Goal: Task Accomplishment & Management: Manage account settings

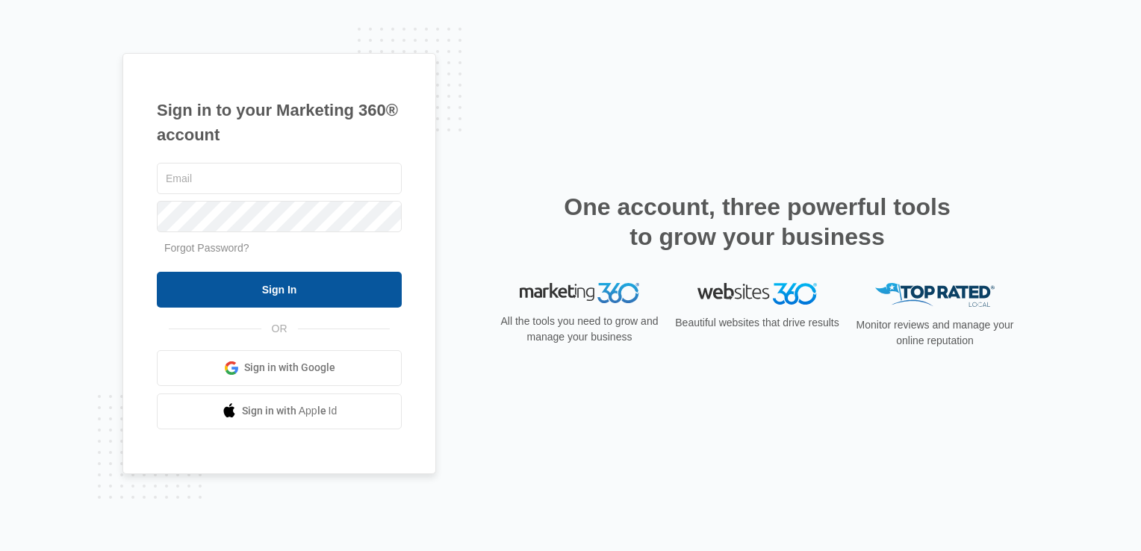
type input "[EMAIL_ADDRESS][DOMAIN_NAME]"
click at [279, 282] on input "Sign In" at bounding box center [279, 290] width 245 height 36
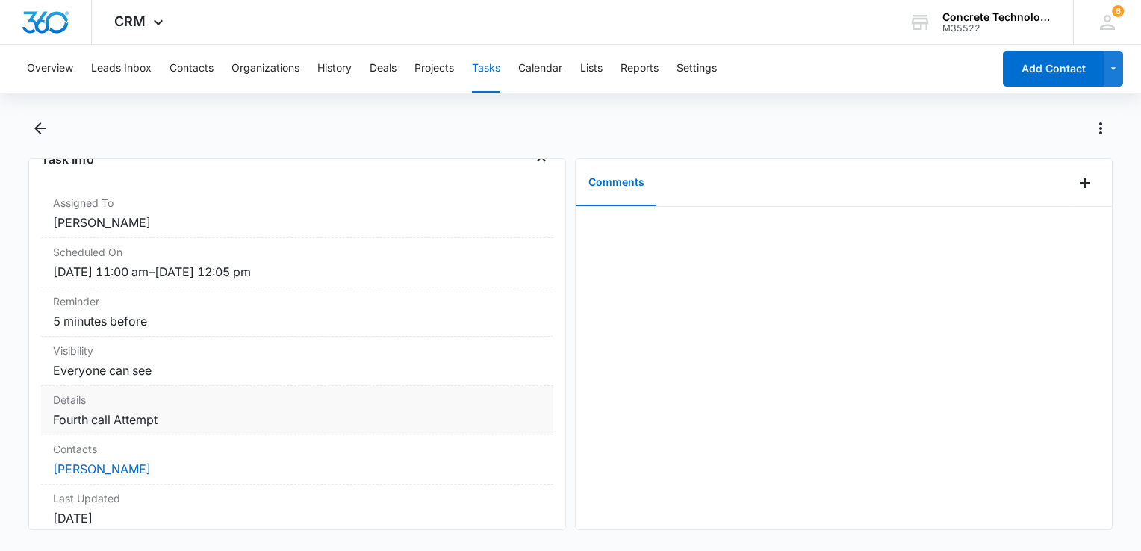
scroll to position [224, 0]
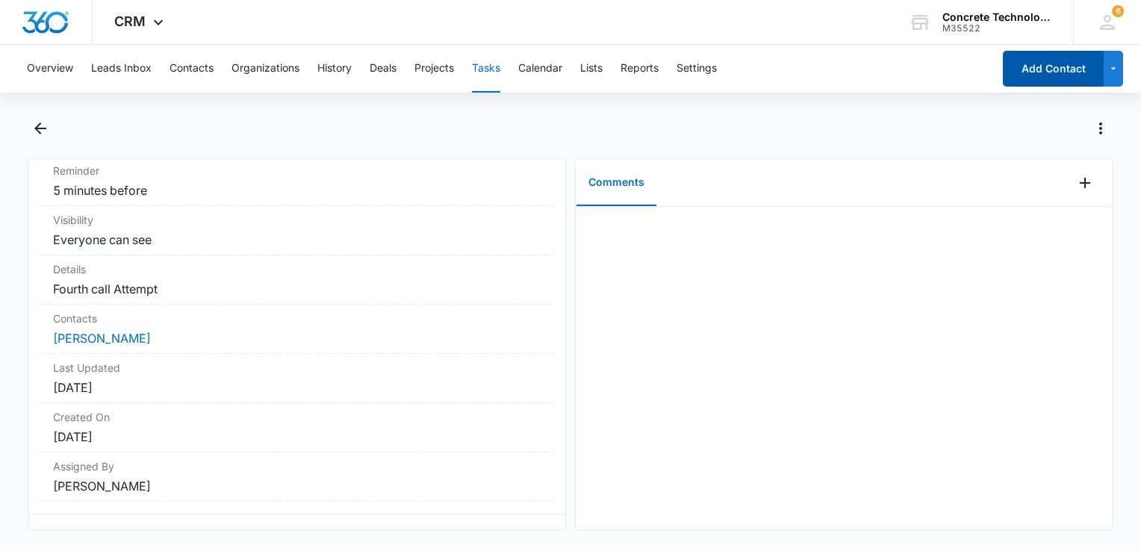
click at [1051, 70] on button "Add Contact" at bounding box center [1053, 69] width 101 height 36
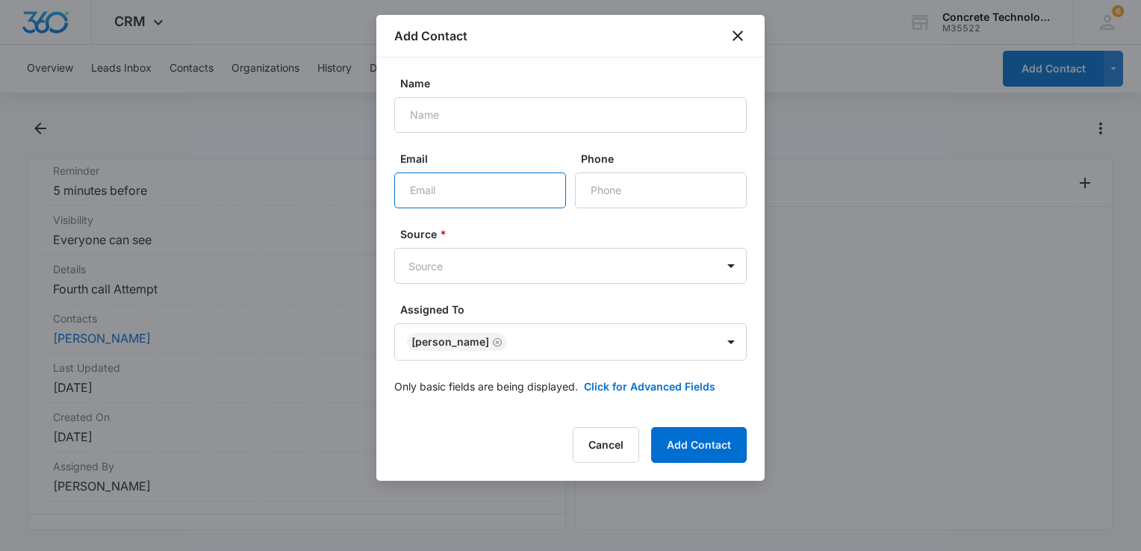
paste input "gosch21@yahoo.com"
type input "gosch21@yahoo.com"
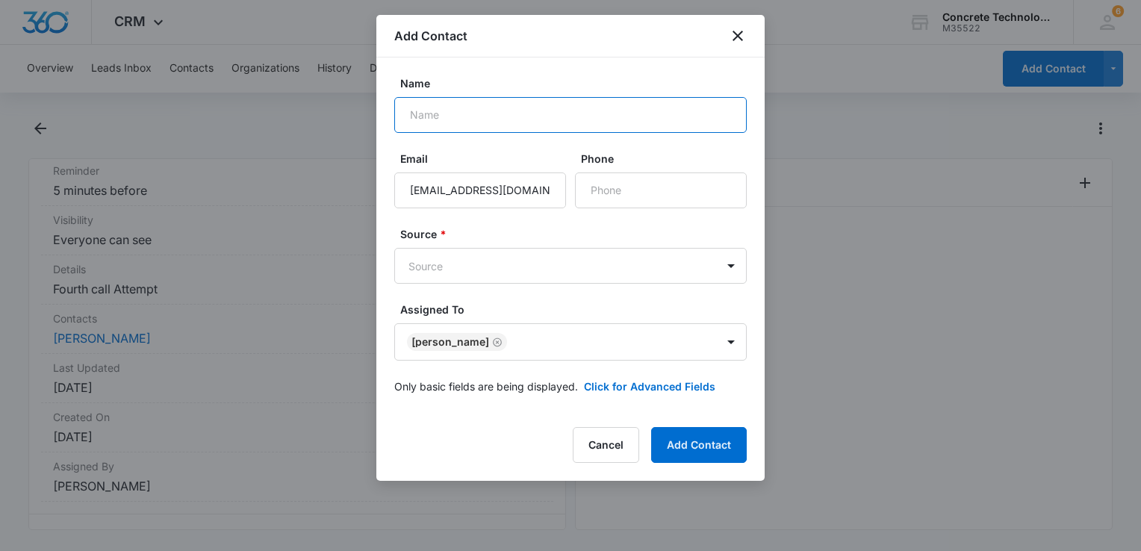
click at [502, 109] on input "Name" at bounding box center [570, 115] width 353 height 36
type input "Candace"
click at [651, 392] on button "Click for Advanced Fields" at bounding box center [649, 387] width 131 height 16
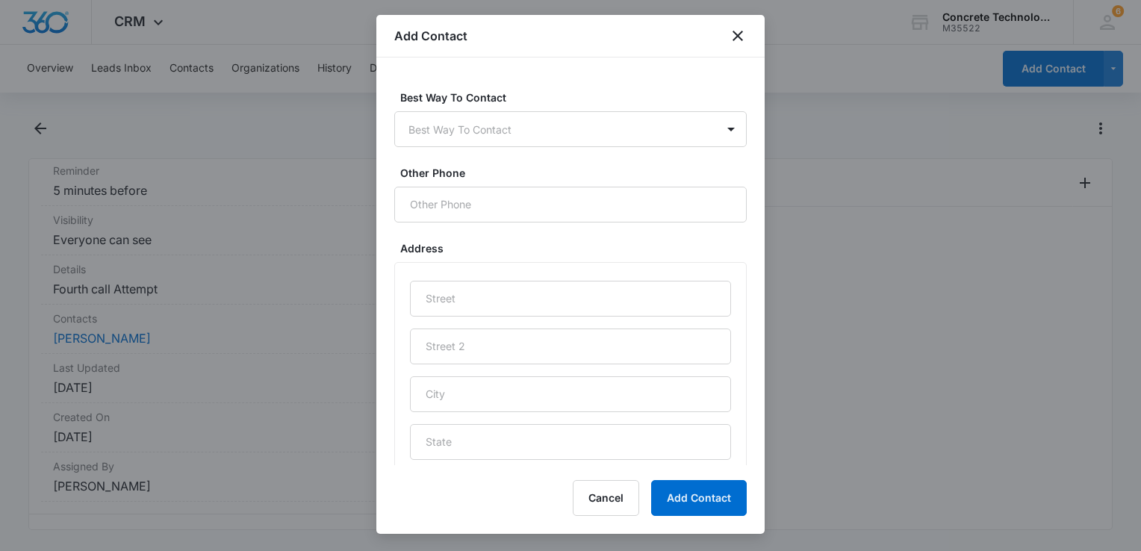
scroll to position [717, 0]
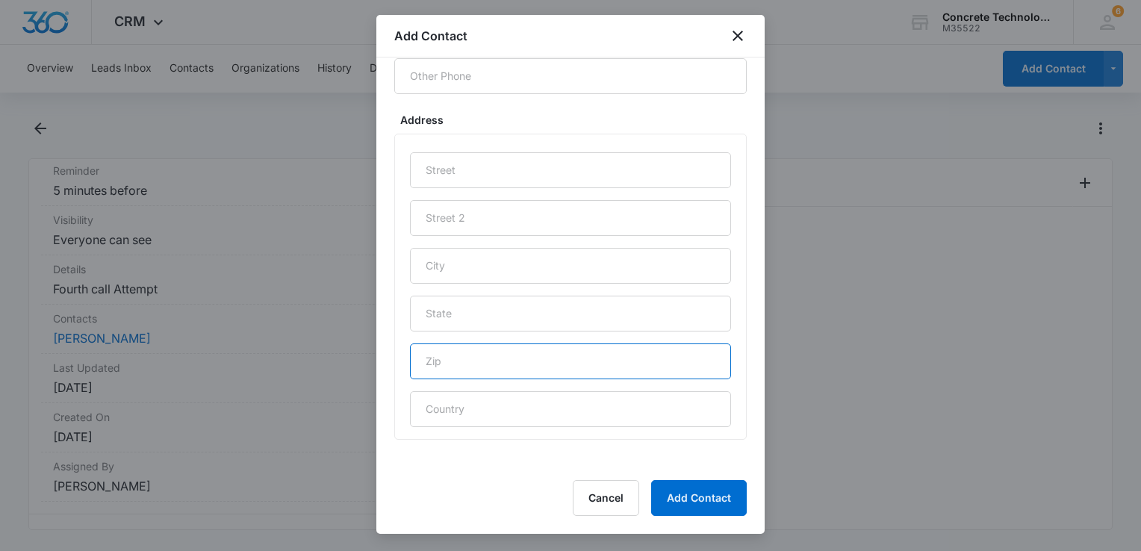
click at [569, 355] on input "text" at bounding box center [570, 362] width 321 height 36
type input "78657"
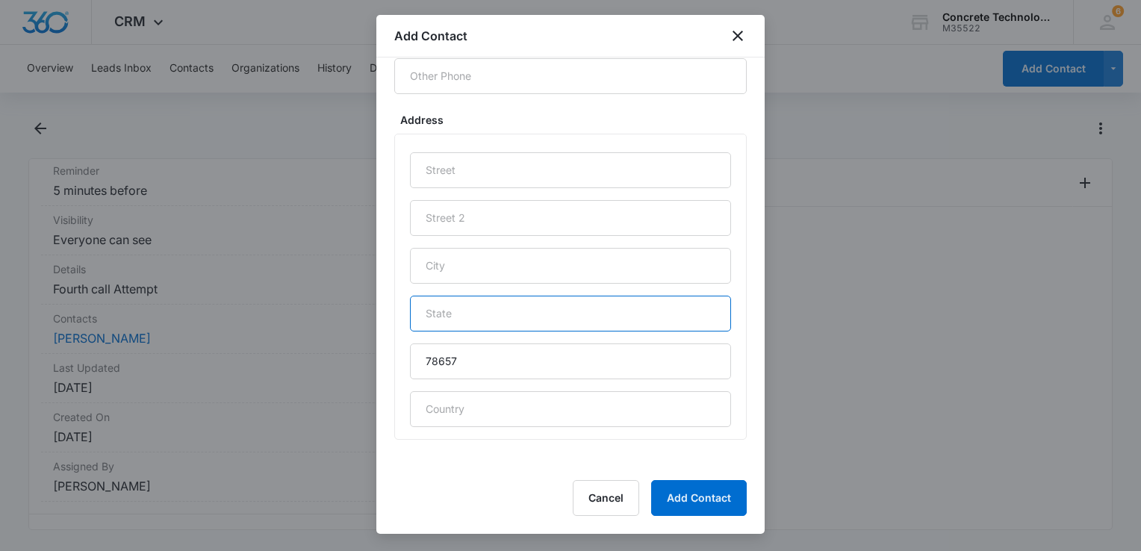
click at [529, 314] on input "text" at bounding box center [570, 314] width 321 height 36
type input "TX"
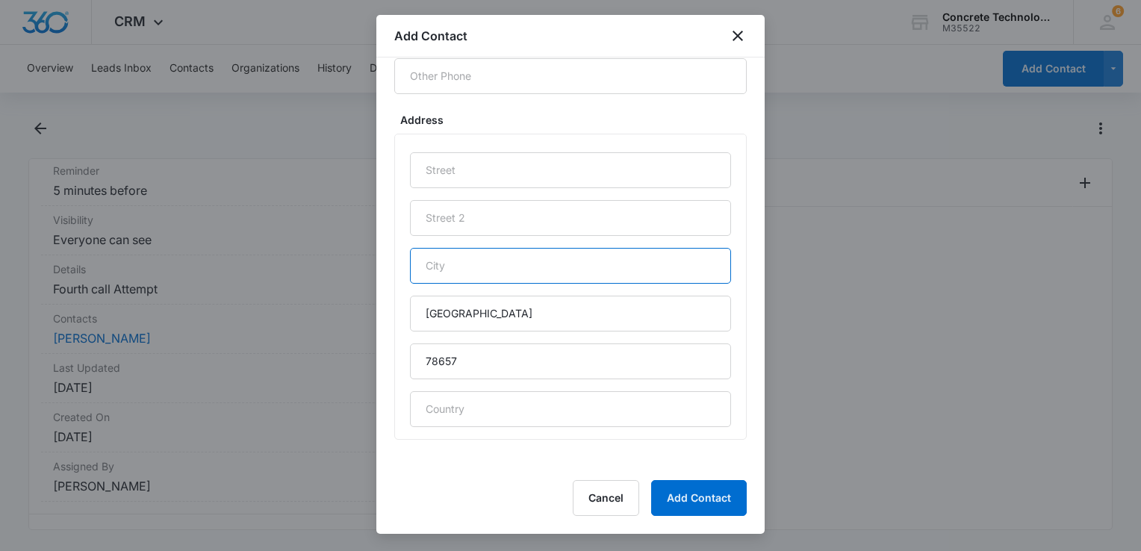
click at [547, 273] on input "text" at bounding box center [570, 266] width 321 height 36
click at [432, 262] on input "marble Falls" at bounding box center [570, 266] width 321 height 36
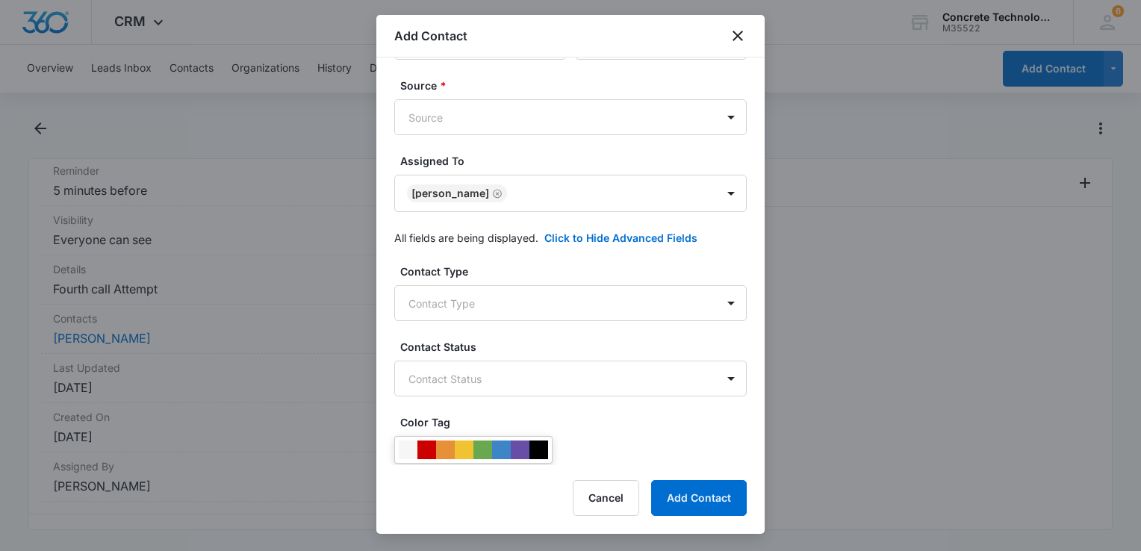
scroll to position [0, 0]
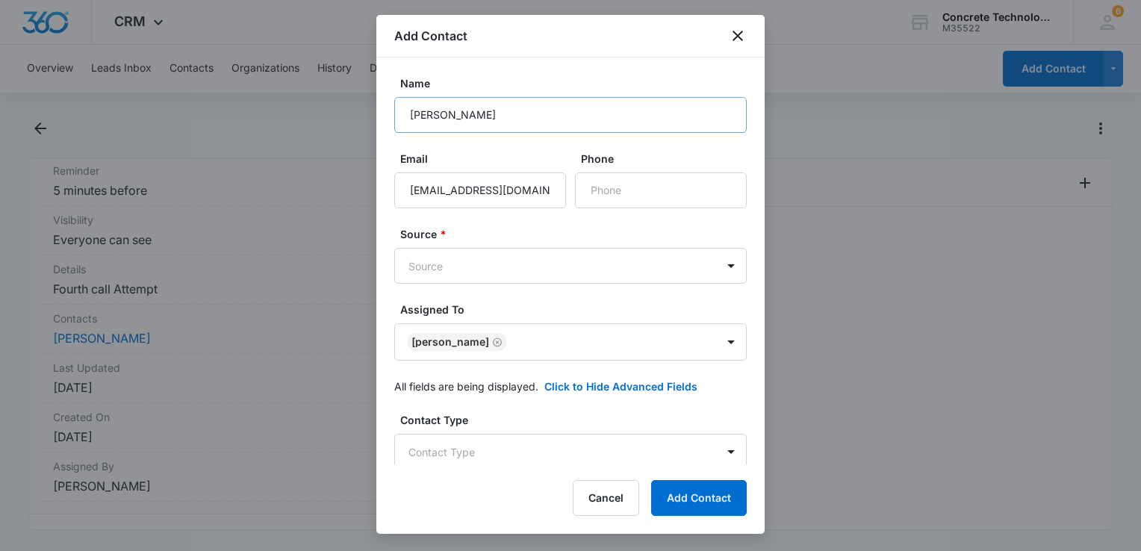
type input "Marble Falls"
click at [601, 122] on input "Candace" at bounding box center [570, 115] width 353 height 36
type input "Candace Gosch"
click at [636, 182] on input "Phone" at bounding box center [661, 191] width 172 height 36
click at [636, 187] on input "Phone" at bounding box center [661, 191] width 172 height 36
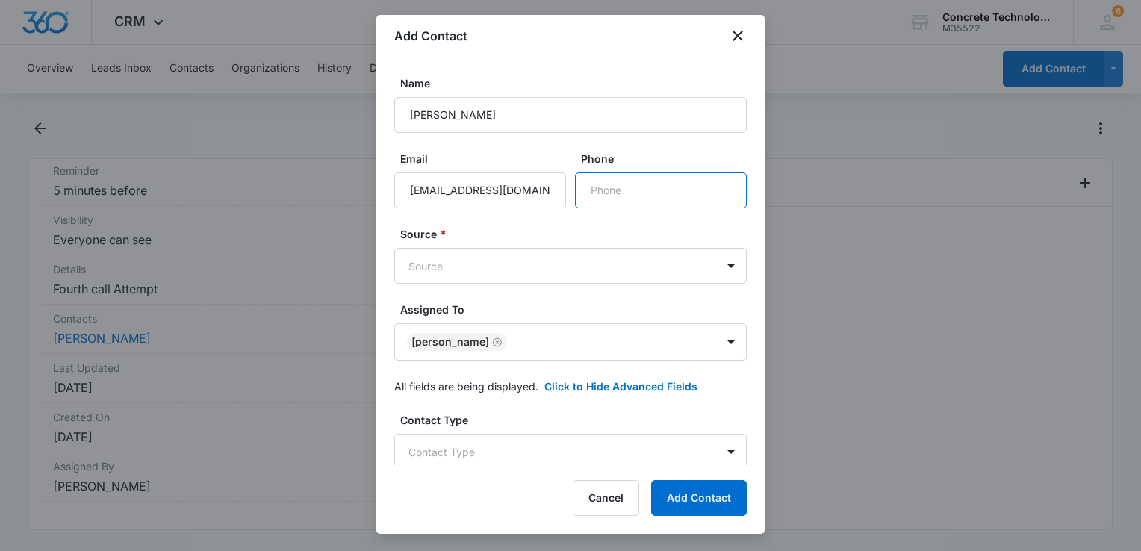
click at [634, 190] on input "Phone" at bounding box center [661, 191] width 172 height 36
paste input "(512) 588-0999"
type input "(512) 588-0999"
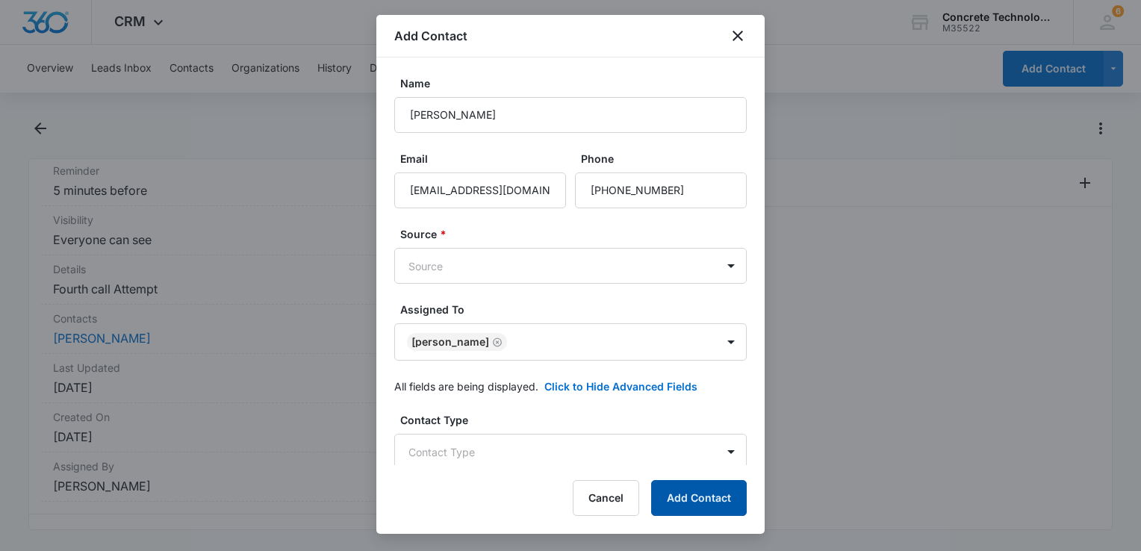
click at [696, 494] on button "Add Contact" at bounding box center [699, 498] width 96 height 36
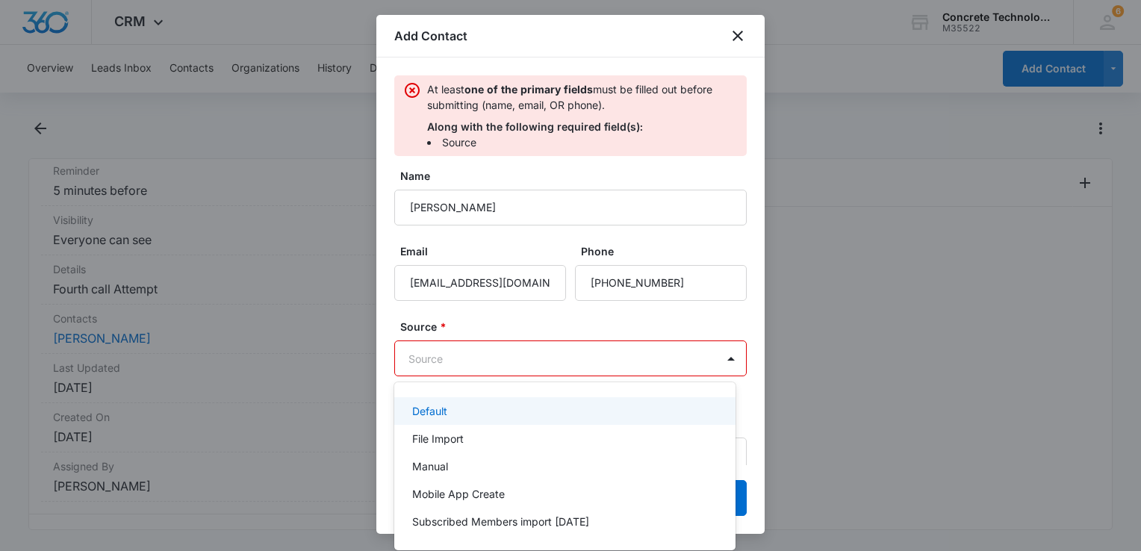
click at [546, 354] on body "CRM Apps Reputation Websites Forms CRM Email Social Content Ads Intelligence Fi…" at bounding box center [570, 275] width 1141 height 551
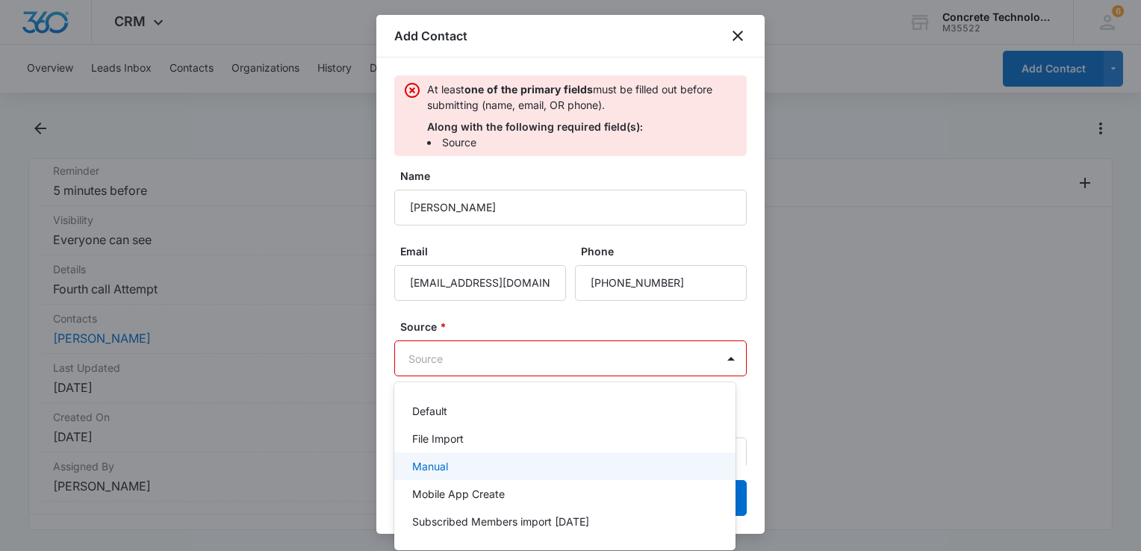
click at [474, 471] on div "Manual" at bounding box center [563, 467] width 303 height 16
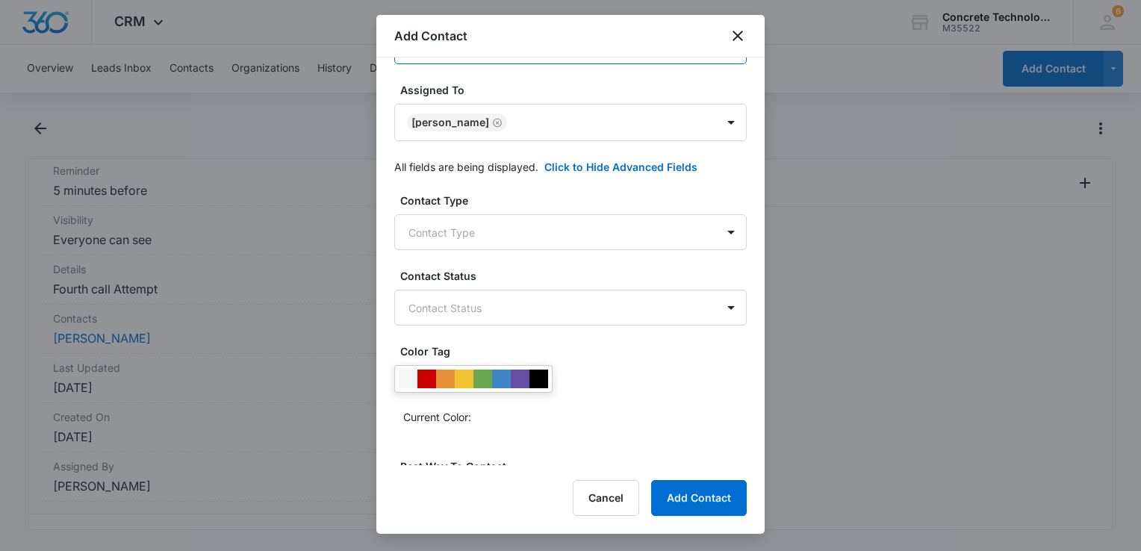
scroll to position [317, 0]
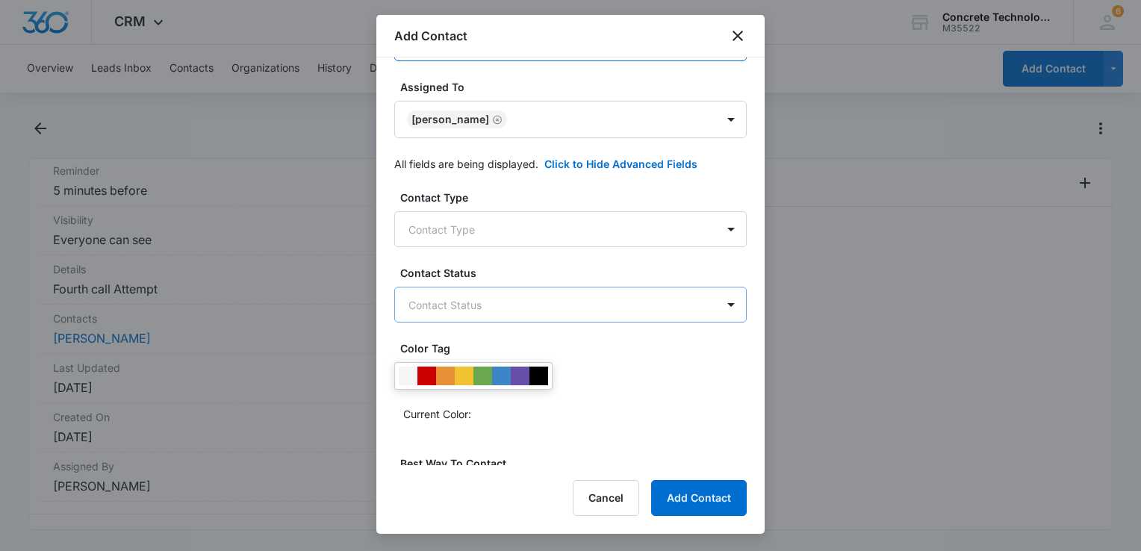
click at [540, 314] on body "CRM Apps Reputation Websites Forms CRM Email Social Content Ads Intelligence Fi…" at bounding box center [570, 275] width 1141 height 551
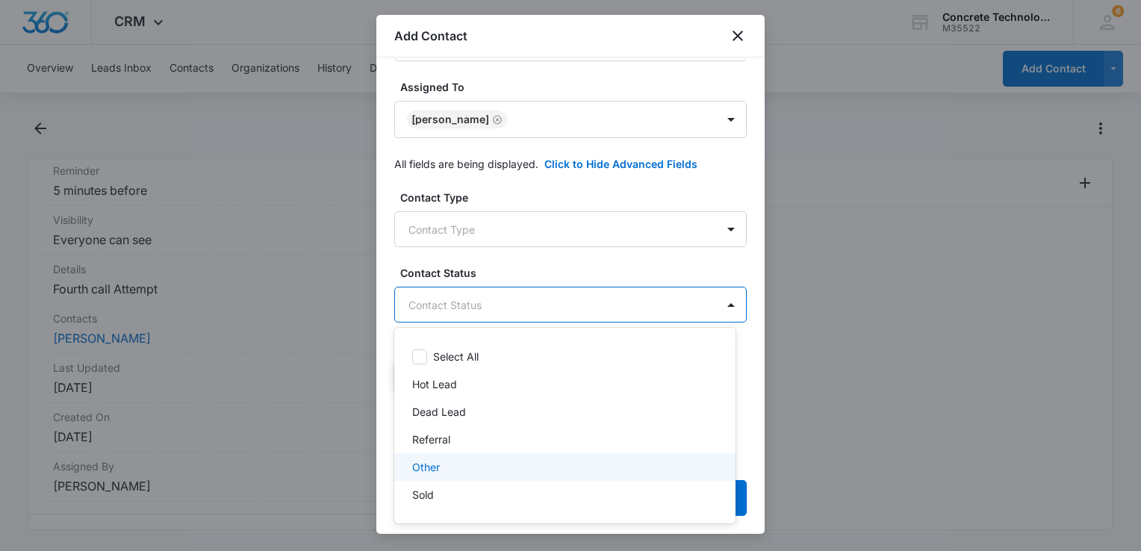
click at [445, 465] on div "Other" at bounding box center [563, 467] width 303 height 16
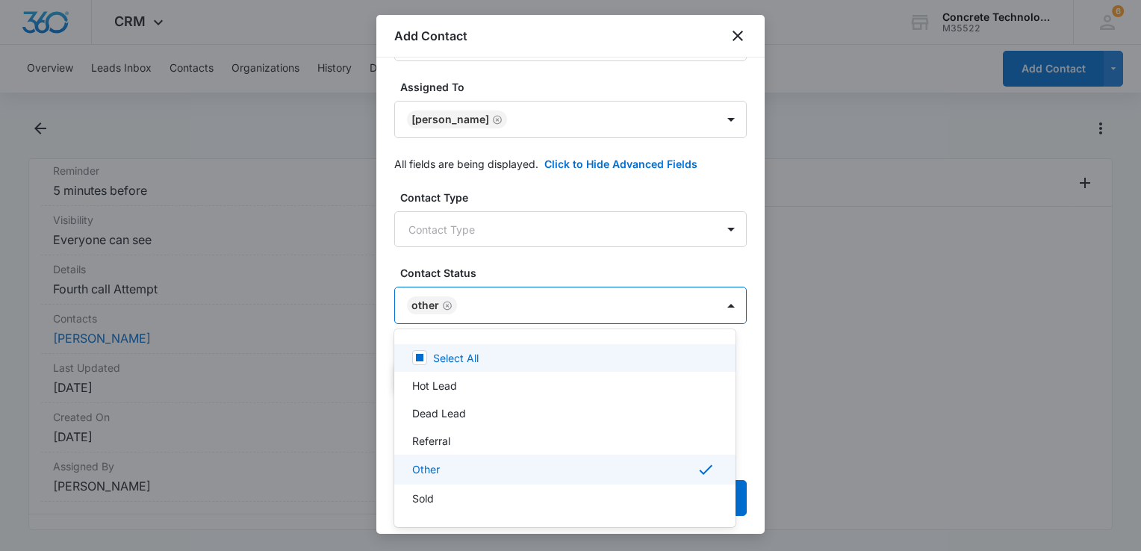
click at [523, 236] on div at bounding box center [570, 275] width 1141 height 551
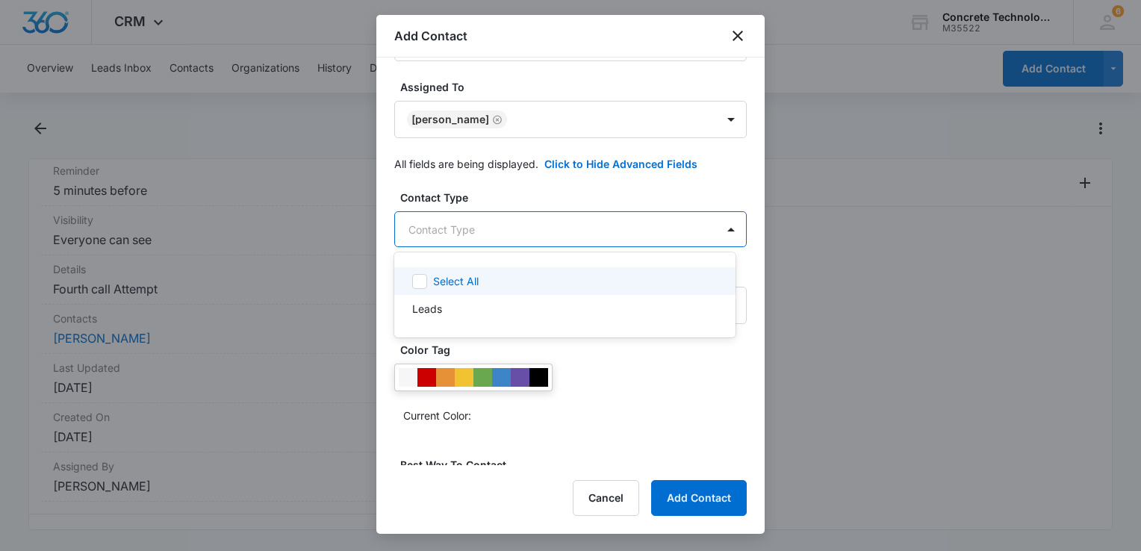
click at [527, 235] on body "CRM Apps Reputation Websites Forms CRM Email Social Content Ads Intelligence Fi…" at bounding box center [570, 275] width 1141 height 551
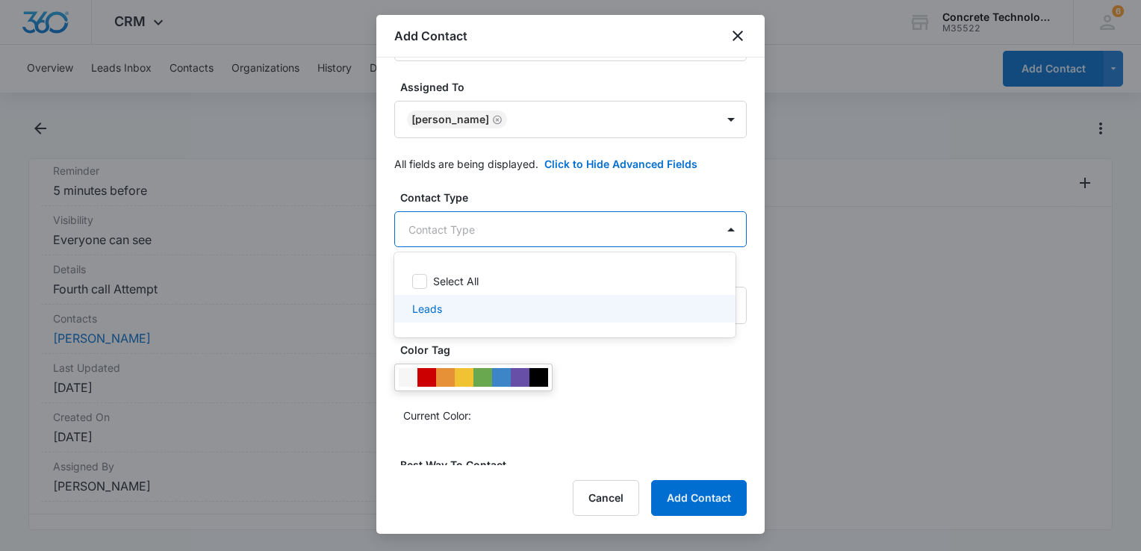
drag, startPoint x: 469, startPoint y: 295, endPoint x: 507, endPoint y: 279, distance: 41.2
click at [470, 295] on div "Leads" at bounding box center [564, 309] width 341 height 28
click at [698, 497] on div at bounding box center [570, 275] width 1141 height 551
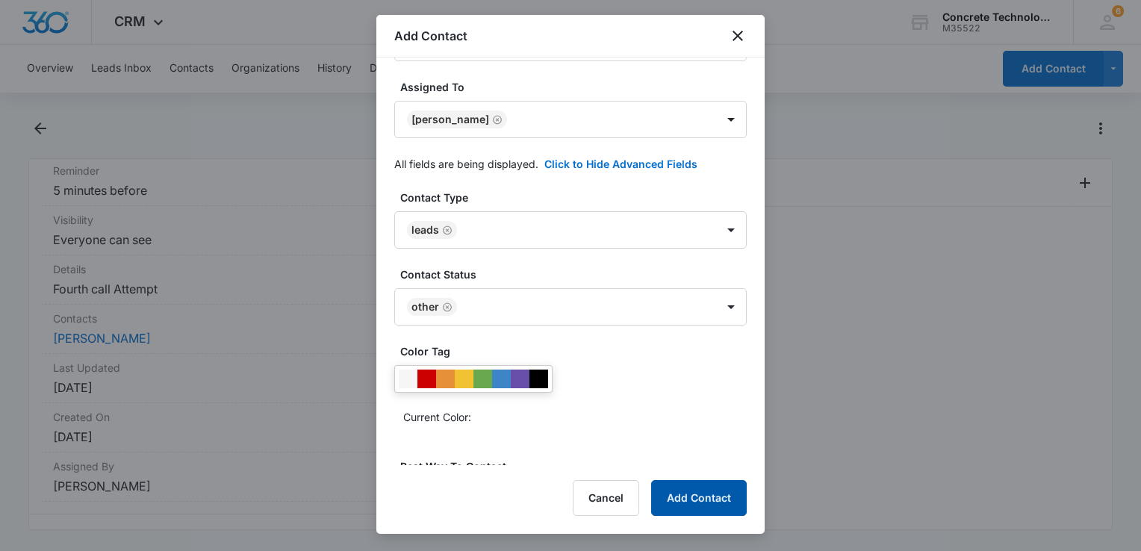
click at [698, 497] on button "Add Contact" at bounding box center [699, 498] width 96 height 36
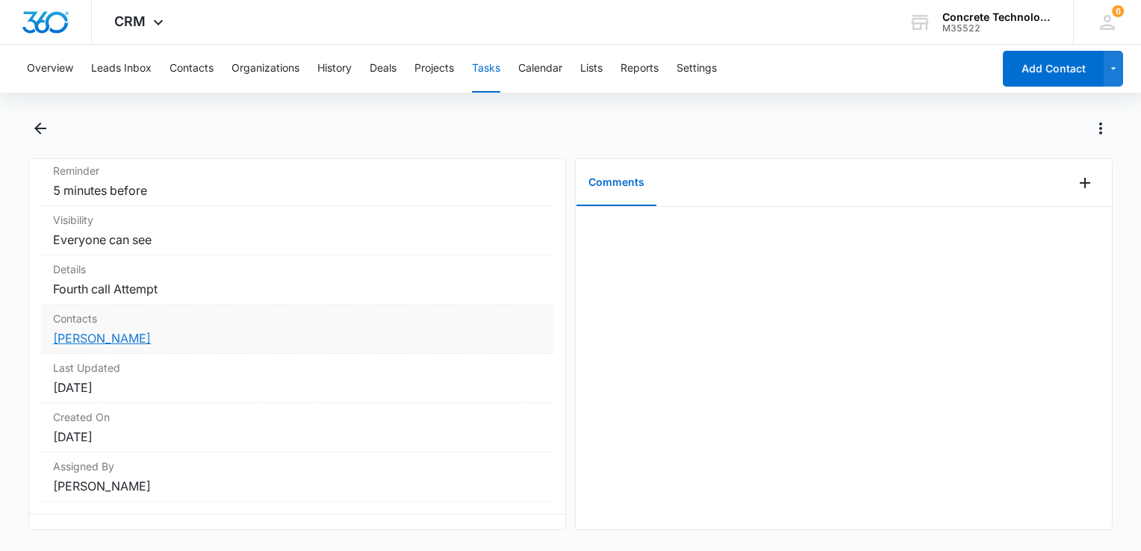
click at [79, 334] on link "Alec Diehl" at bounding box center [102, 338] width 98 height 15
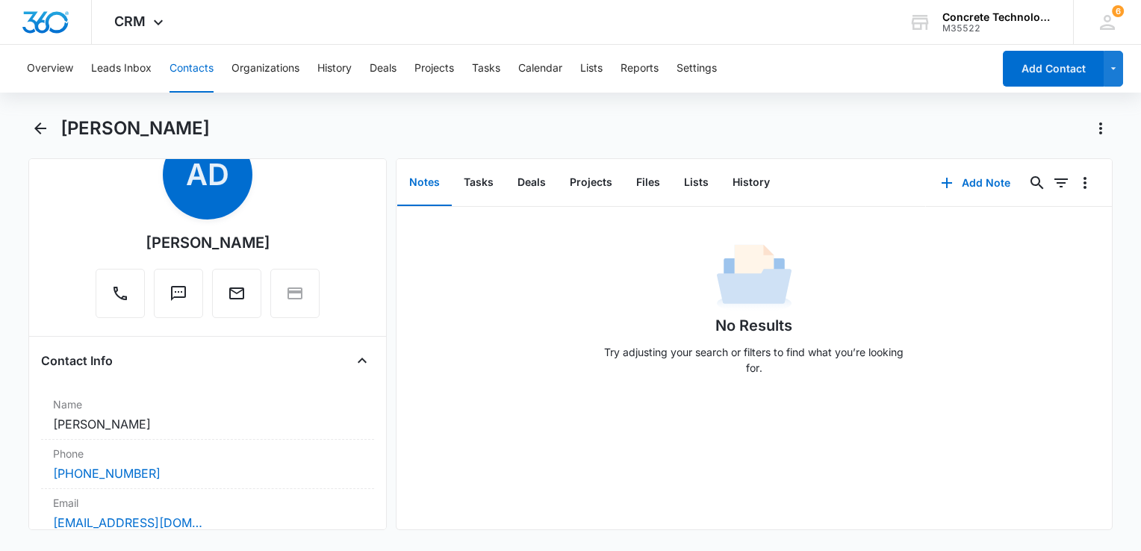
scroll to position [149, 0]
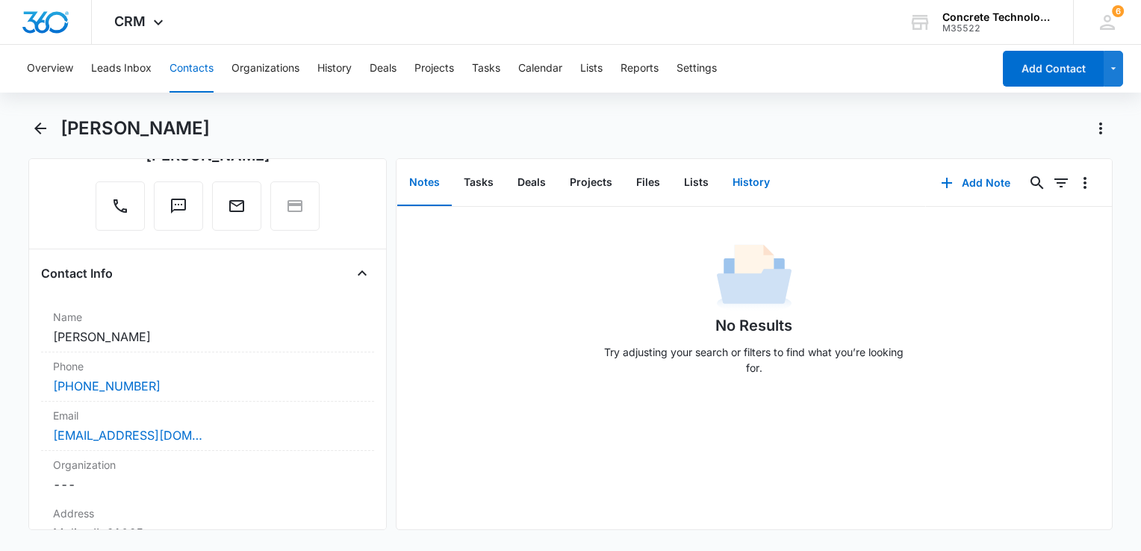
click at [758, 184] on button "History" at bounding box center [751, 183] width 61 height 46
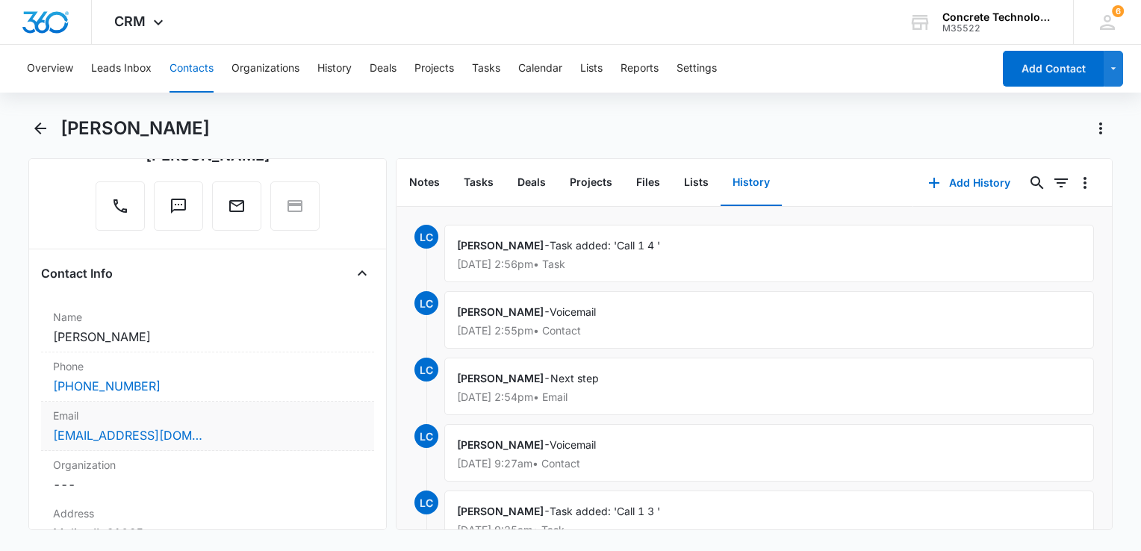
click at [225, 437] on div "alecdiehl389@gmail.com" at bounding box center [207, 435] width 309 height 18
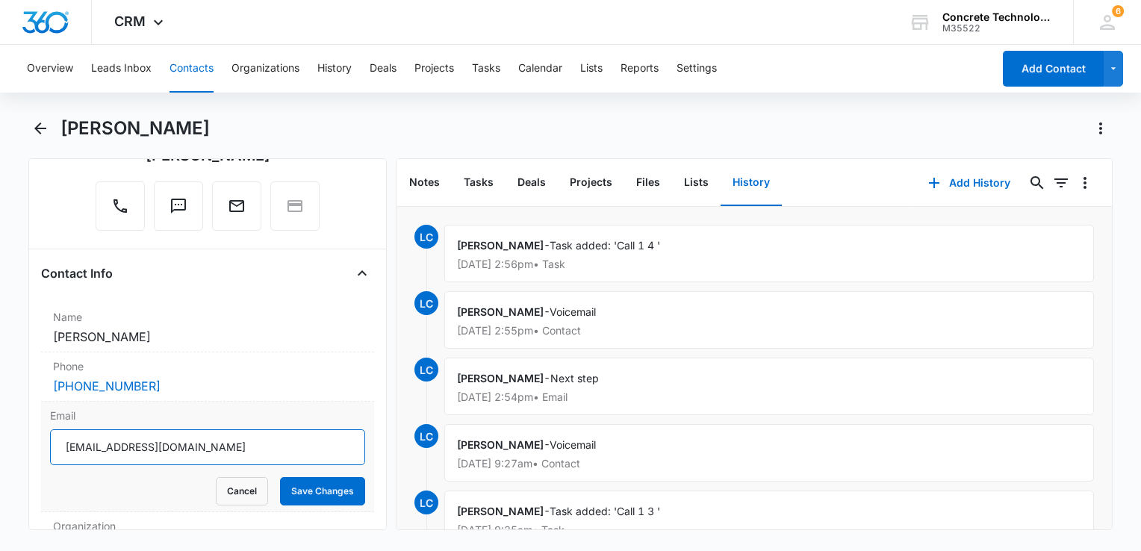
drag, startPoint x: 225, startPoint y: 437, endPoint x: -3, endPoint y: 439, distance: 227.8
click at [0, 439] on html "CRM Apps Reputation Websites Forms CRM Email Social Content Ads Intelligence Fi…" at bounding box center [570, 275] width 1141 height 551
click at [956, 182] on button "Add History" at bounding box center [969, 183] width 112 height 36
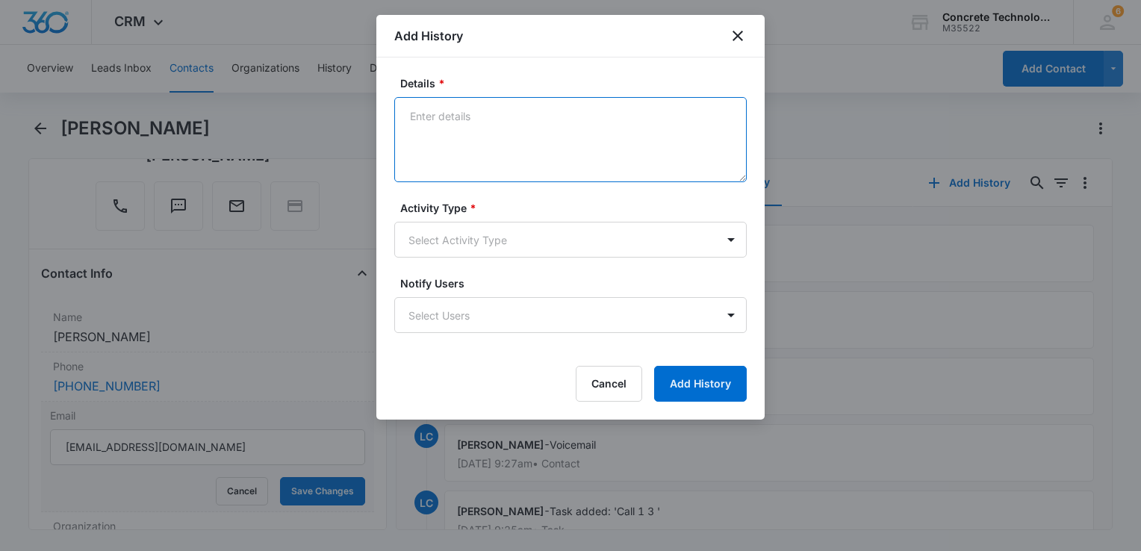
click at [527, 137] on textarea "Details *" at bounding box center [570, 139] width 353 height 85
type textarea "Voicemail"
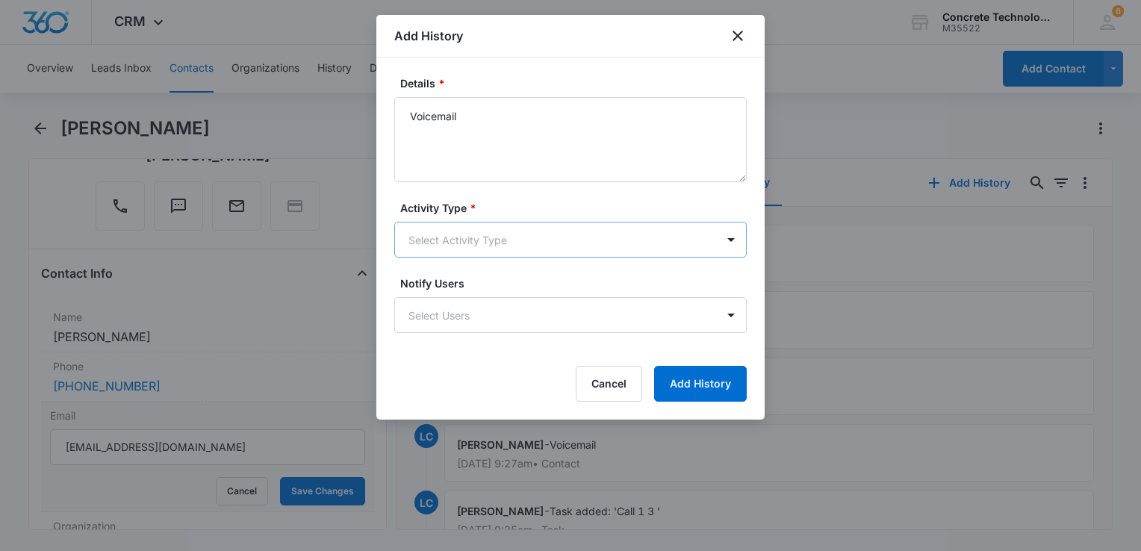
click at [462, 238] on body "CRM Apps Reputation Websites Forms CRM Email Social Content Ads Intelligence Fi…" at bounding box center [570, 275] width 1141 height 551
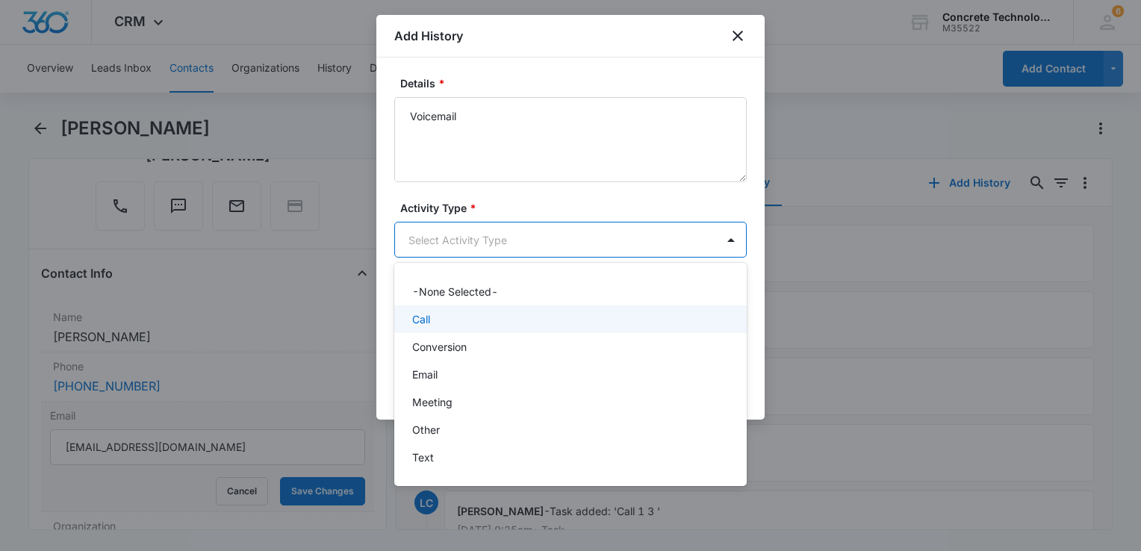
click at [454, 308] on div "Call" at bounding box center [570, 319] width 353 height 28
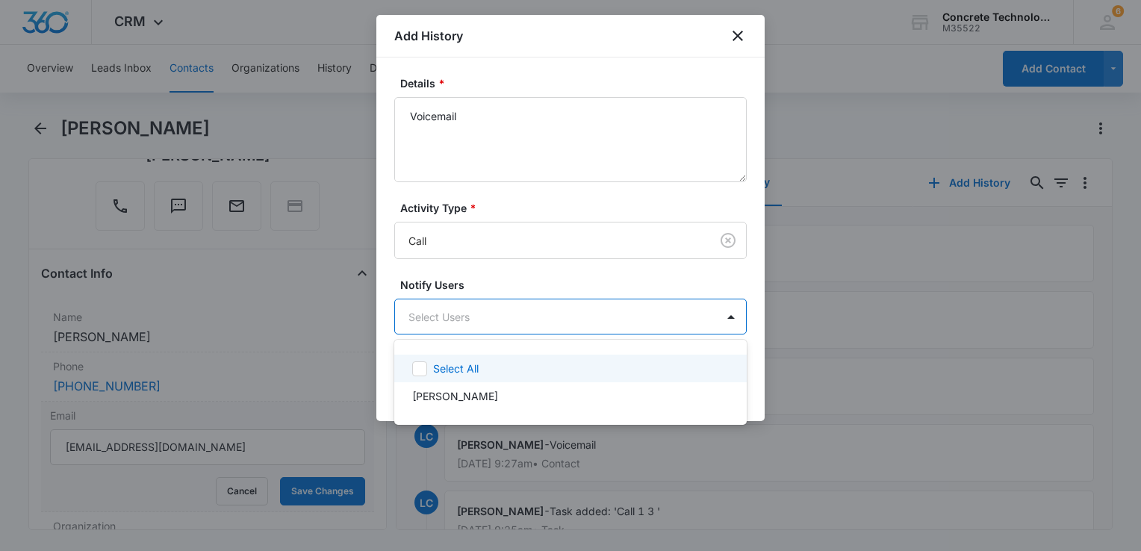
click at [454, 308] on body "CRM Apps Reputation Websites Forms CRM Email Social Content Ads Intelligence Fi…" at bounding box center [570, 275] width 1141 height 551
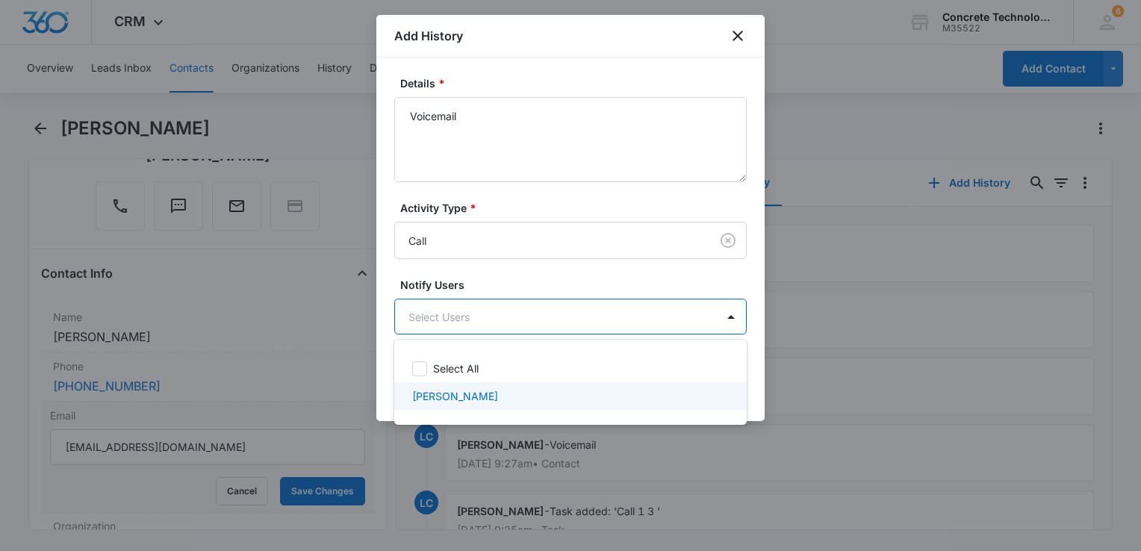
click at [466, 405] on div "Larry Cutsinger" at bounding box center [570, 396] width 353 height 28
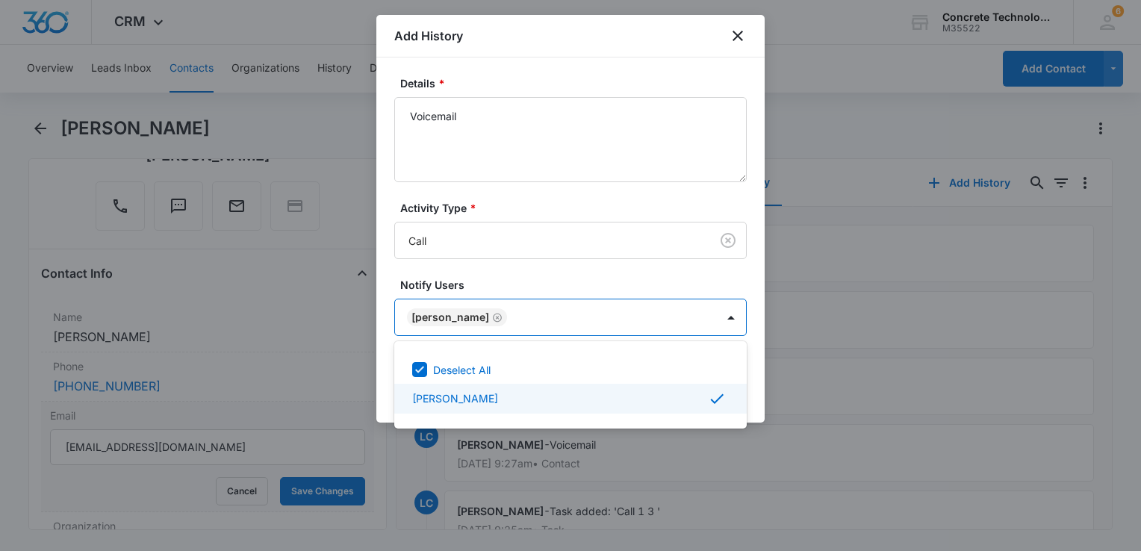
click at [749, 390] on div at bounding box center [570, 275] width 1141 height 551
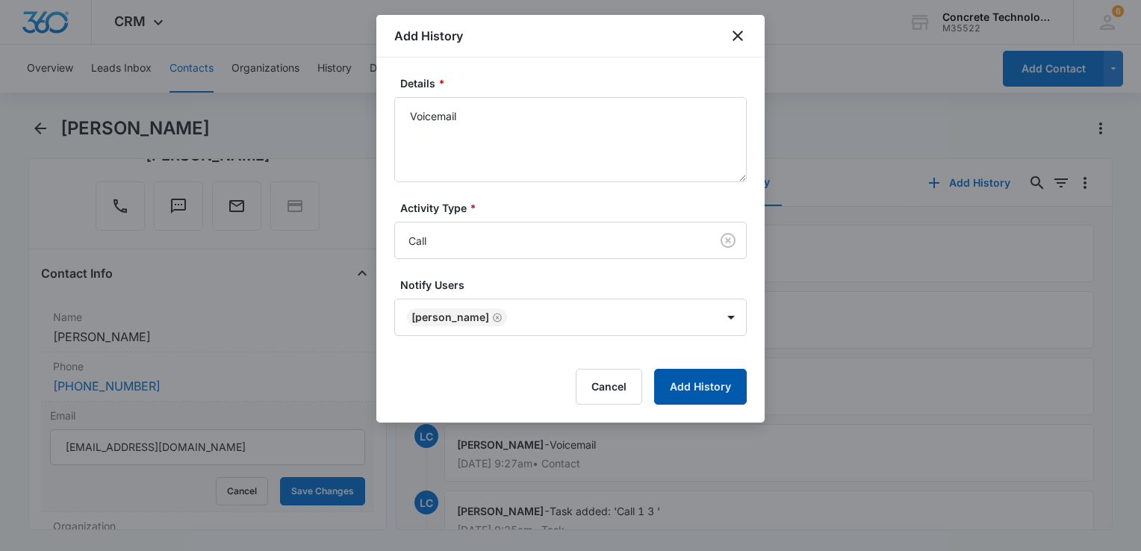
click at [726, 394] on button "Add History" at bounding box center [700, 387] width 93 height 36
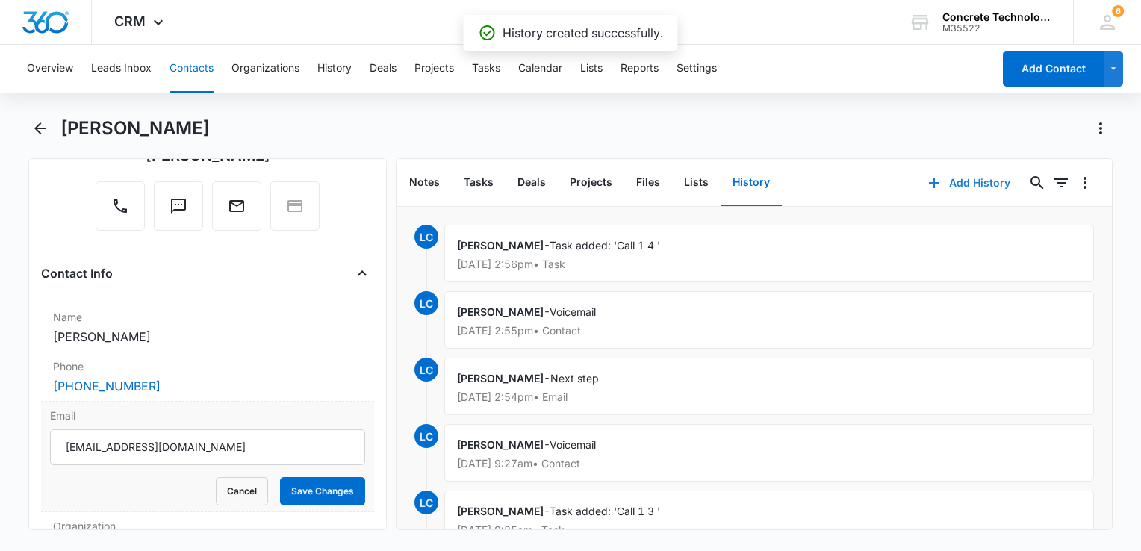
click at [948, 184] on button "Add History" at bounding box center [969, 183] width 112 height 36
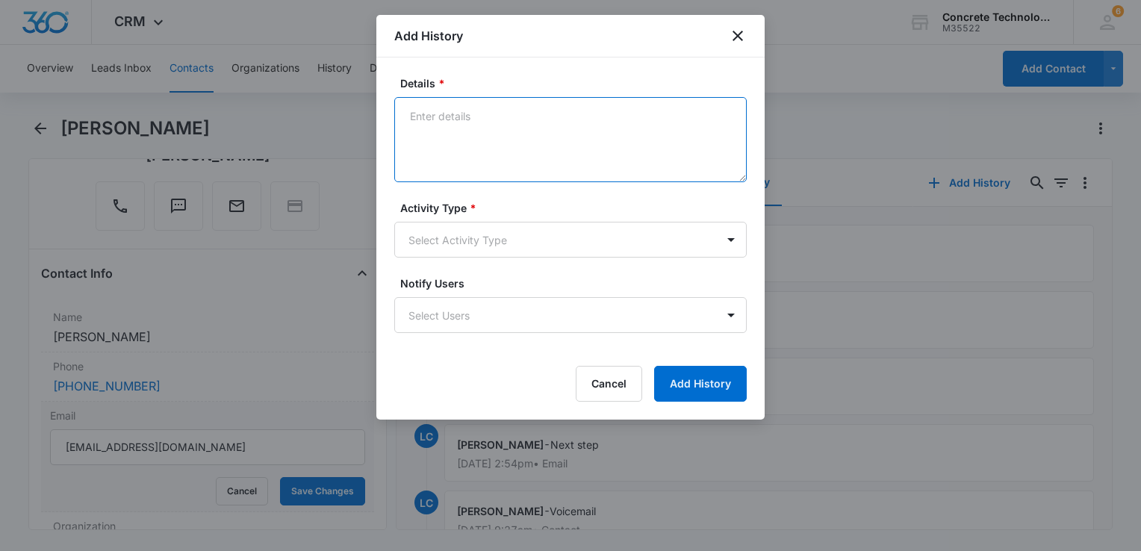
click at [514, 125] on textarea "Details *" at bounding box center [570, 139] width 353 height 85
type textarea "Reply"
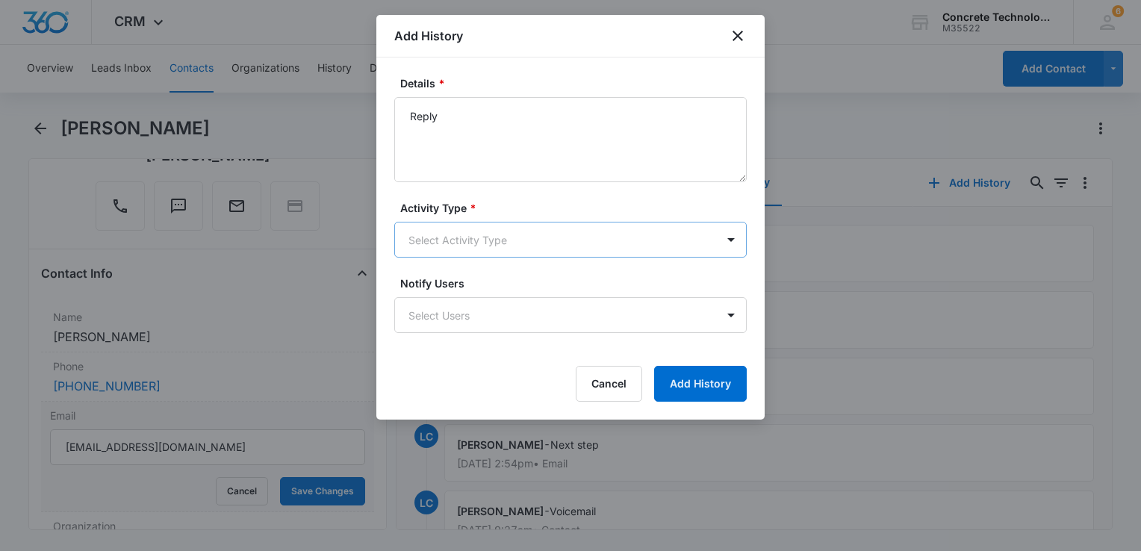
click at [527, 246] on body "CRM Apps Reputation Websites Forms CRM Email Social Content Ads Intelligence Fi…" at bounding box center [570, 275] width 1141 height 551
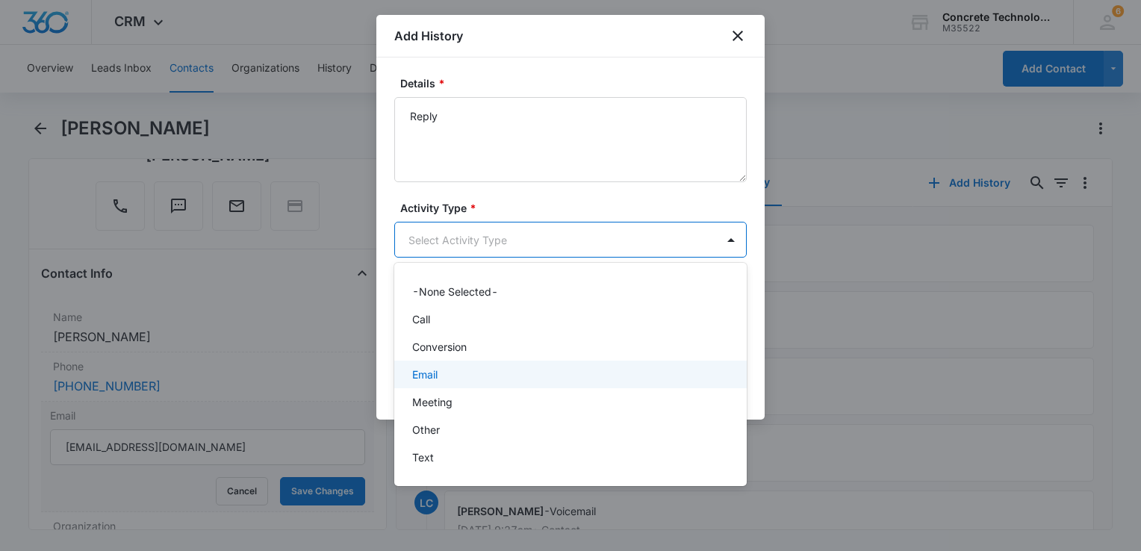
click at [456, 373] on div "Email" at bounding box center [569, 375] width 314 height 16
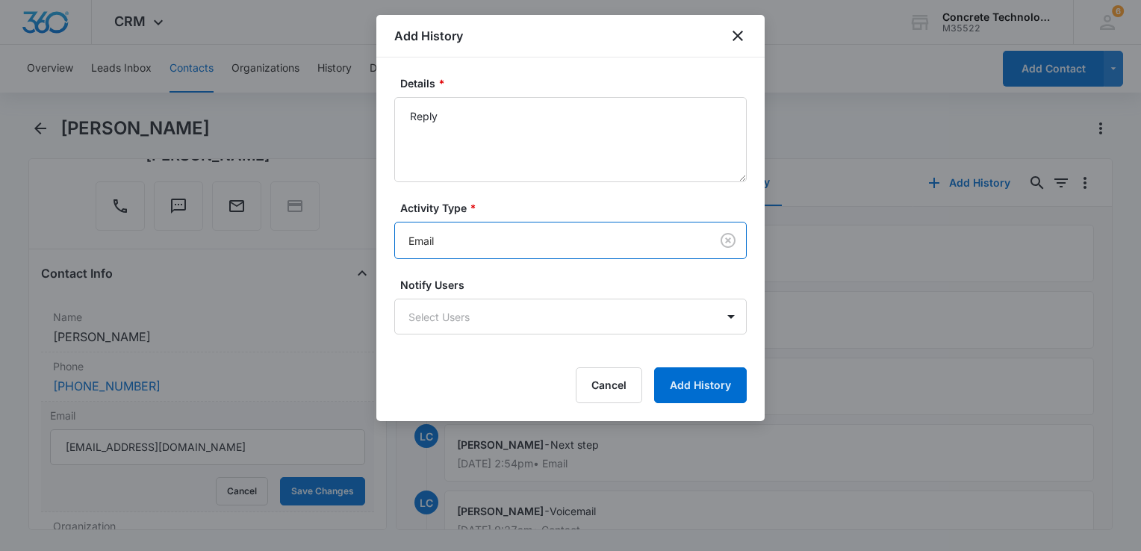
click at [463, 360] on form "Details * Reply Activity Type * option Email, selected. Email Notify Users Sele…" at bounding box center [570, 239] width 353 height 328
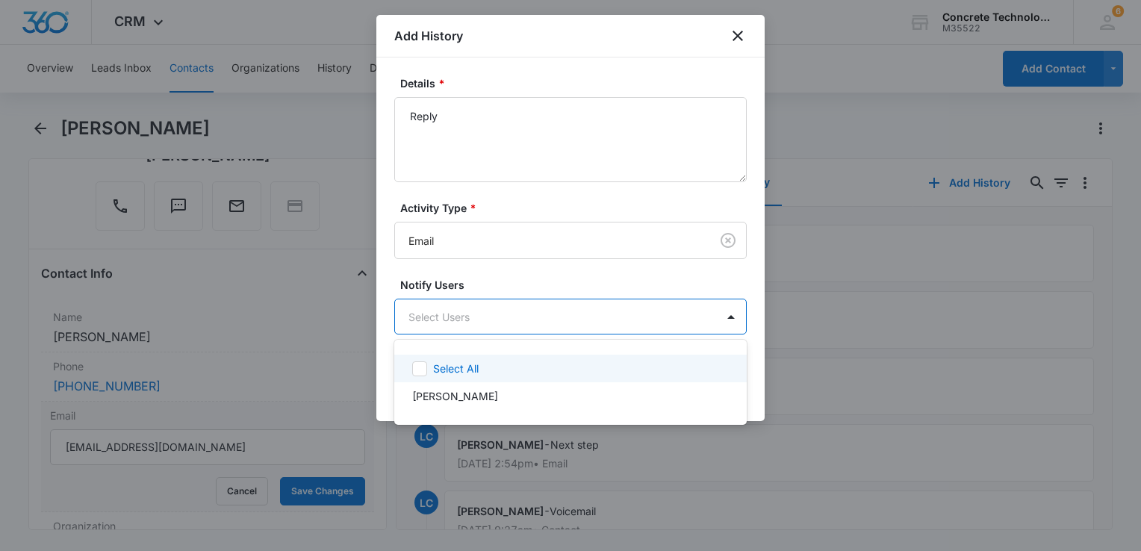
click at [475, 329] on body "CRM Apps Reputation Websites Forms CRM Email Social Content Ads Intelligence Fi…" at bounding box center [570, 275] width 1141 height 551
click at [457, 386] on div "Larry Cutsinger" at bounding box center [570, 396] width 353 height 28
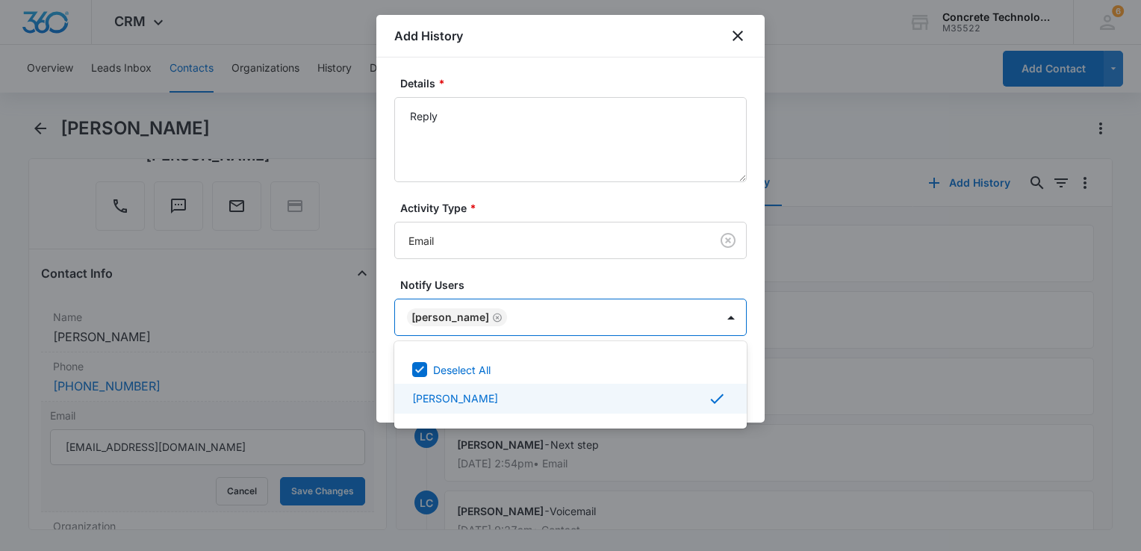
click at [763, 403] on div at bounding box center [570, 275] width 1141 height 551
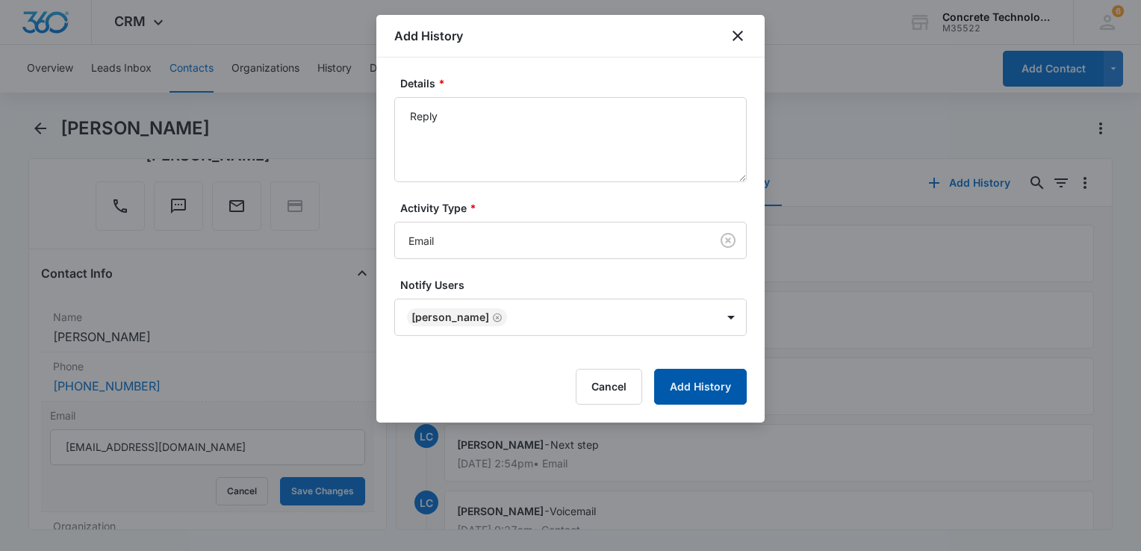
click at [720, 379] on button "Add History" at bounding box center [700, 387] width 93 height 36
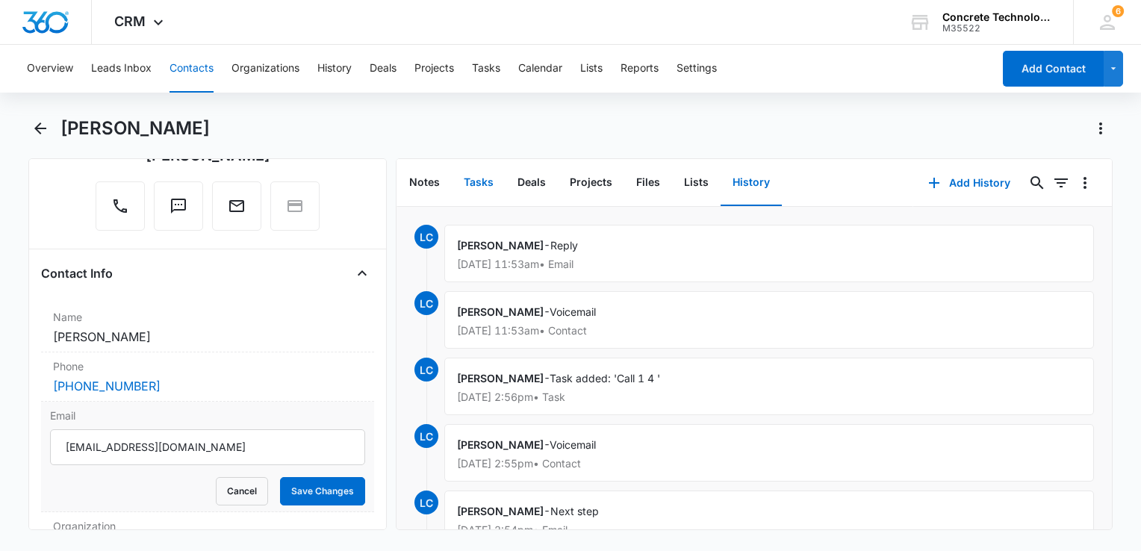
click at [482, 187] on button "Tasks" at bounding box center [479, 183] width 54 height 46
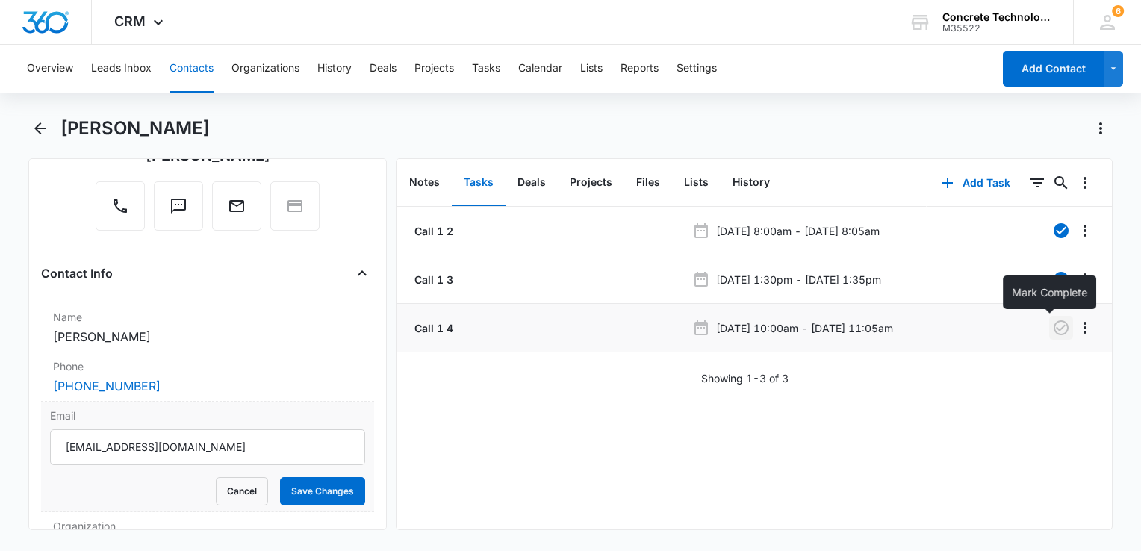
click at [1052, 325] on icon "button" at bounding box center [1061, 328] width 18 height 18
click at [968, 189] on button "Add Task" at bounding box center [976, 183] width 99 height 36
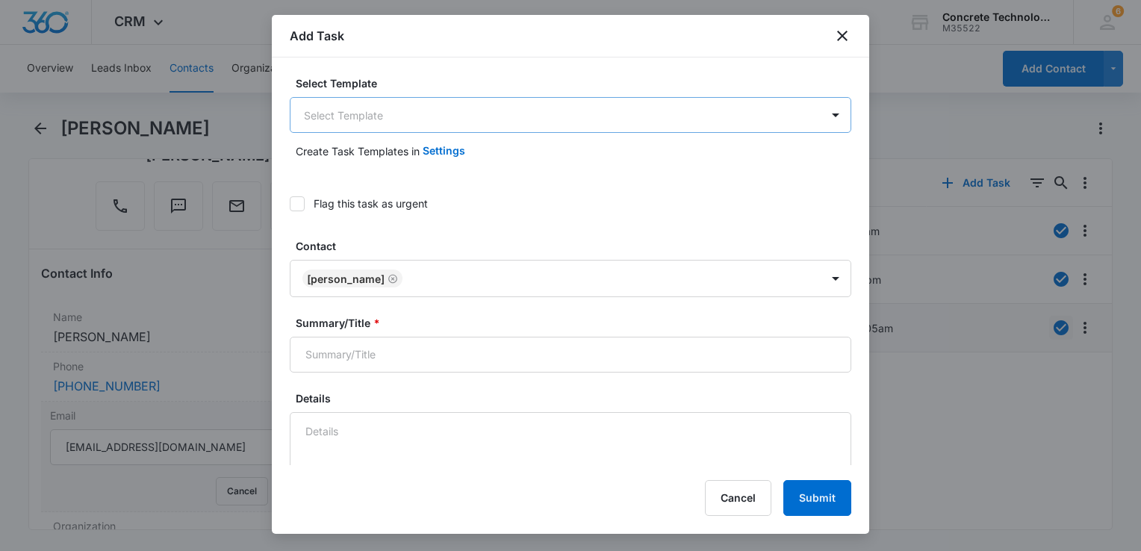
click at [428, 111] on body "CRM Apps Reputation Websites Forms CRM Email Social Content Ads Intelligence Fi…" at bounding box center [570, 275] width 1141 height 551
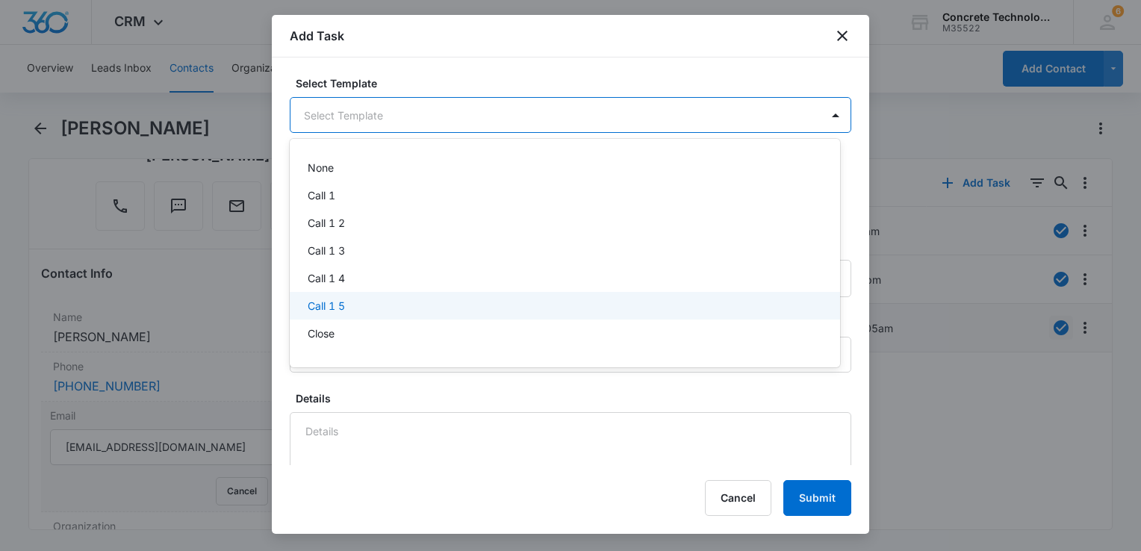
click at [393, 307] on div "Call 1 5" at bounding box center [564, 306] width 512 height 16
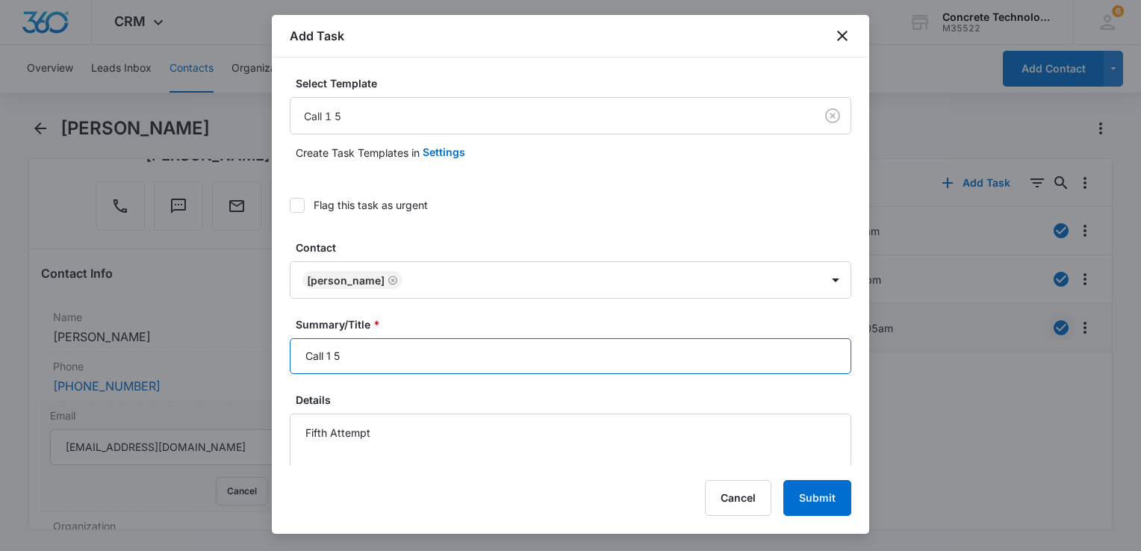
click at [405, 348] on input "Call 1 5" at bounding box center [571, 356] width 562 height 36
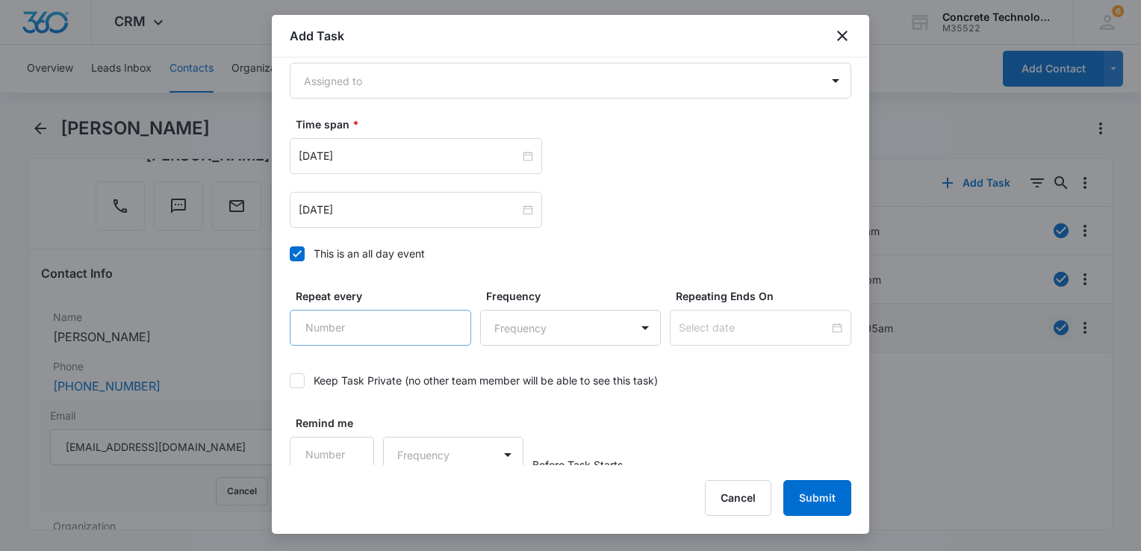
scroll to position [1068, 0]
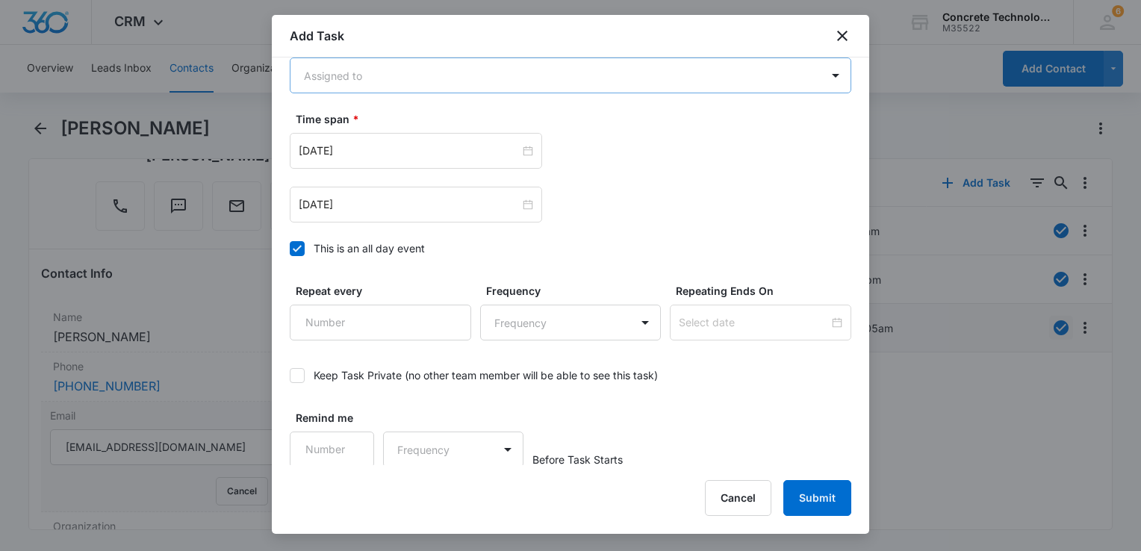
type input "Call 1 5"
click at [432, 78] on body "CRM Apps Reputation Websites Forms CRM Email Social Content Ads Intelligence Fi…" at bounding box center [570, 275] width 1141 height 551
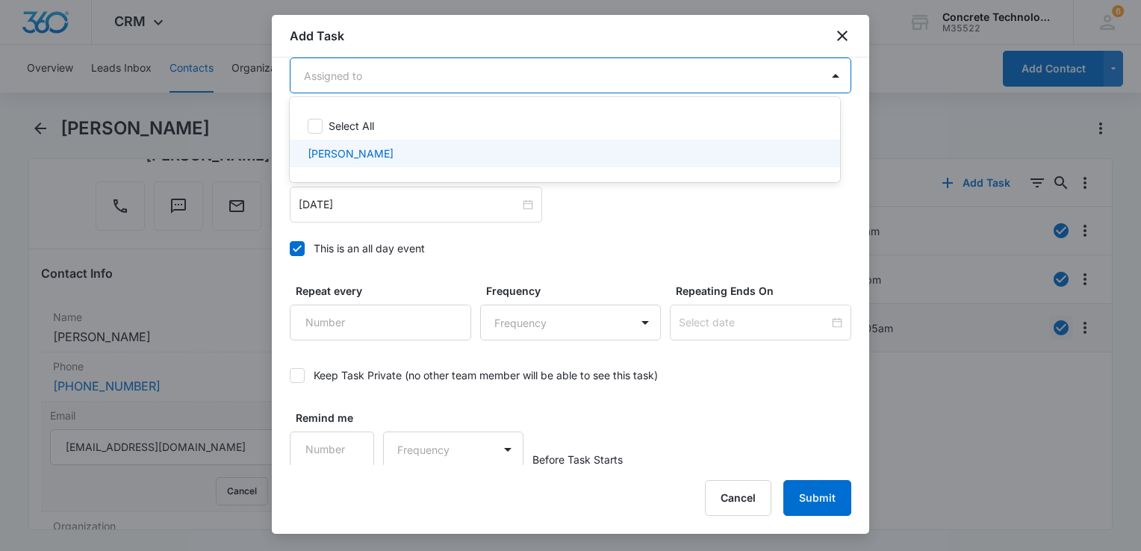
click at [398, 155] on div "Larry Cutsinger" at bounding box center [564, 154] width 512 height 16
checkbox input "true"
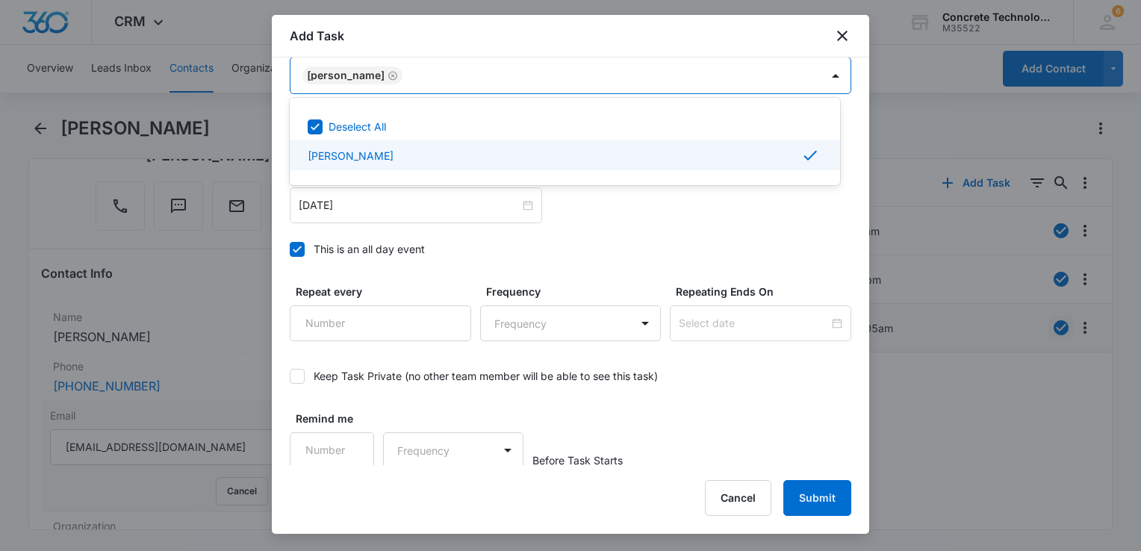
click at [296, 246] on div at bounding box center [570, 275] width 1141 height 551
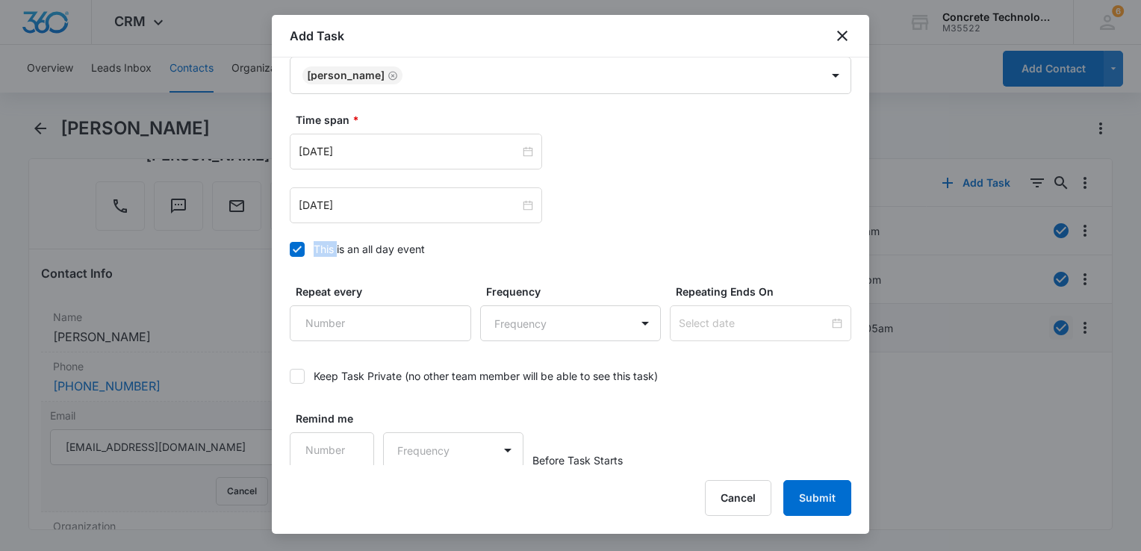
click at [296, 246] on icon at bounding box center [297, 249] width 13 height 13
click at [290, 249] on input "This is an all day event" at bounding box center [290, 249] width 0 height 0
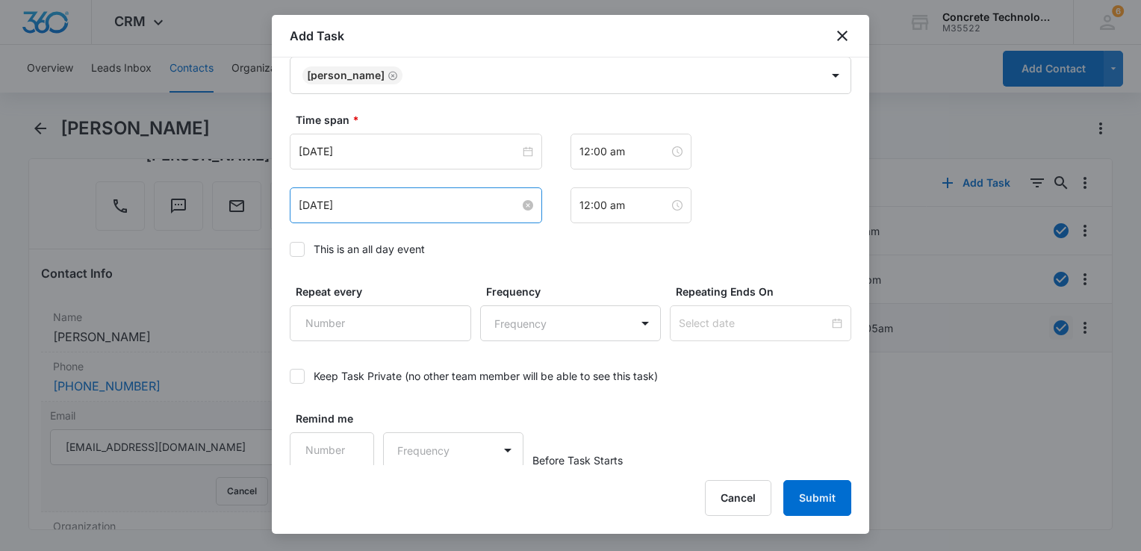
drag, startPoint x: 296, startPoint y: 246, endPoint x: 418, endPoint y: 210, distance: 127.8
click at [418, 210] on input "Aug 5, 2025" at bounding box center [409, 205] width 221 height 16
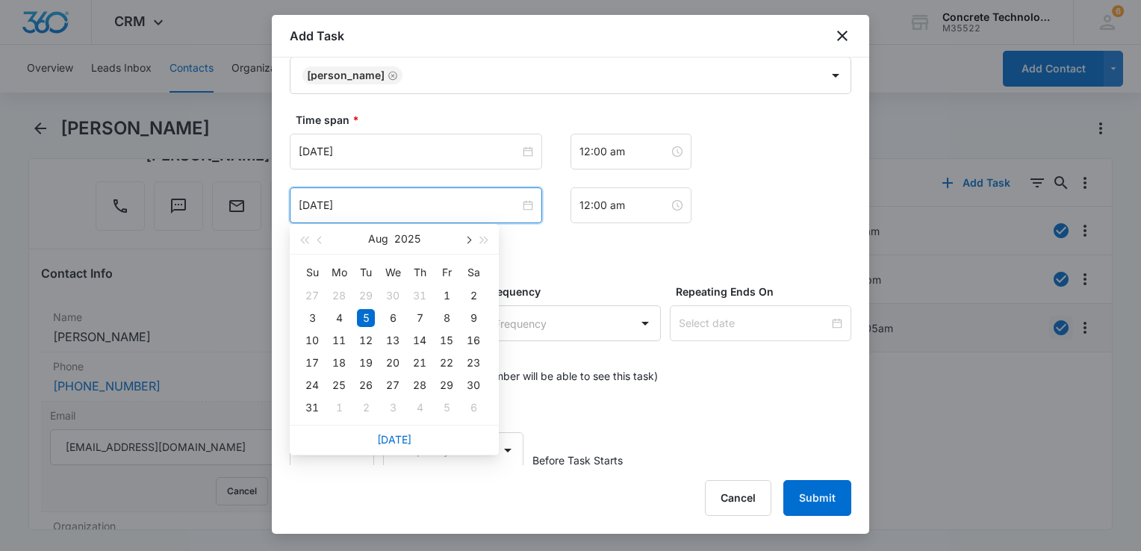
click at [465, 241] on button "button" at bounding box center [467, 239] width 16 height 30
type input "Sep 18, 2025"
click at [424, 334] on div "18" at bounding box center [420, 341] width 18 height 18
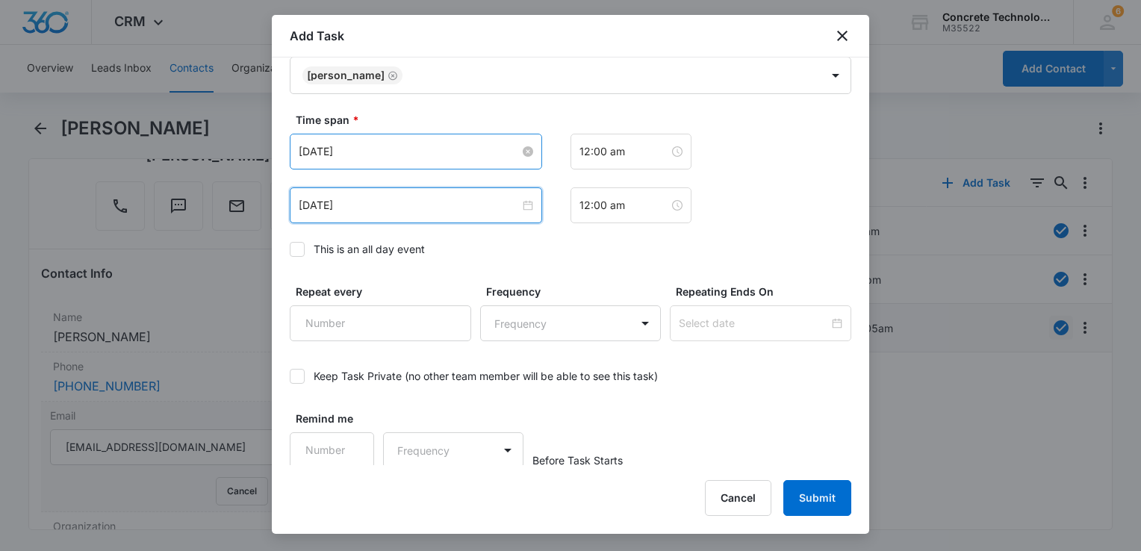
click at [423, 144] on input "Aug 5, 2025" at bounding box center [409, 151] width 221 height 16
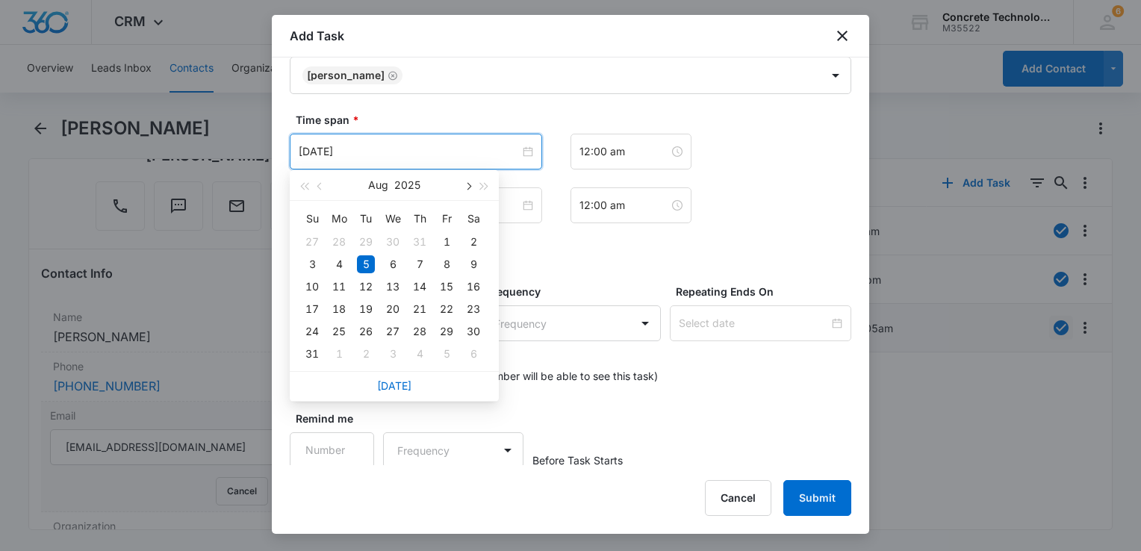
click at [466, 190] on button "button" at bounding box center [467, 185] width 16 height 30
type input "Sep 18, 2025"
click at [418, 290] on div "18" at bounding box center [420, 287] width 18 height 18
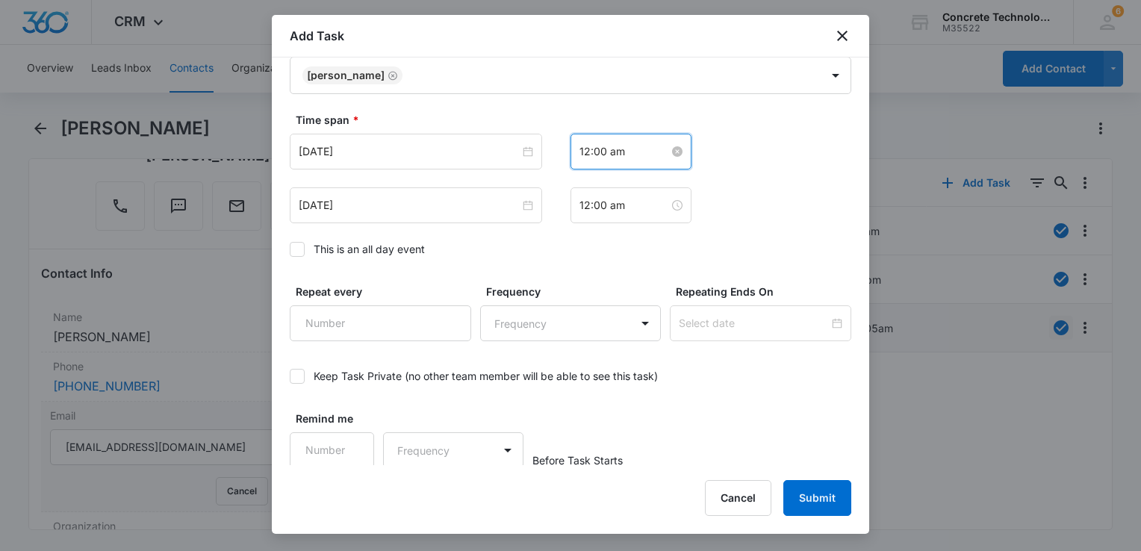
click at [618, 157] on input "12:00 am" at bounding box center [625, 151] width 90 height 16
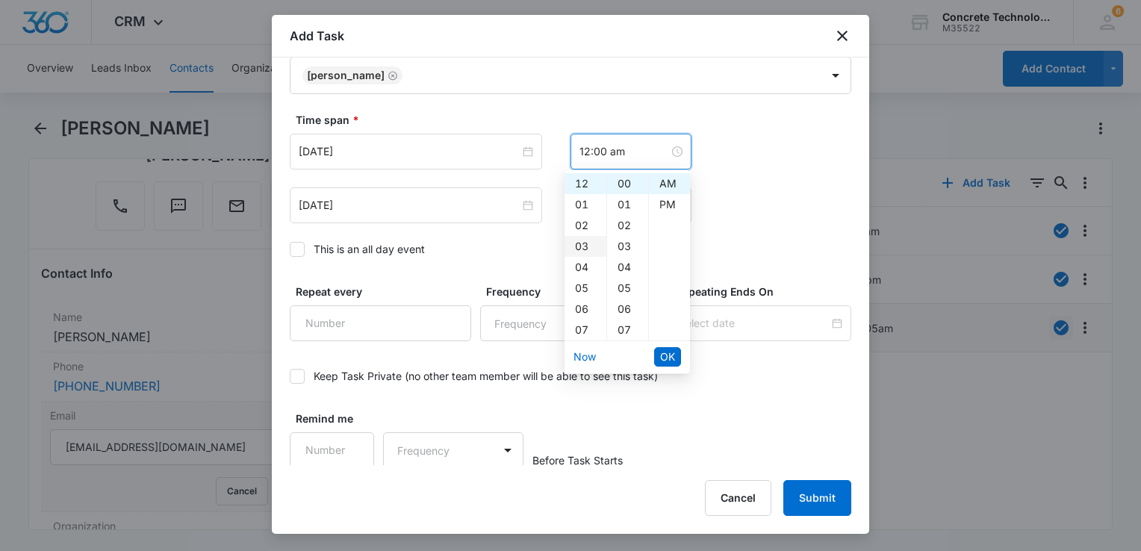
click at [578, 246] on div "03" at bounding box center [586, 246] width 42 height 21
click at [674, 206] on div "PM" at bounding box center [669, 204] width 41 height 21
type input "3:00 pm"
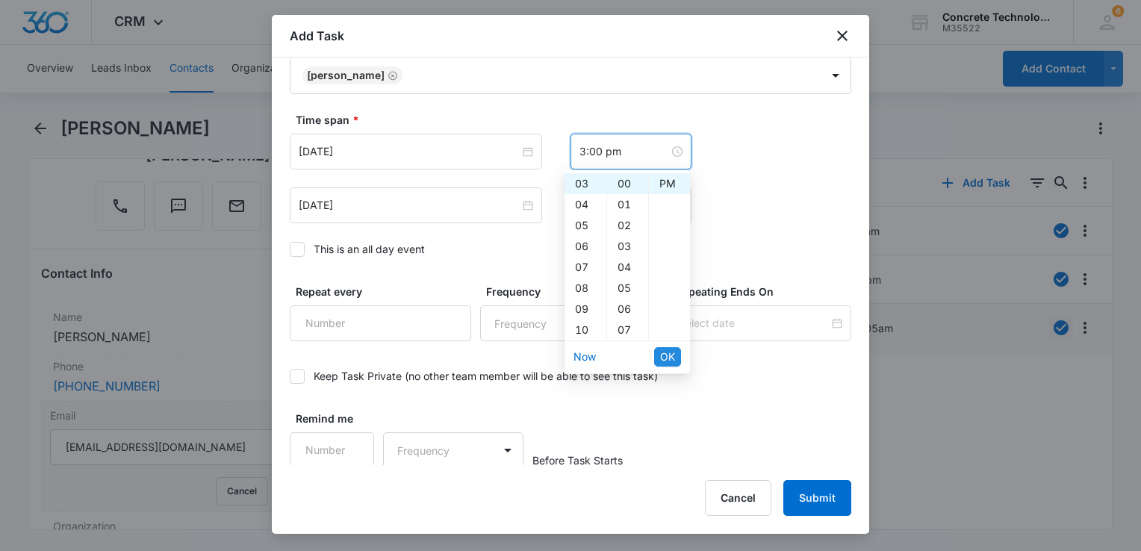
drag, startPoint x: 666, startPoint y: 341, endPoint x: 666, endPoint y: 356, distance: 14.2
click at [666, 356] on ul "Now OK" at bounding box center [627, 356] width 125 height 31
click at [666, 356] on span "OK" at bounding box center [667, 357] width 15 height 16
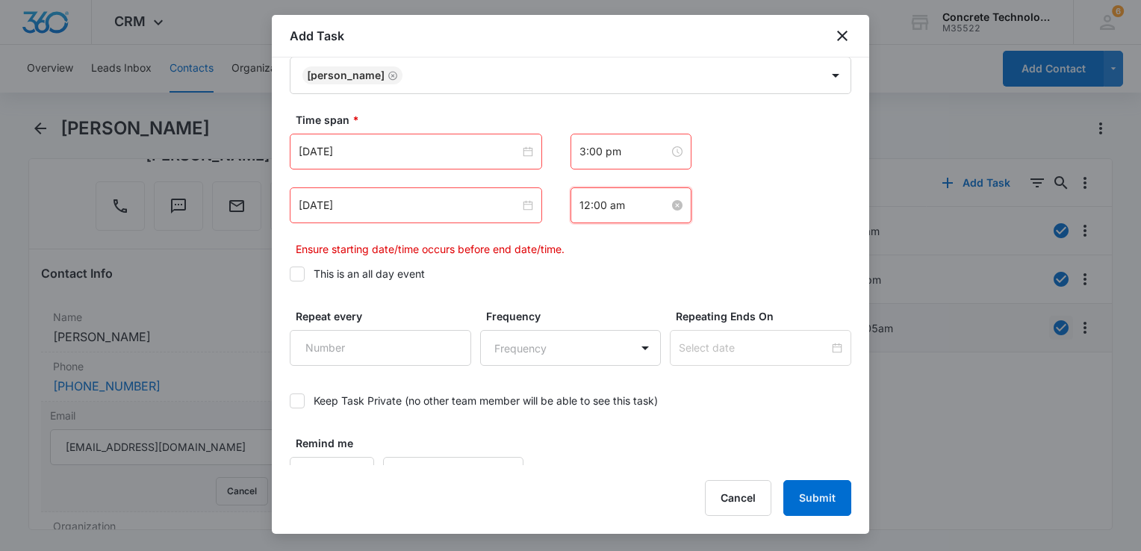
click at [636, 201] on input "12:00 am" at bounding box center [625, 205] width 90 height 16
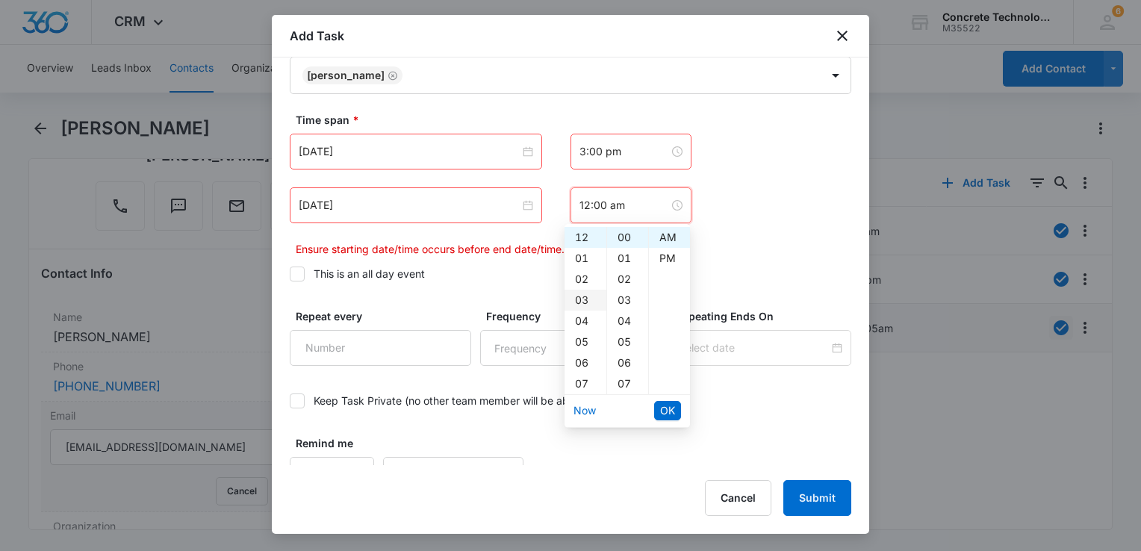
click at [583, 297] on div "03" at bounding box center [586, 300] width 42 height 21
click at [624, 342] on div "05" at bounding box center [627, 342] width 41 height 21
click at [665, 265] on div "PM" at bounding box center [669, 258] width 41 height 21
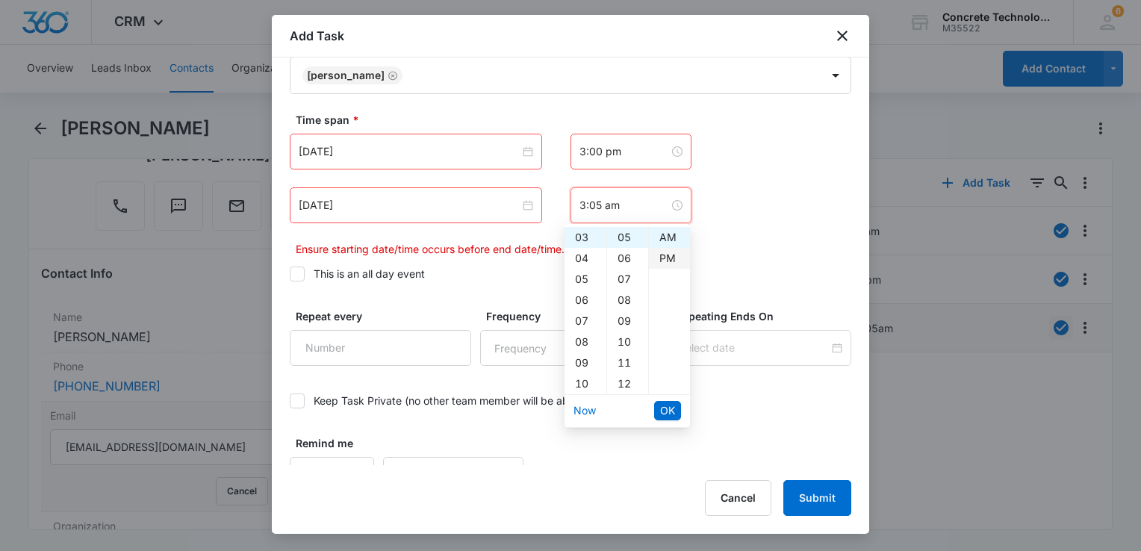
type input "3:05 pm"
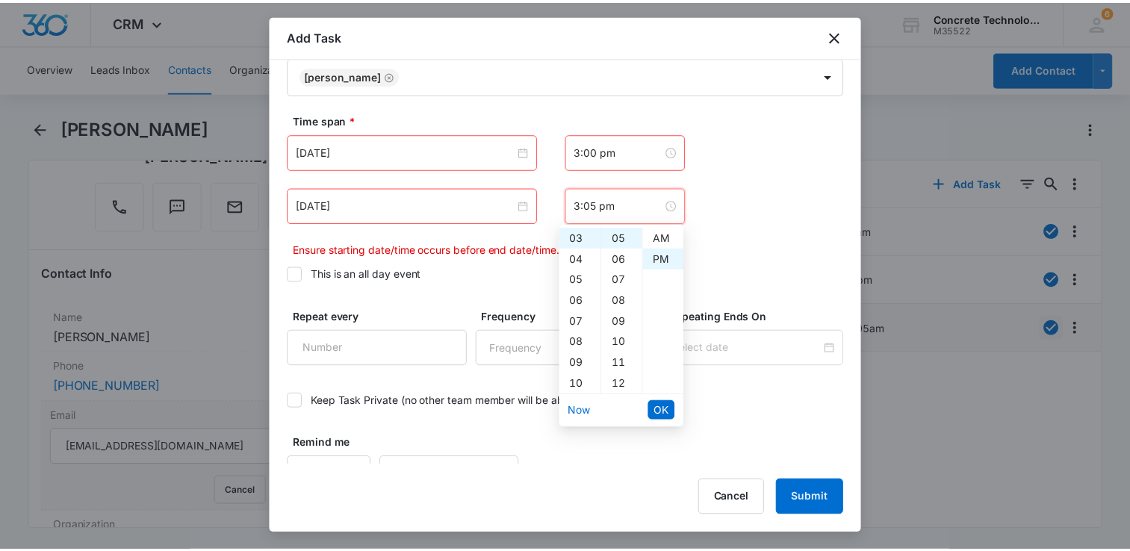
scroll to position [21, 0]
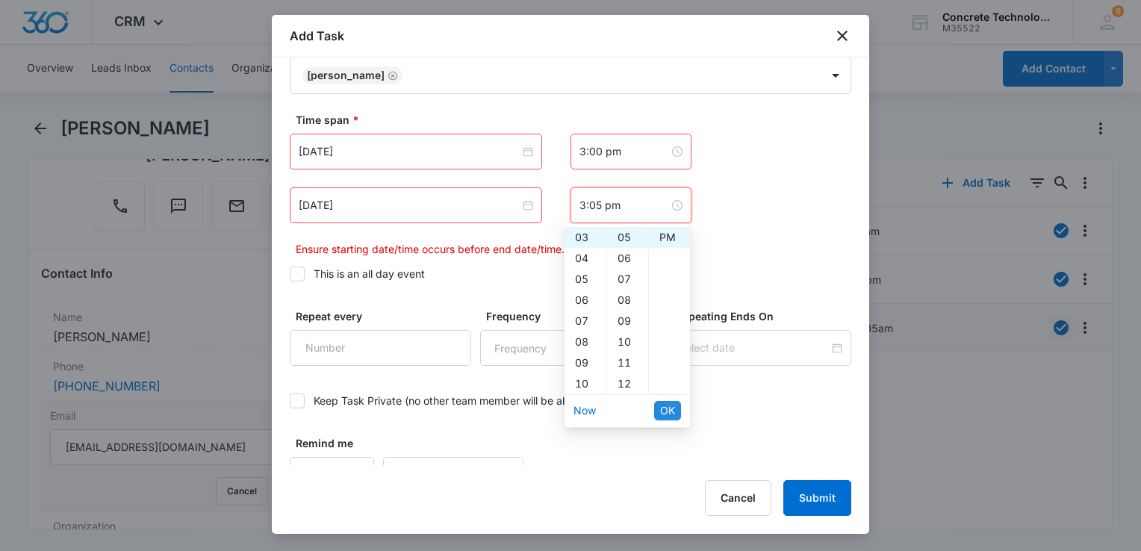
click at [665, 419] on button "OK" at bounding box center [667, 410] width 27 height 19
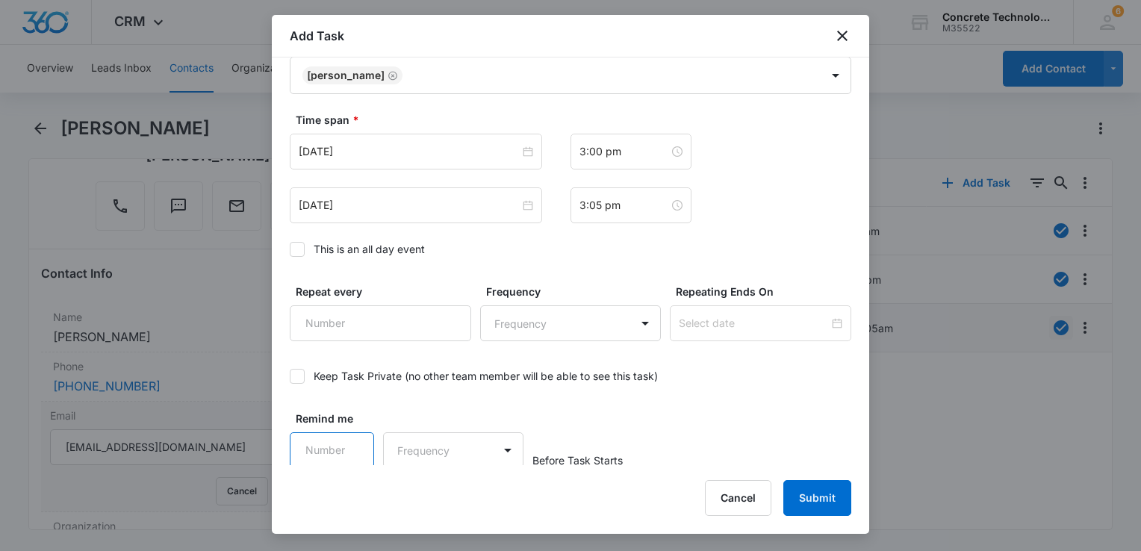
click at [335, 442] on input "Remind me" at bounding box center [332, 450] width 84 height 36
type input "5"
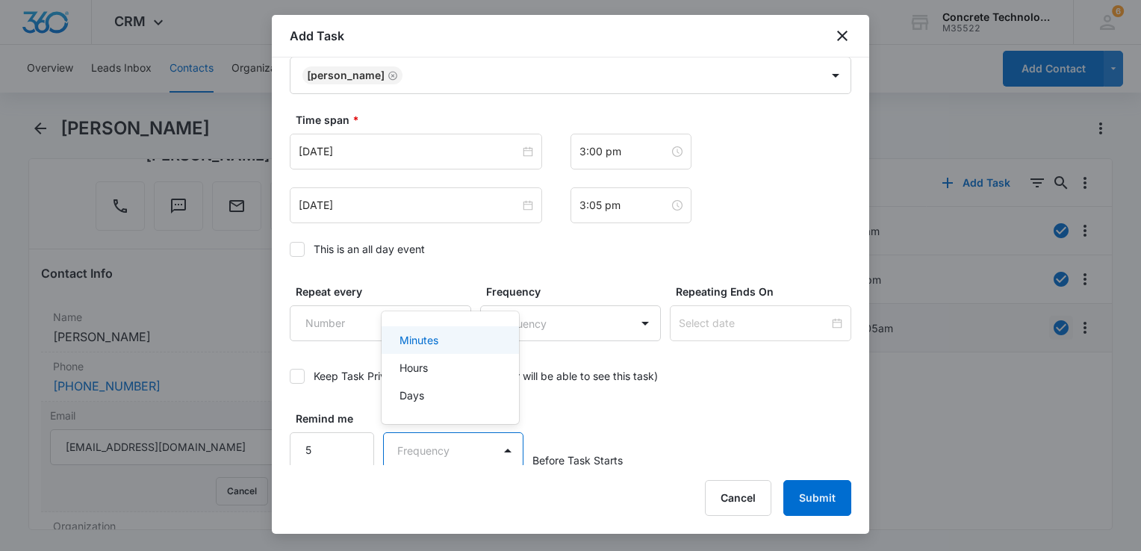
click at [451, 447] on body "CRM Apps Reputation Websites Forms CRM Email Social Content Ads Intelligence Fi…" at bounding box center [570, 275] width 1141 height 551
click at [450, 339] on div "Minutes" at bounding box center [449, 340] width 99 height 16
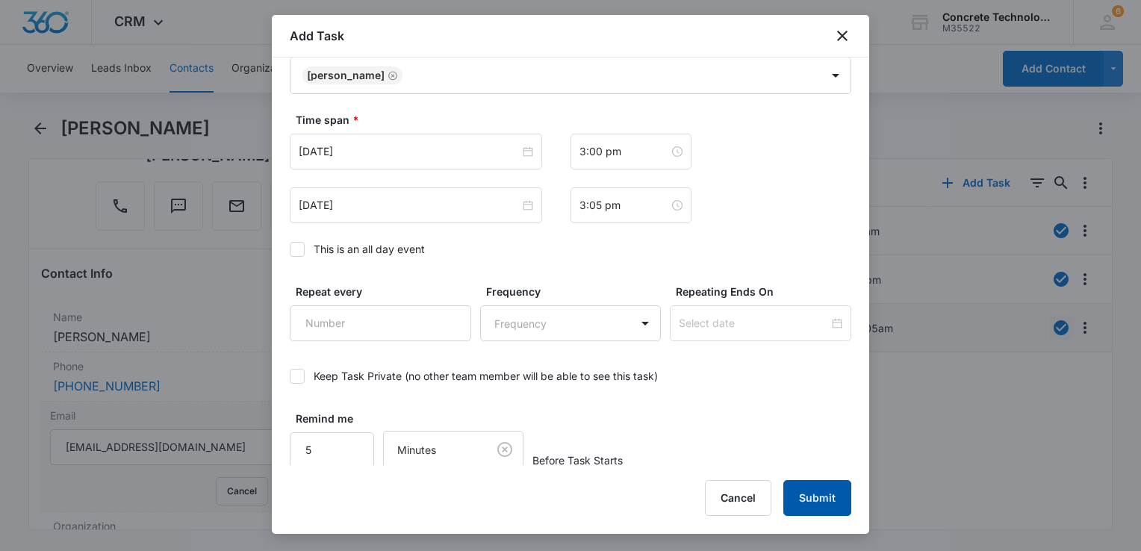
click at [810, 492] on button "Submit" at bounding box center [818, 498] width 68 height 36
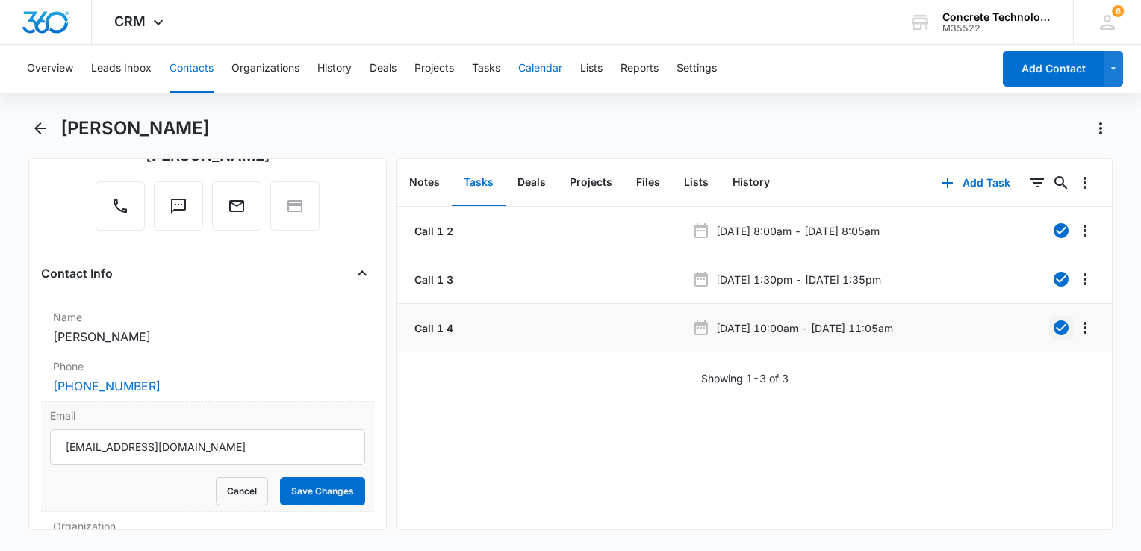
click at [544, 72] on button "Calendar" at bounding box center [540, 69] width 44 height 48
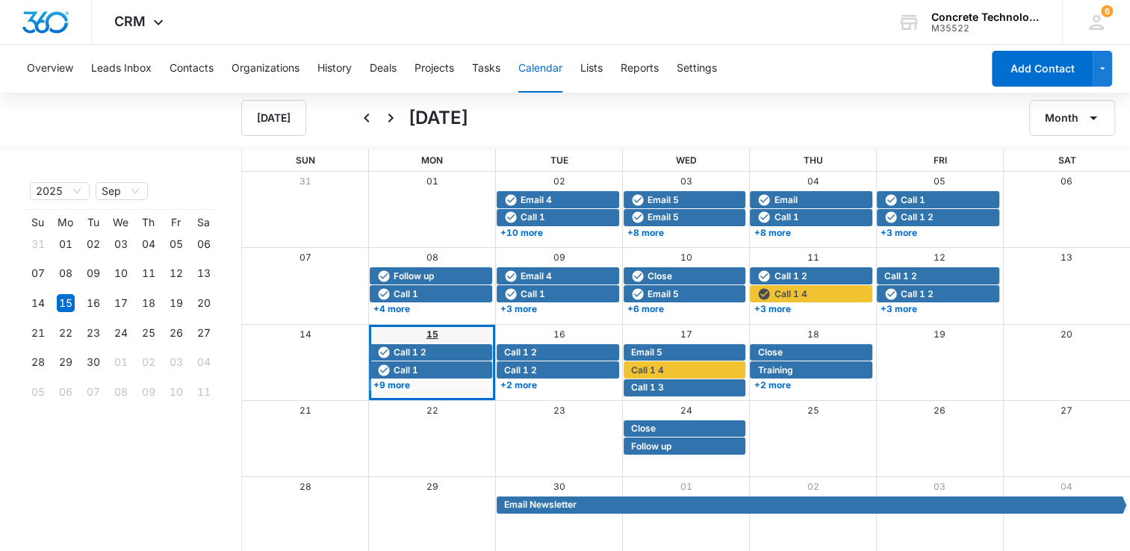
click at [428, 336] on link "15" at bounding box center [432, 334] width 12 height 11
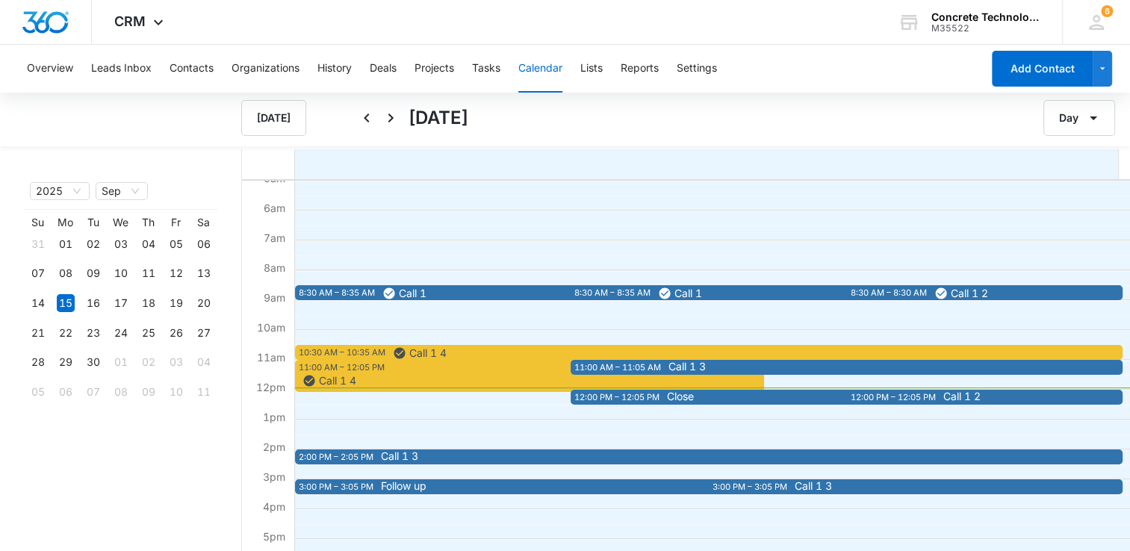
scroll to position [299, 0]
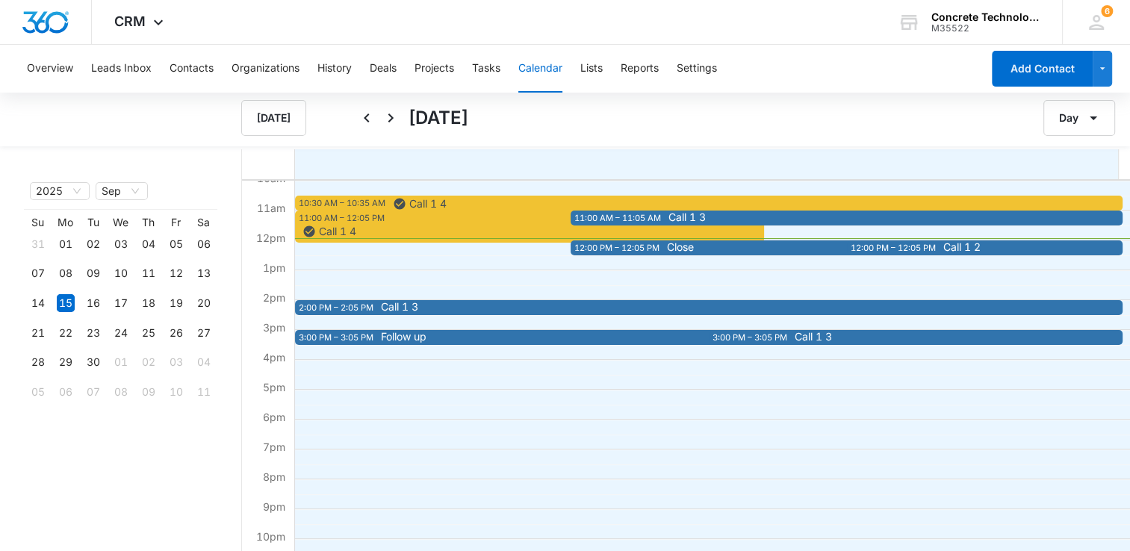
click at [370, 234] on span "Call 1 4" at bounding box center [532, 231] width 458 height 13
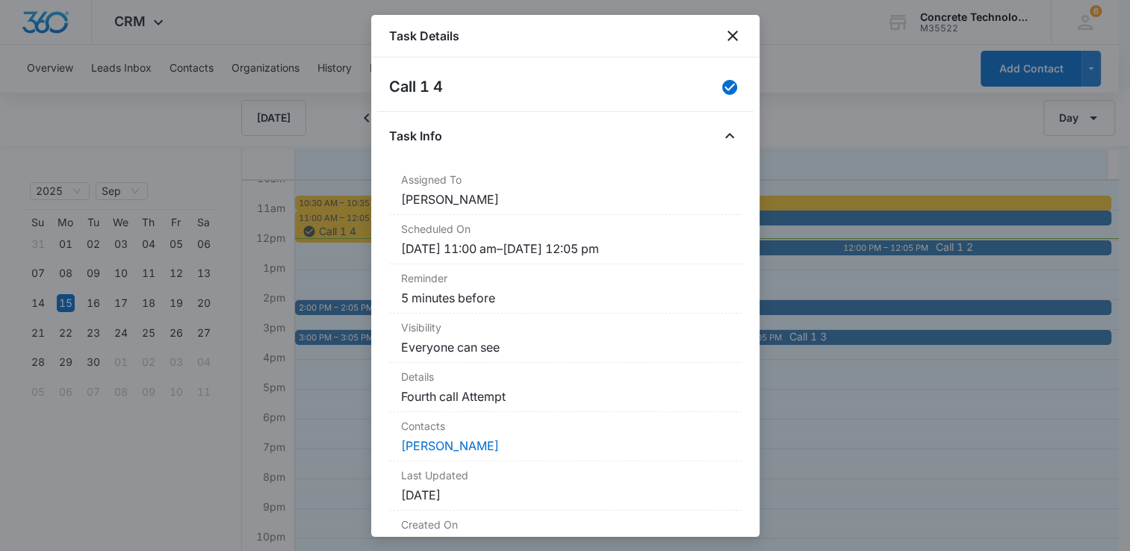
click at [327, 270] on div at bounding box center [565, 275] width 1130 height 551
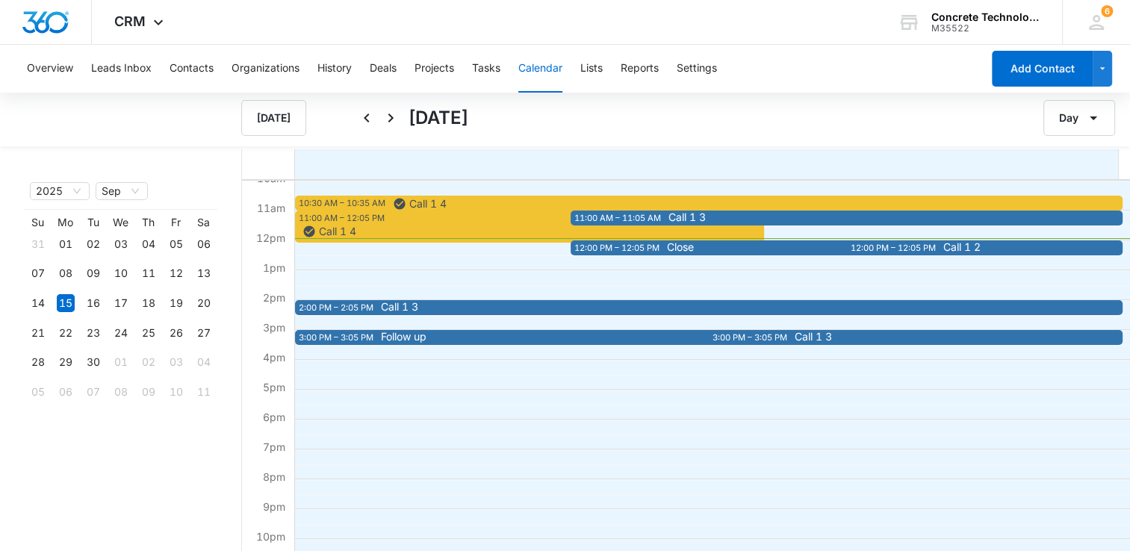
click at [665, 216] on div "Call 1 3" at bounding box center [937, 218] width 545 height 12
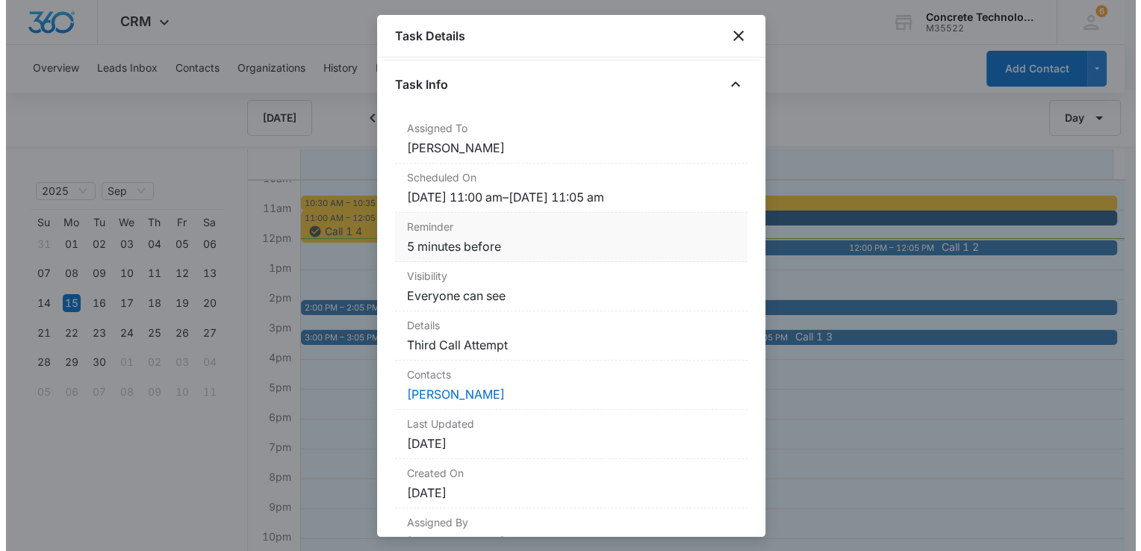
scroll to position [113, 0]
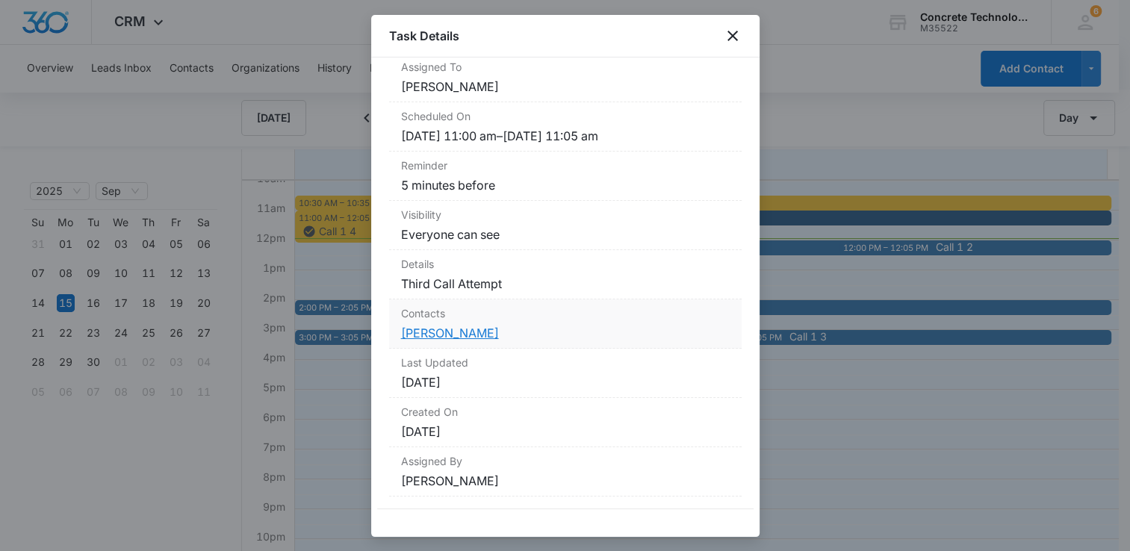
click at [419, 333] on link "Robert Pace" at bounding box center [450, 333] width 98 height 15
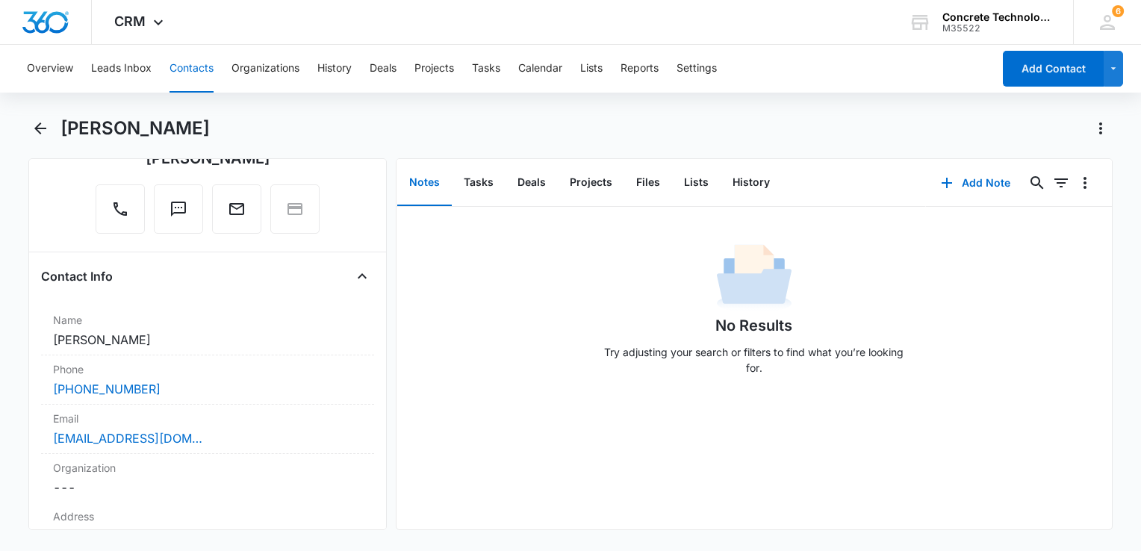
scroll to position [149, 0]
click at [751, 176] on button "History" at bounding box center [751, 183] width 61 height 46
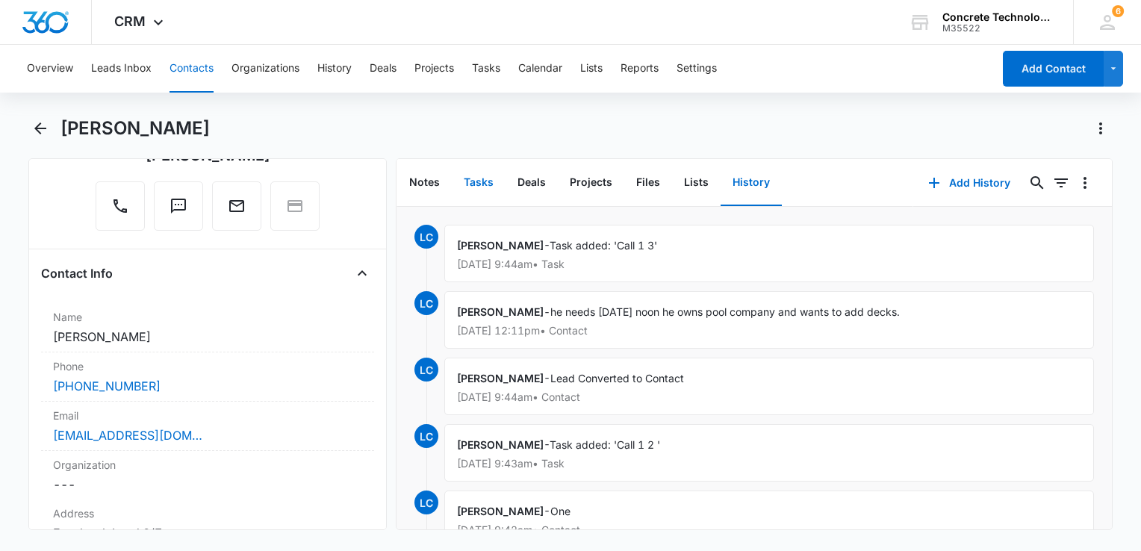
click at [459, 175] on button "Tasks" at bounding box center [479, 183] width 54 height 46
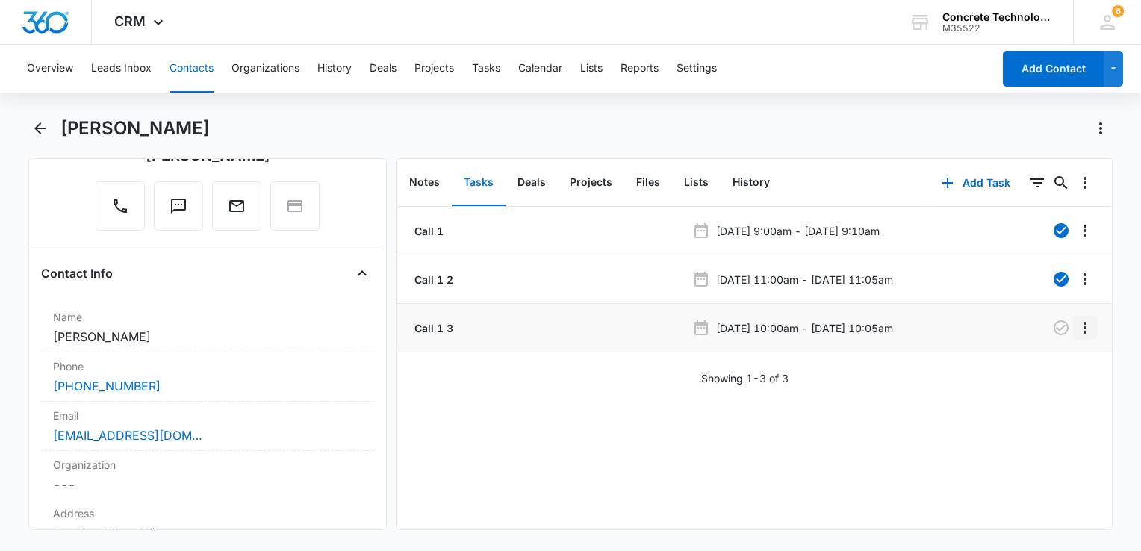
click at [1084, 328] on icon "Overflow Menu" at bounding box center [1085, 328] width 3 height 12
click at [1043, 364] on div "Edit" at bounding box center [1033, 369] width 31 height 10
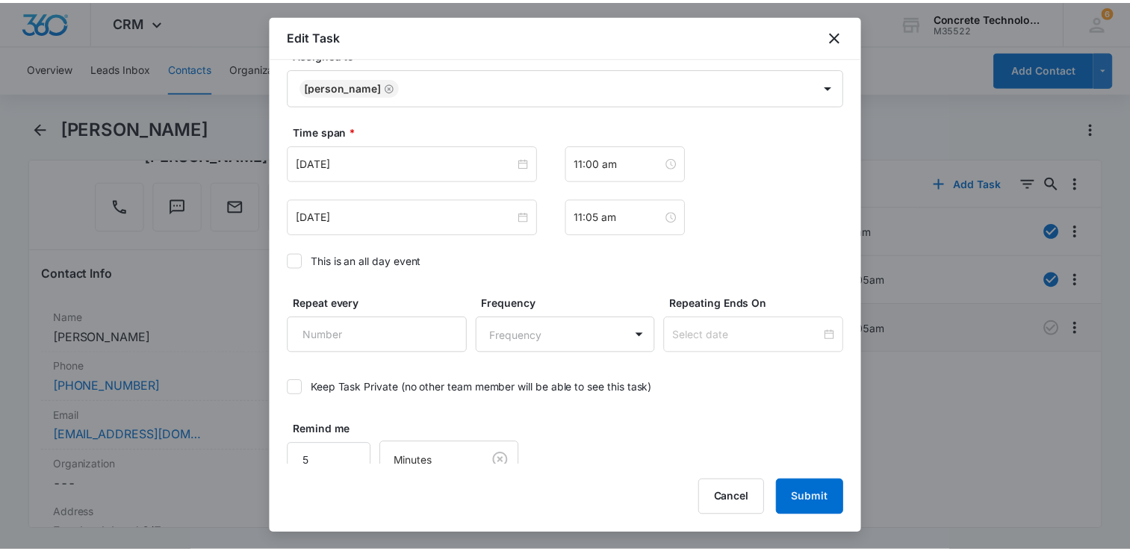
scroll to position [860, 0]
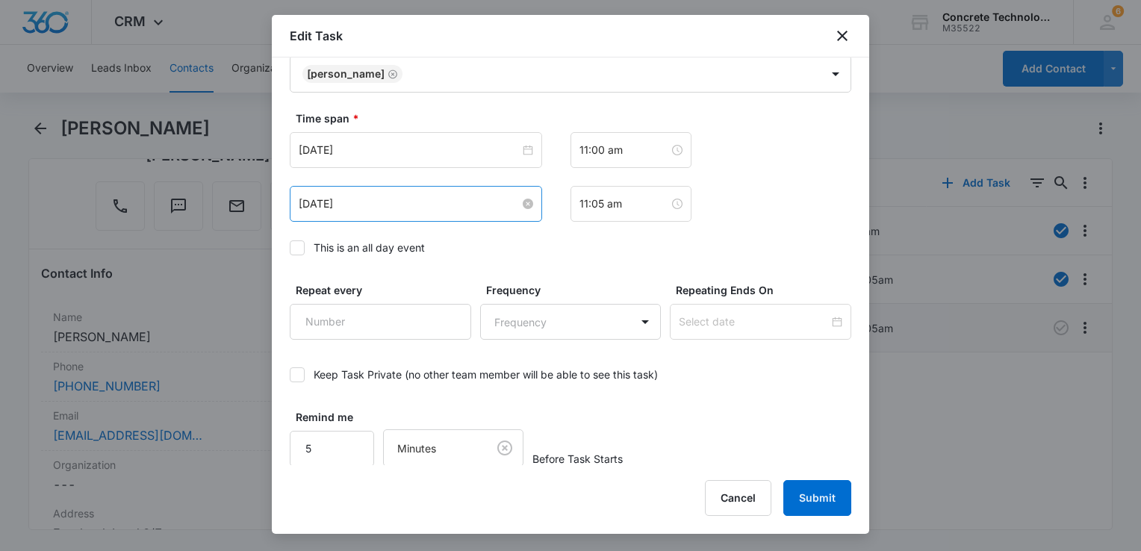
click at [416, 207] on input "Sep 15, 2025" at bounding box center [409, 204] width 221 height 16
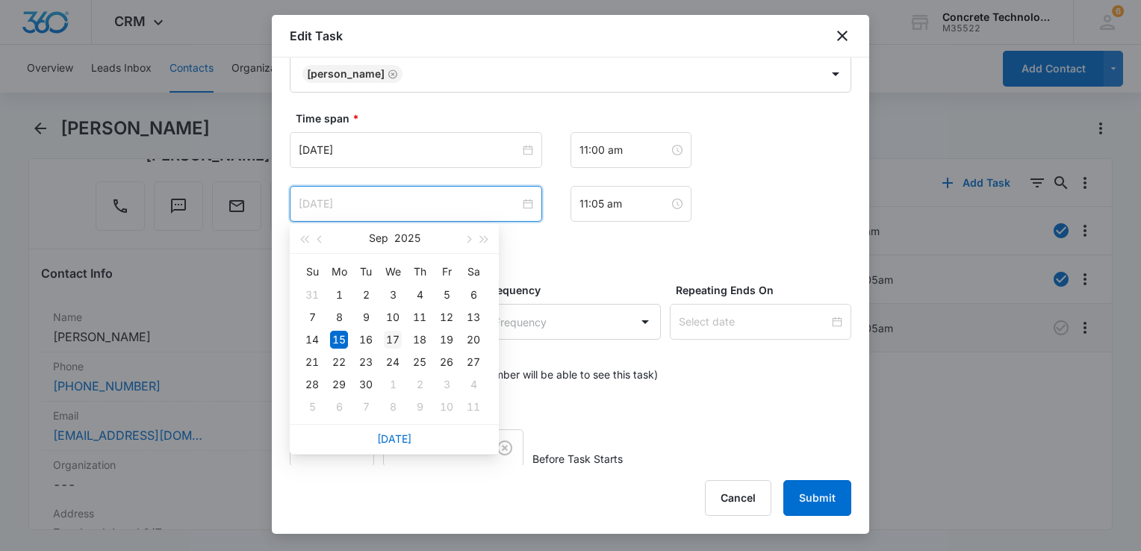
type input "Sep 17, 2025"
click at [388, 339] on div "17" at bounding box center [393, 340] width 18 height 18
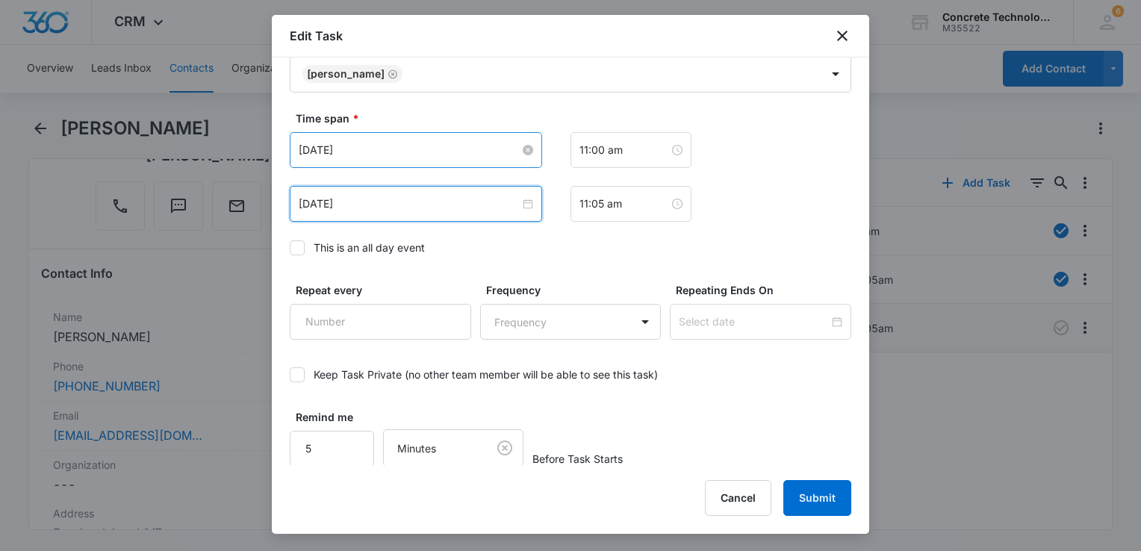
click at [415, 156] on input "Sep 15, 2025" at bounding box center [409, 150] width 221 height 16
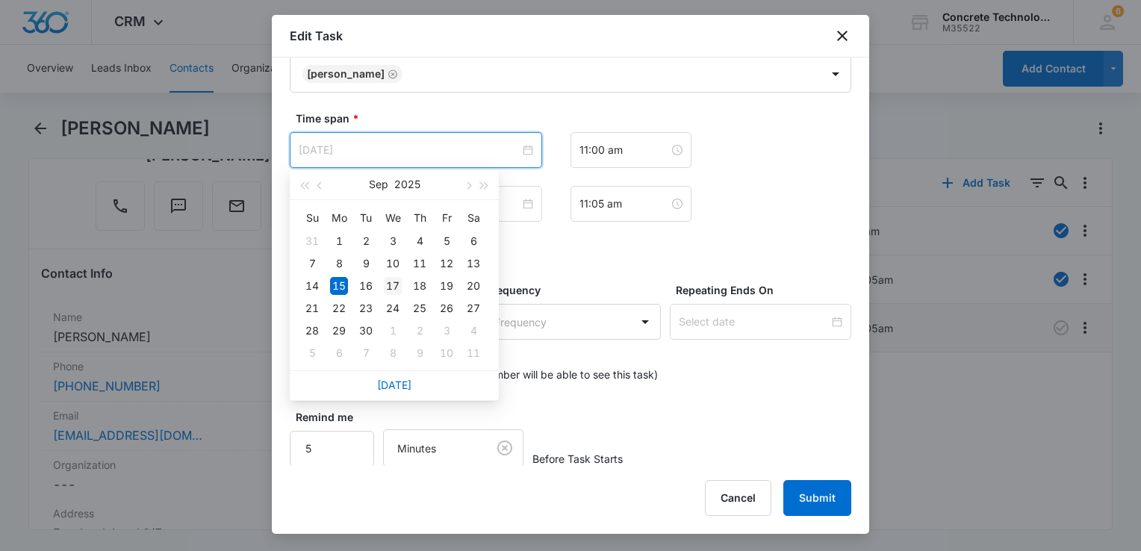
type input "Sep 17, 2025"
click at [390, 284] on div "17" at bounding box center [393, 286] width 18 height 18
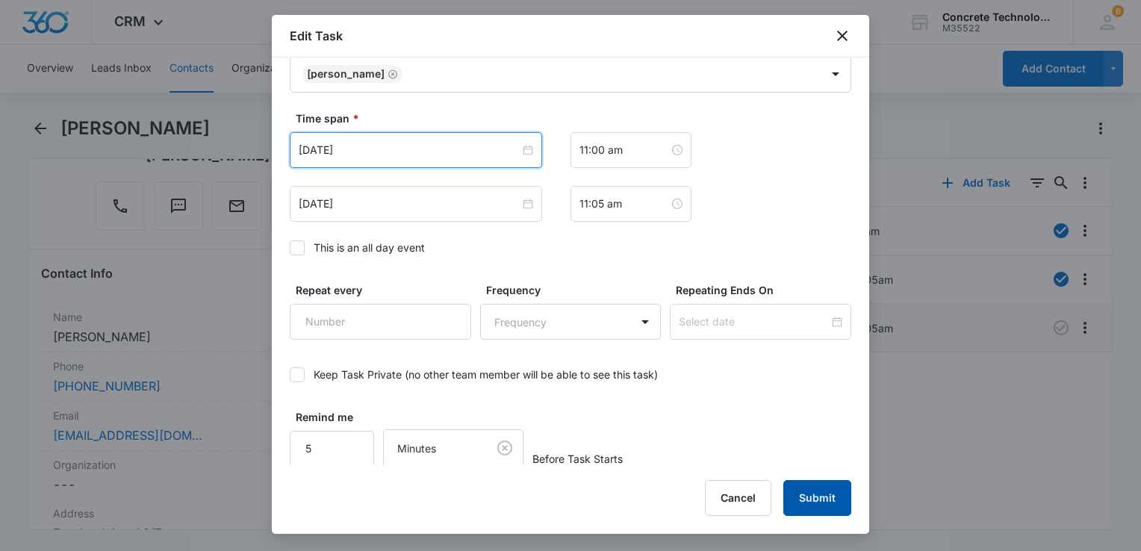
click at [824, 498] on button "Submit" at bounding box center [818, 498] width 68 height 36
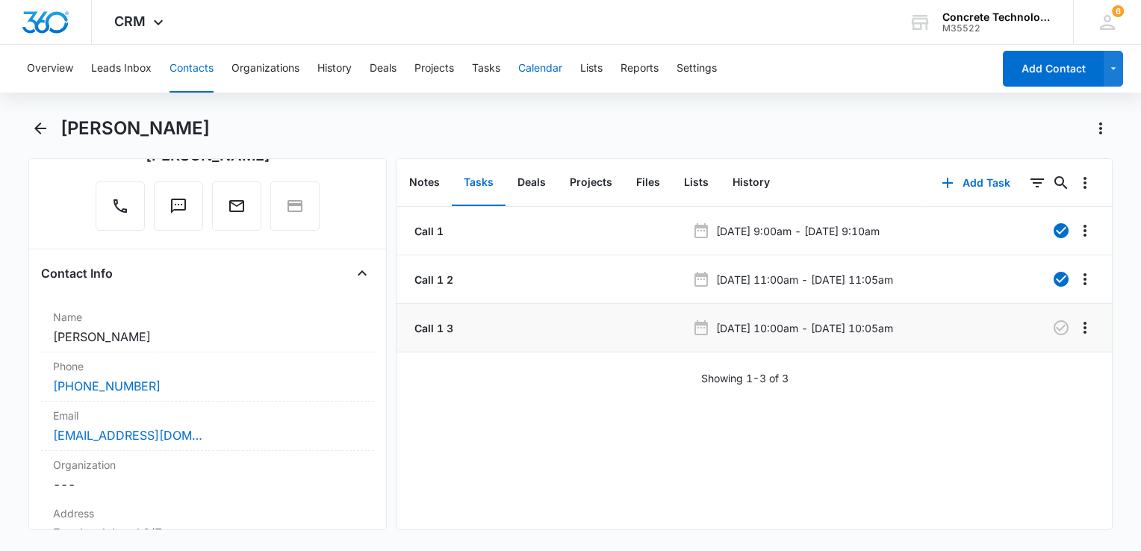
click at [535, 70] on button "Calendar" at bounding box center [540, 69] width 44 height 48
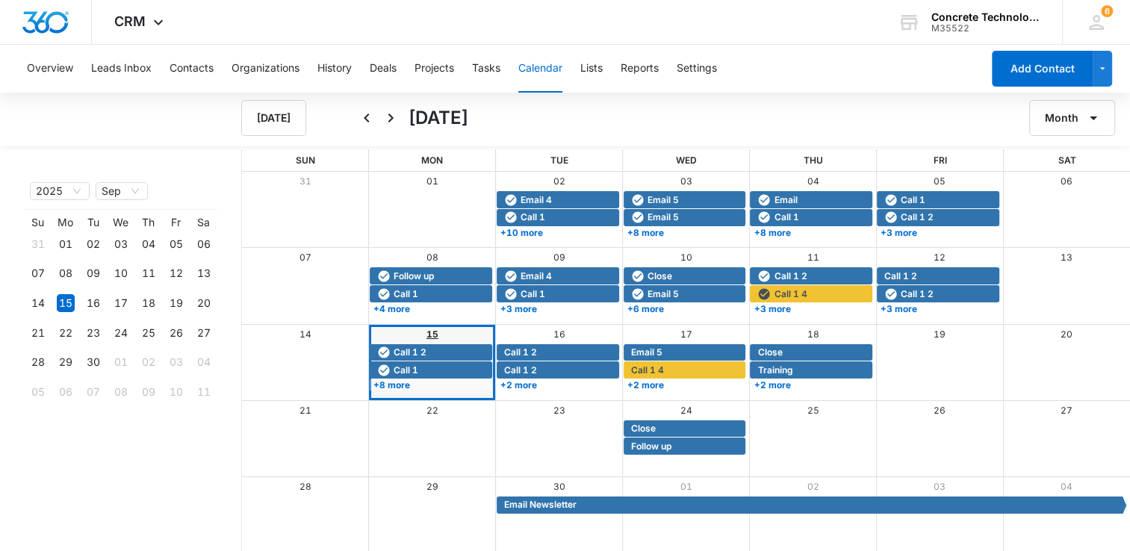
click at [432, 329] on link "15" at bounding box center [432, 334] width 12 height 11
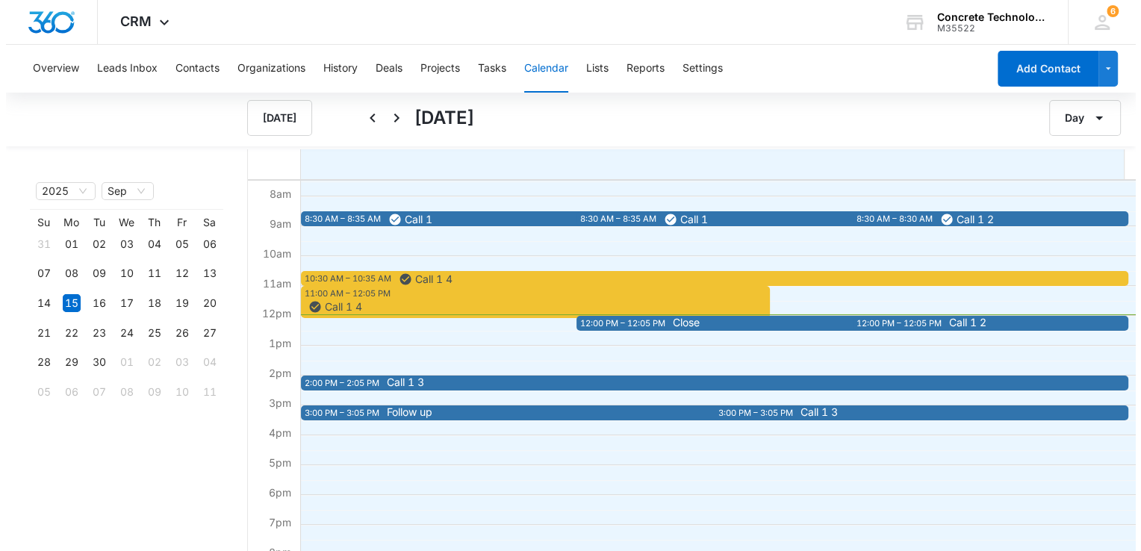
scroll to position [224, 0]
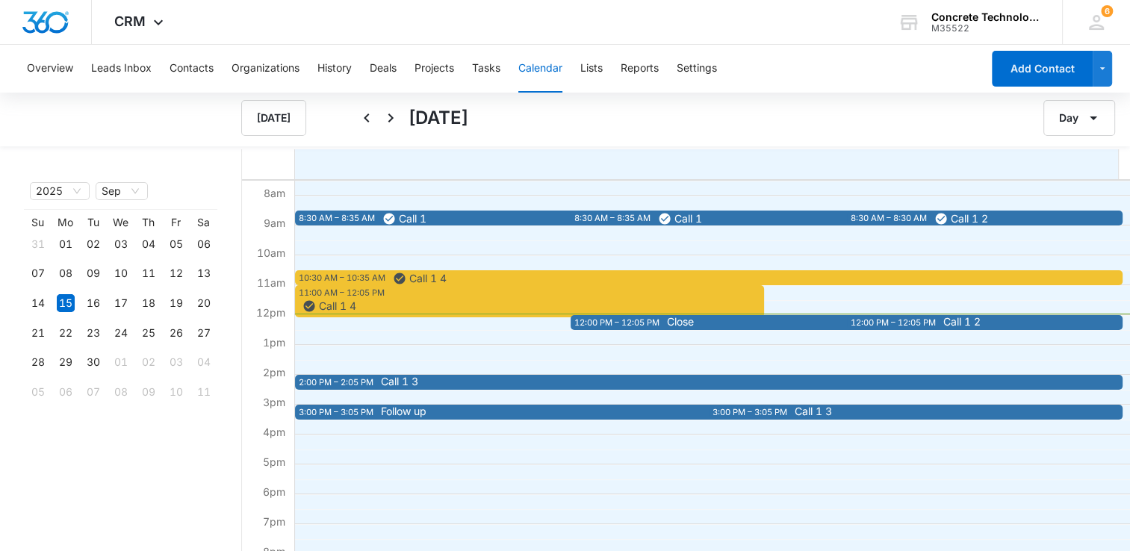
click at [401, 291] on div "11:00 AM – 12:05 PM Call 1 4" at bounding box center [529, 301] width 469 height 32
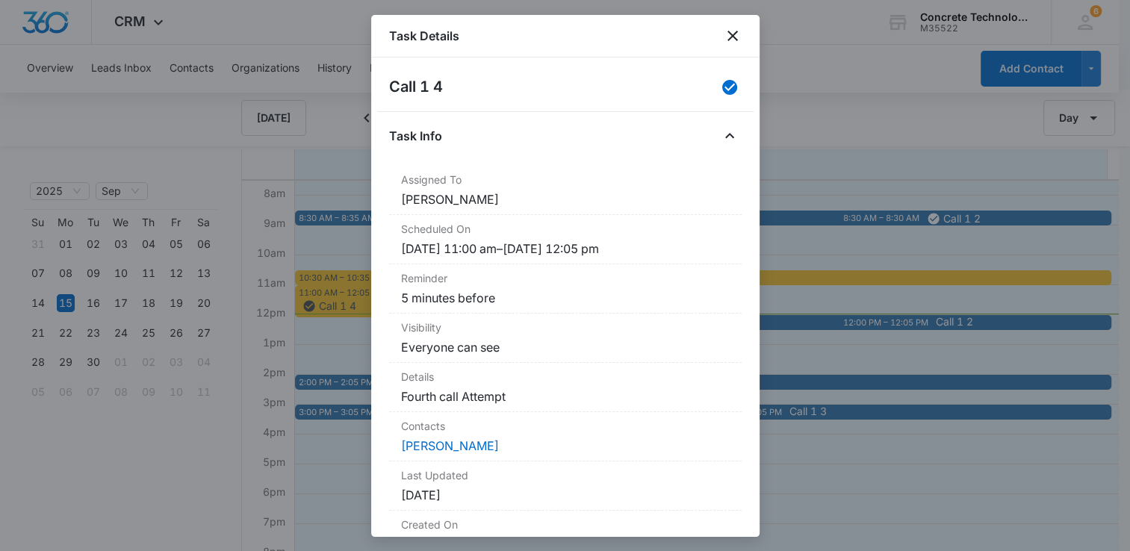
drag, startPoint x: 875, startPoint y: 102, endPoint x: 866, endPoint y: 115, distance: 15.8
click at [869, 110] on div at bounding box center [565, 275] width 1130 height 551
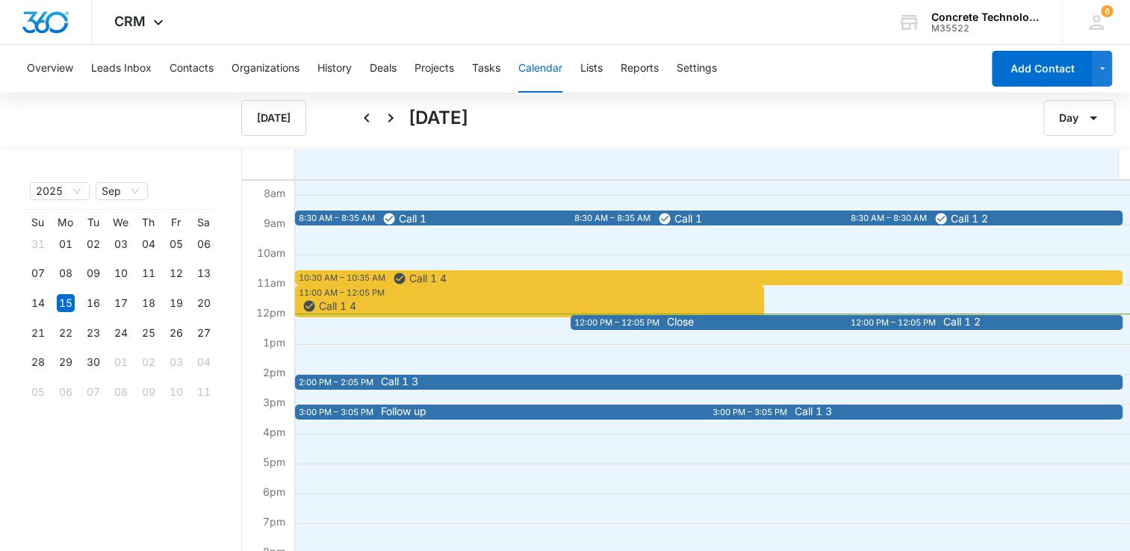
click at [651, 327] on div "12:00 PM – 12:05 PM" at bounding box center [618, 323] width 89 height 13
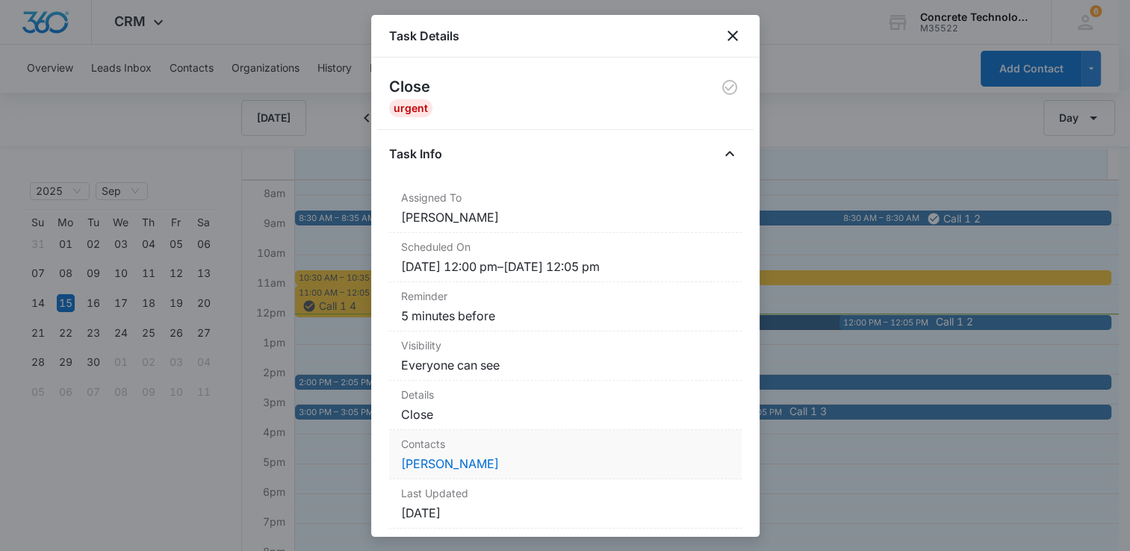
click at [504, 470] on dd "Randy Salisbury" at bounding box center [565, 464] width 329 height 18
click at [462, 462] on link "Randy Salisbury" at bounding box center [450, 463] width 98 height 15
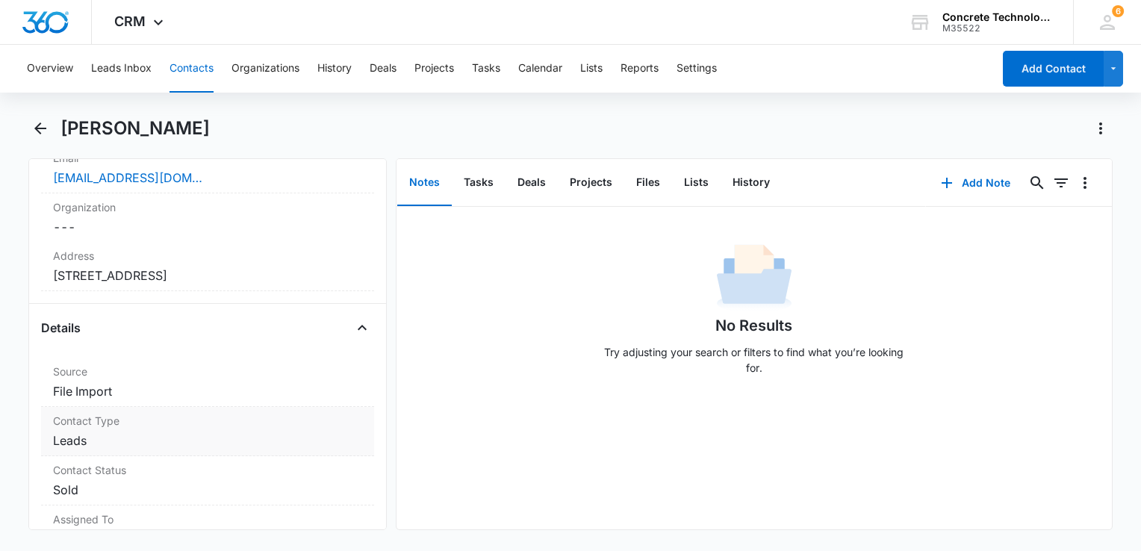
scroll to position [373, 0]
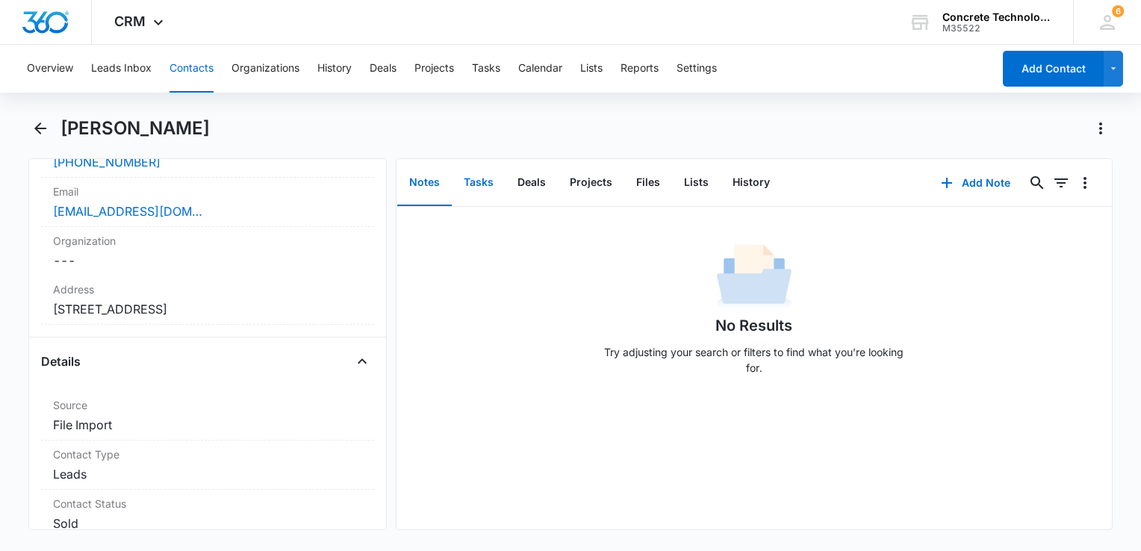
click at [492, 184] on button "Tasks" at bounding box center [479, 183] width 54 height 46
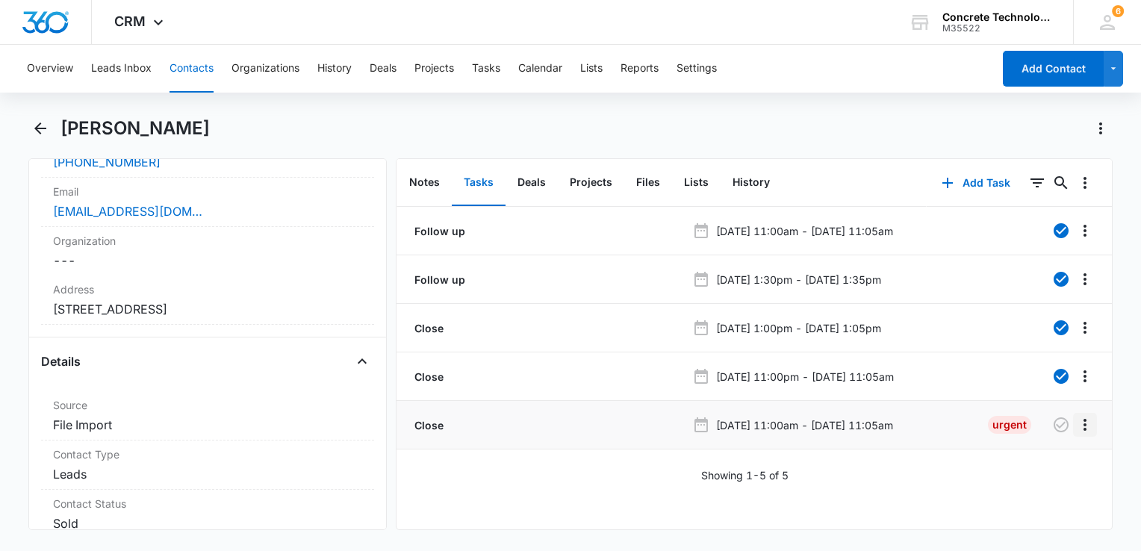
click at [1076, 424] on icon "Overflow Menu" at bounding box center [1085, 425] width 18 height 18
click at [1040, 466] on div "Edit" at bounding box center [1033, 466] width 31 height 10
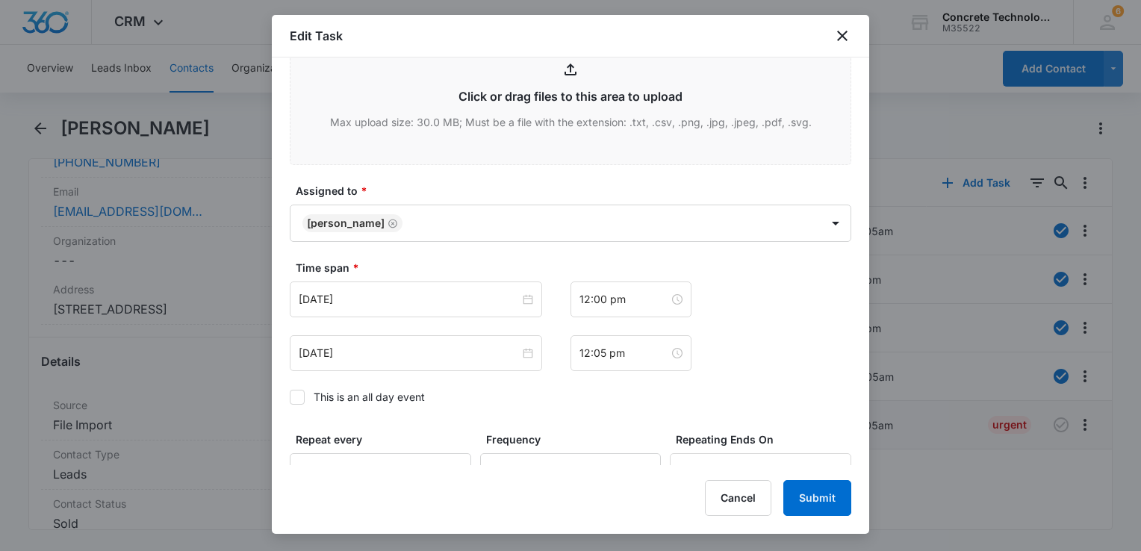
scroll to position [747, 0]
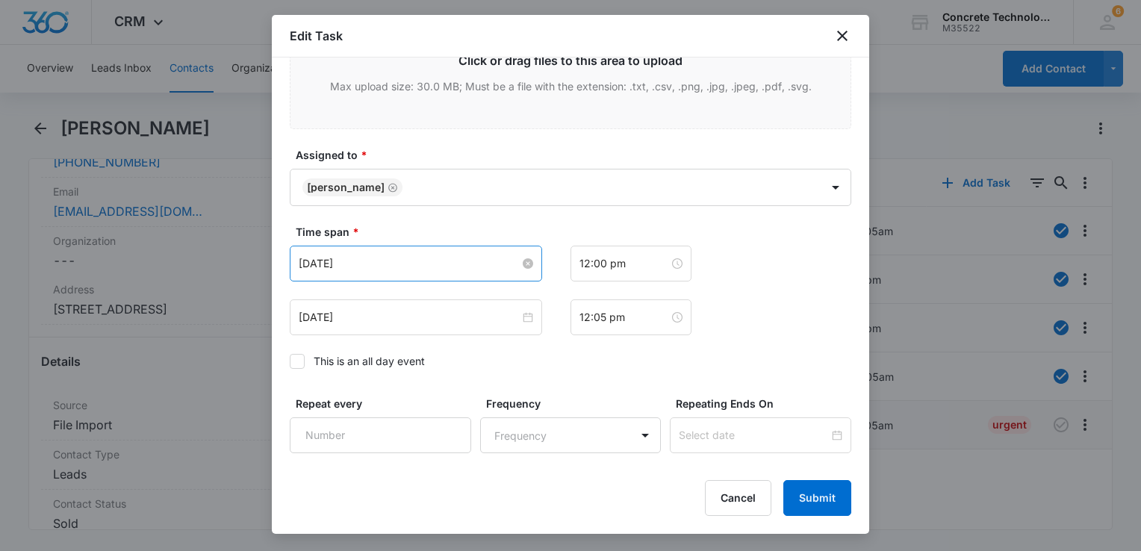
click at [426, 265] on input "Sep 15, 2025" at bounding box center [409, 263] width 221 height 16
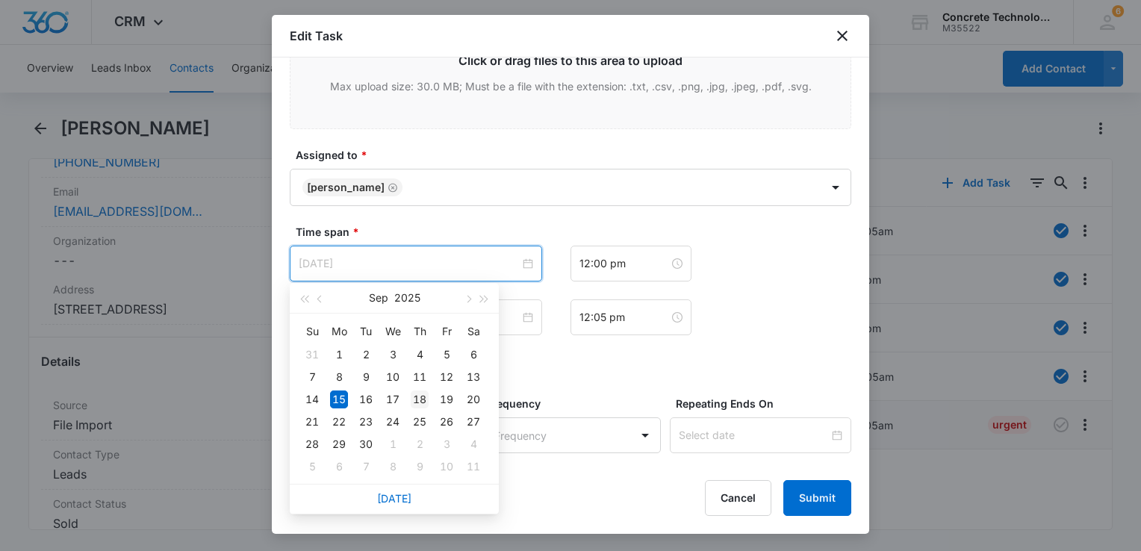
type input "Sep 18, 2025"
click at [423, 401] on div "18" at bounding box center [420, 400] width 18 height 18
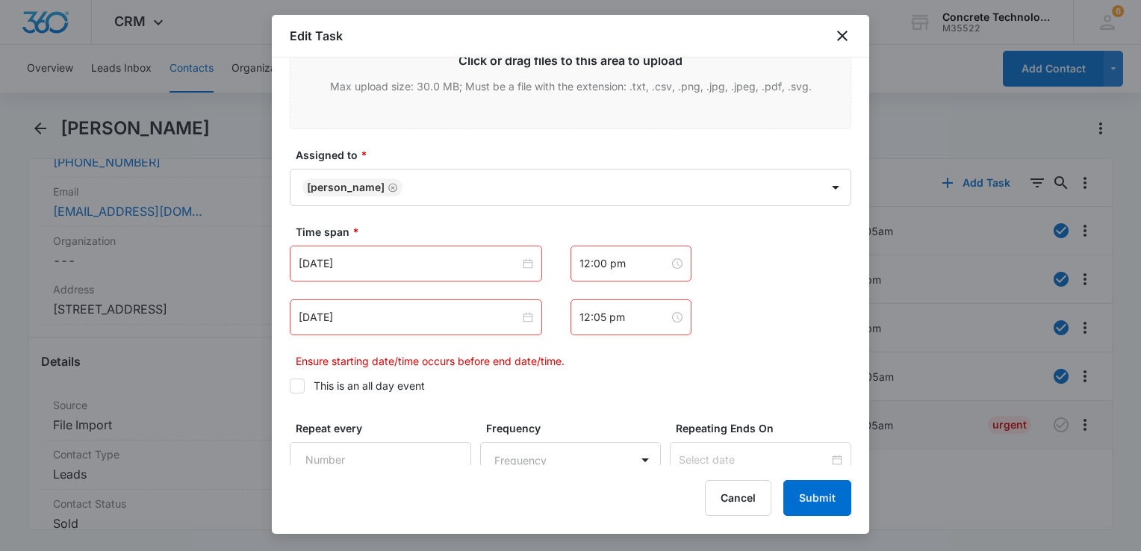
click at [424, 334] on div "Sep 18, 2025 Sep 2025 Su Mo Tu We Th Fr Sa 31 1 2 3 4 5 6 7 8 9 10 11 12 13 14 …" at bounding box center [571, 307] width 562 height 123
click at [423, 326] on div "Sep 15, 2025" at bounding box center [416, 318] width 252 height 36
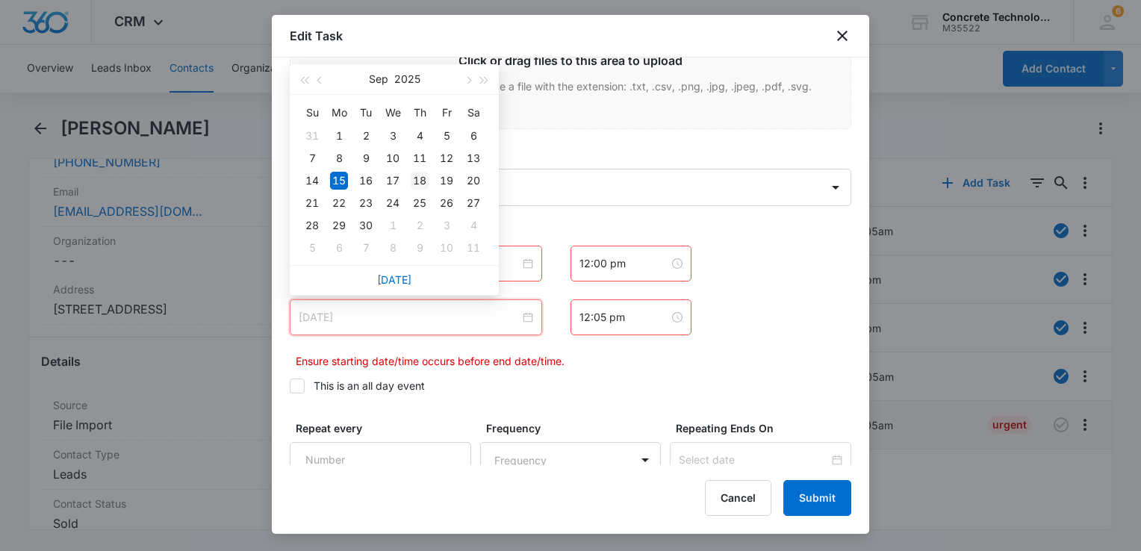
type input "Sep 18, 2025"
click at [414, 184] on div "18" at bounding box center [420, 181] width 18 height 18
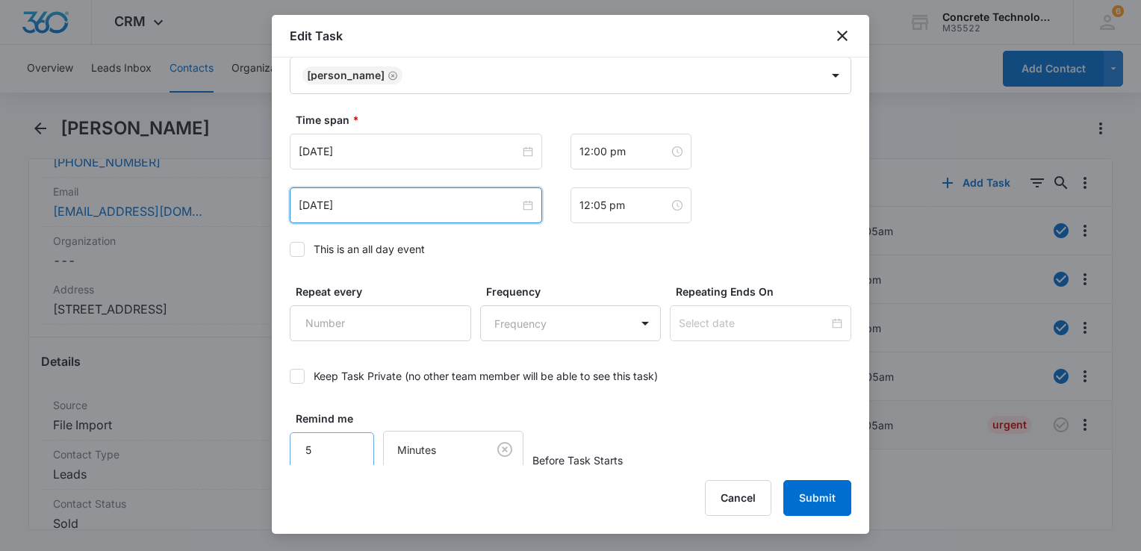
scroll to position [860, 0]
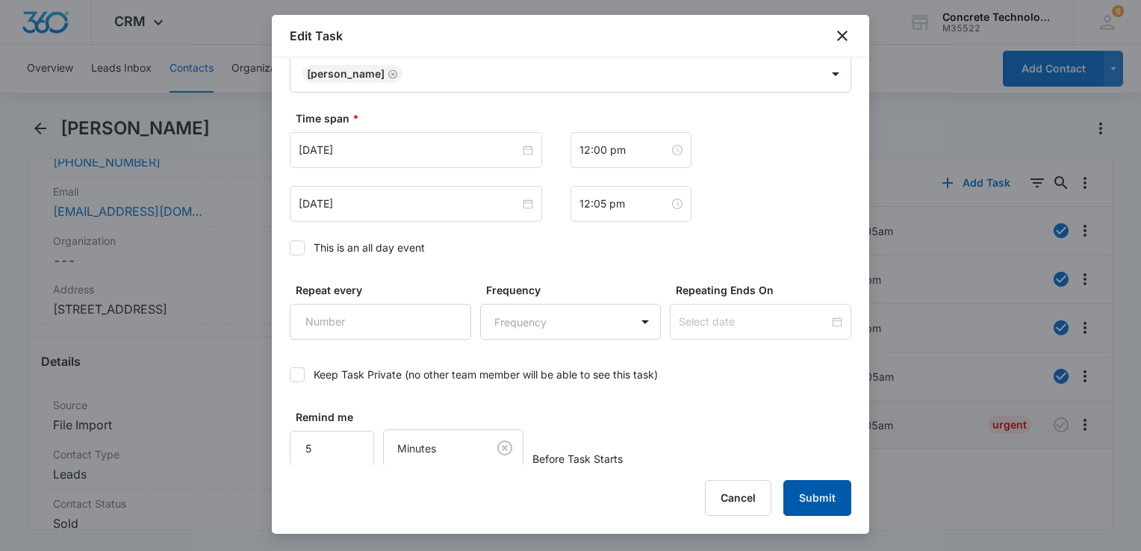
click at [829, 507] on button "Submit" at bounding box center [818, 498] width 68 height 36
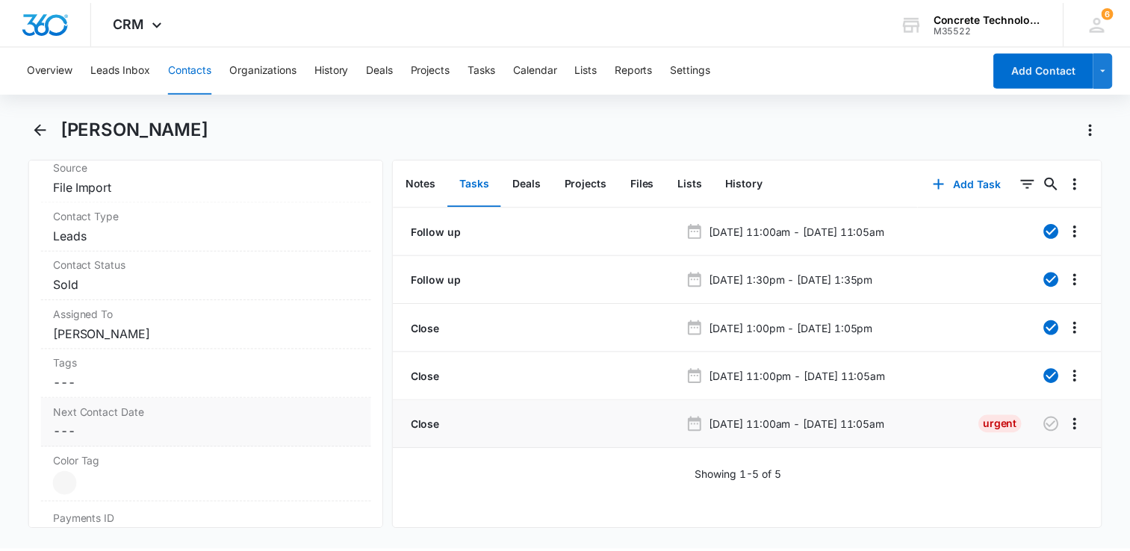
scroll to position [672, 0]
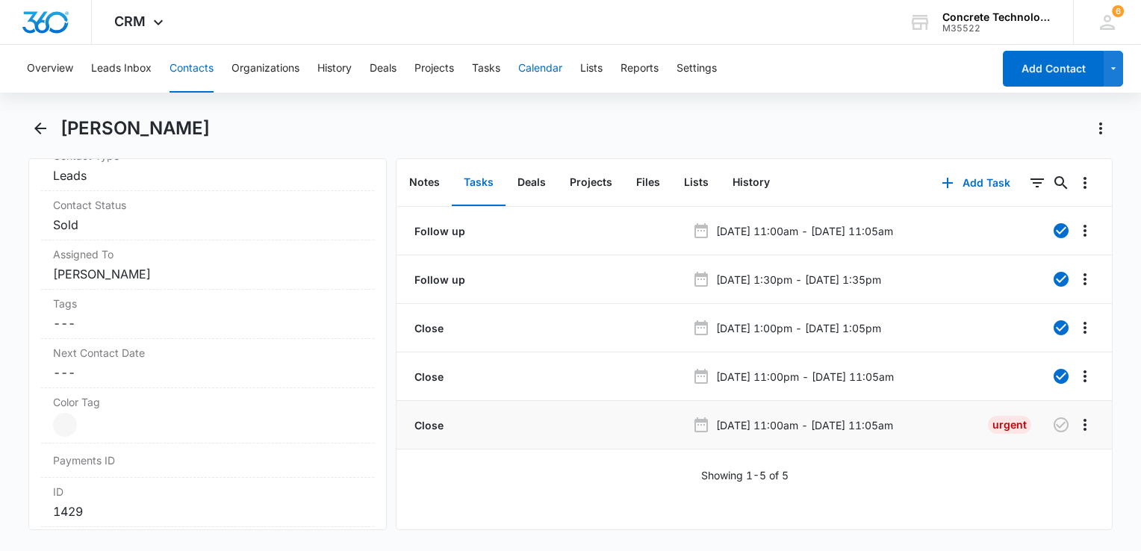
click at [538, 72] on button "Calendar" at bounding box center [540, 69] width 44 height 48
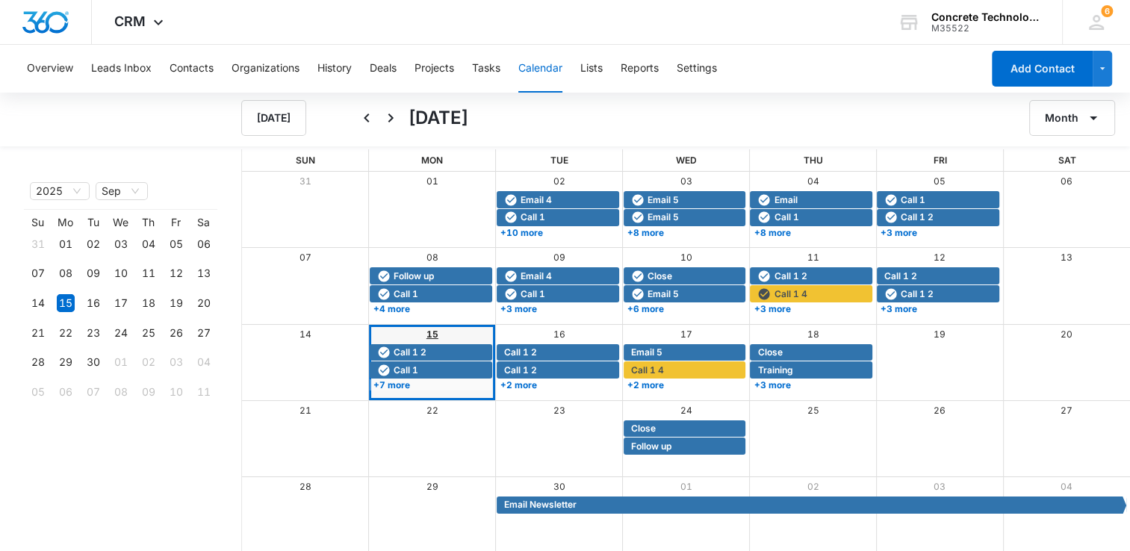
click at [435, 335] on link "15" at bounding box center [432, 334] width 12 height 11
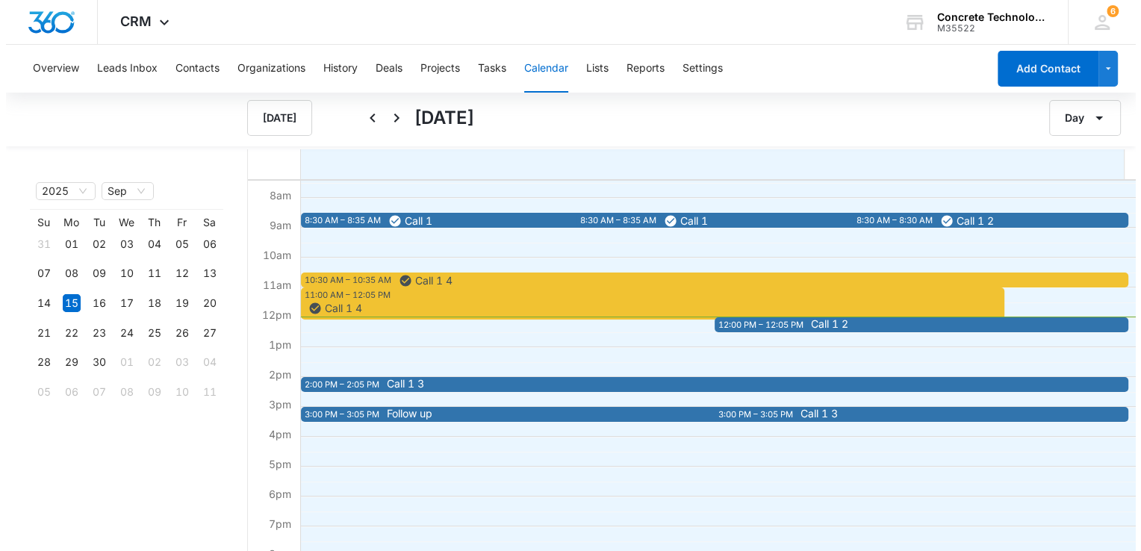
scroll to position [224, 0]
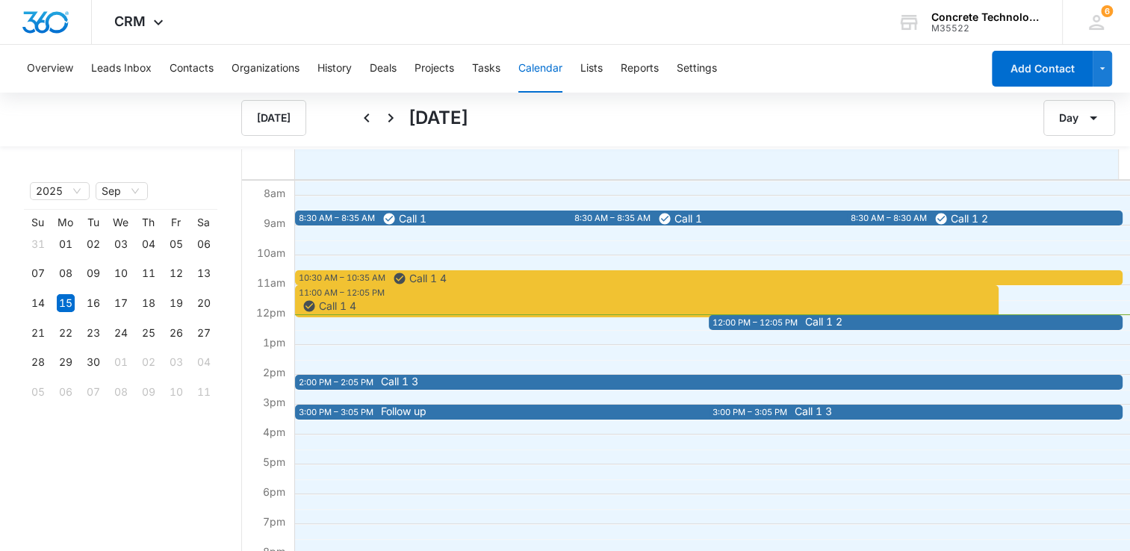
click at [887, 323] on span "Call 1 2" at bounding box center [1006, 322] width 403 height 10
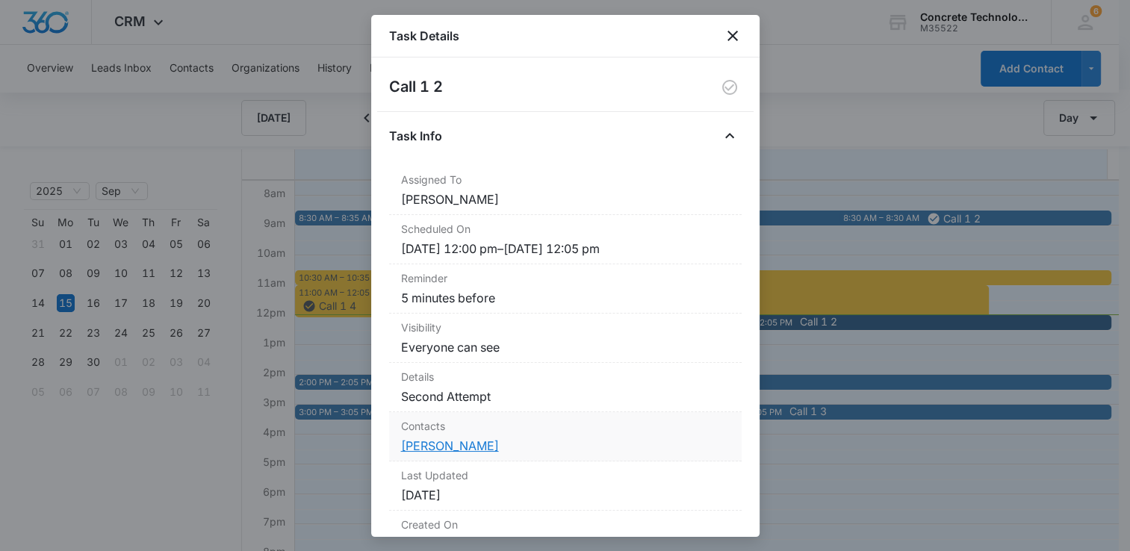
click at [427, 444] on link "William Ramos" at bounding box center [450, 445] width 98 height 15
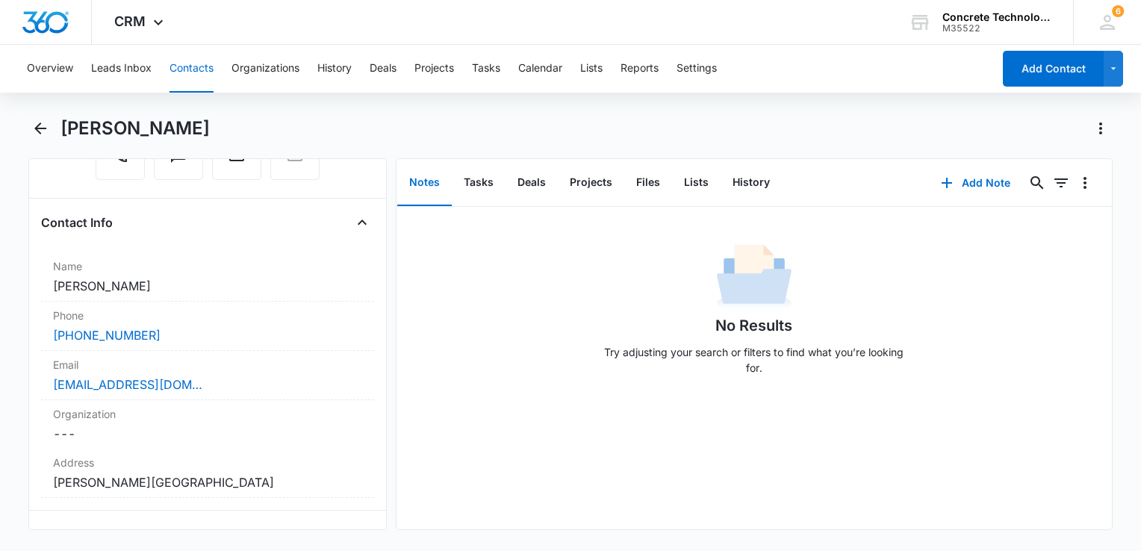
scroll to position [149, 0]
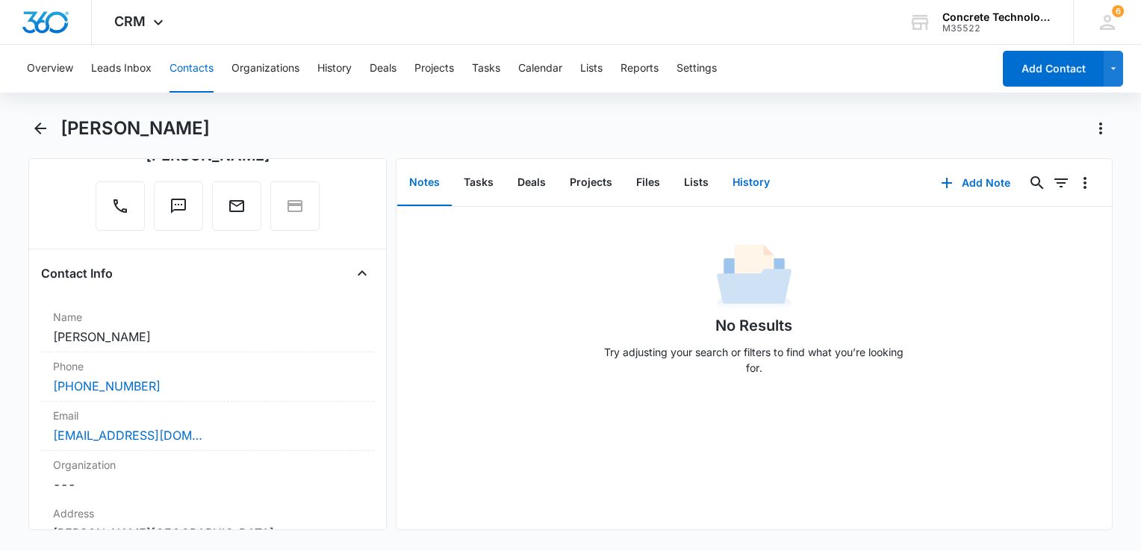
click at [745, 177] on button "History" at bounding box center [751, 183] width 61 height 46
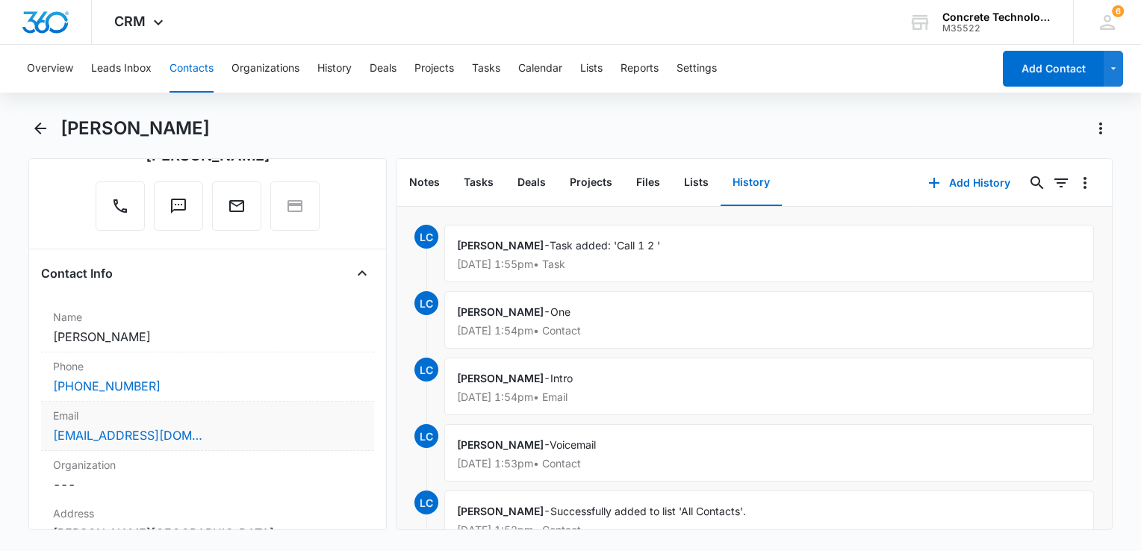
click at [305, 435] on div "willramos19761418@gmail.com" at bounding box center [207, 435] width 309 height 18
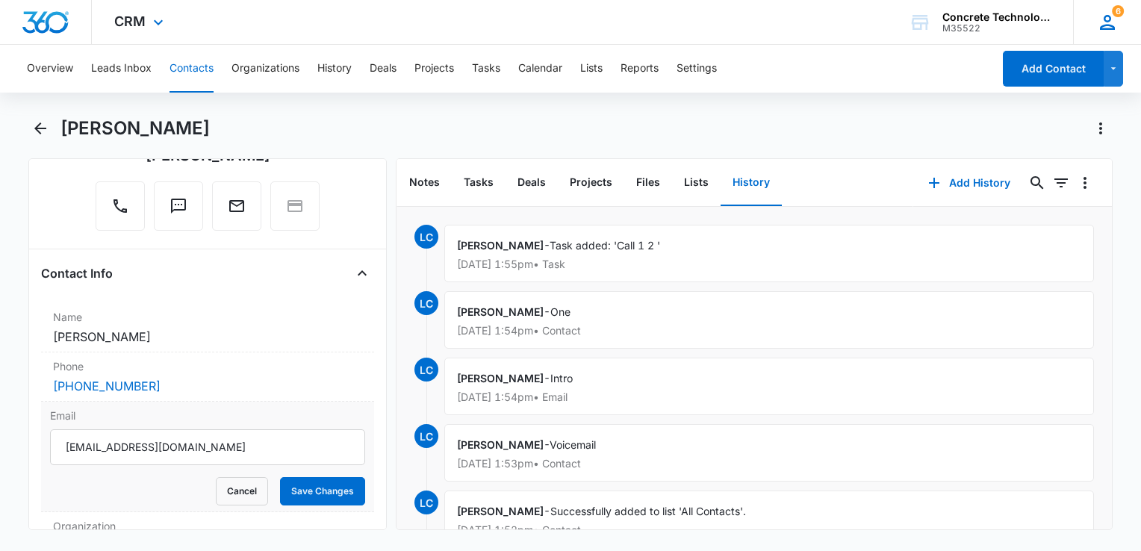
click at [1102, 28] on icon at bounding box center [1107, 22] width 15 height 15
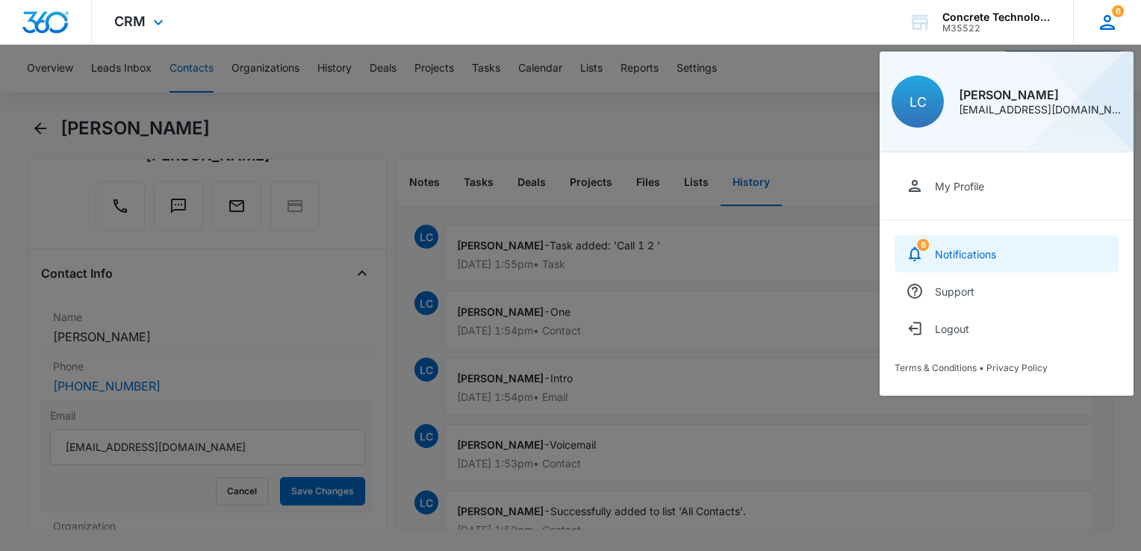
click at [1005, 259] on link "6 Notifications" at bounding box center [1007, 253] width 224 height 37
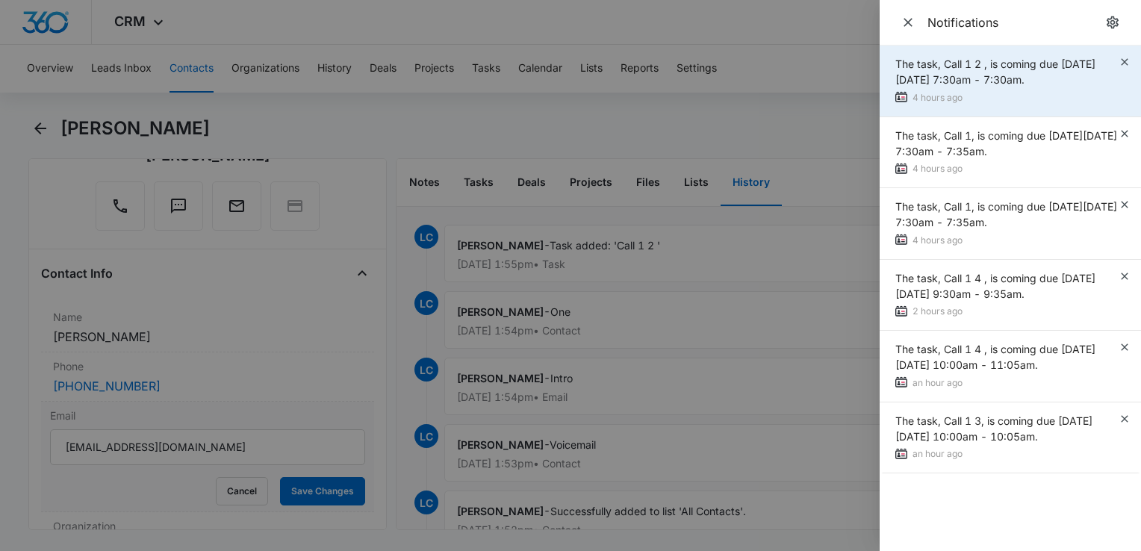
click at [1131, 63] on div "The task, Call 1 2 , is coming due on Mon Sep 15, 2025 7:30am - 7:30am. 4 hours…" at bounding box center [1010, 82] width 261 height 72
click at [1125, 61] on icon "button" at bounding box center [1125, 62] width 12 height 12
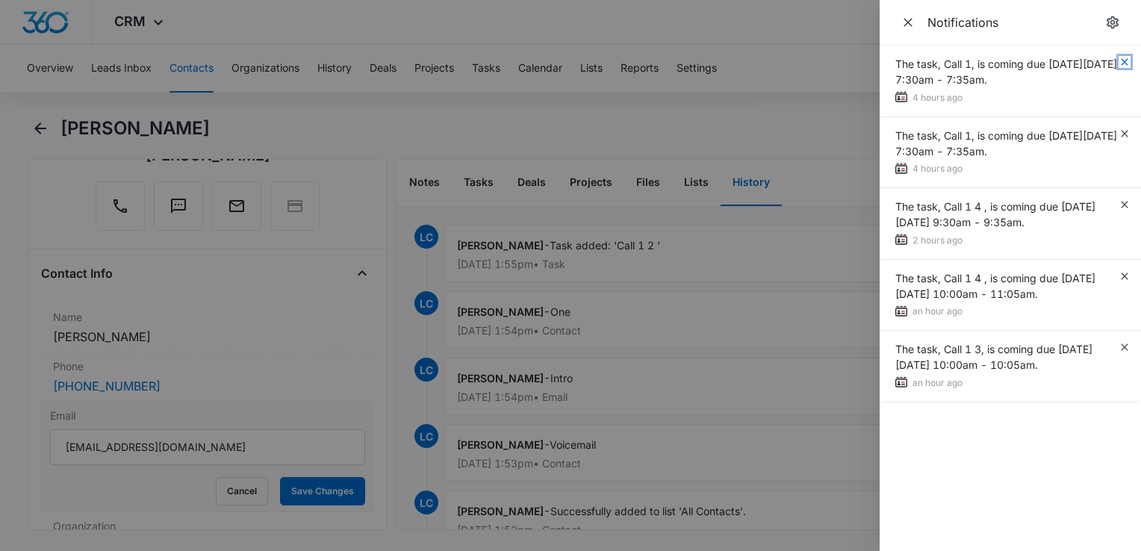
click at [1125, 61] on icon "button" at bounding box center [1124, 61] width 7 height 7
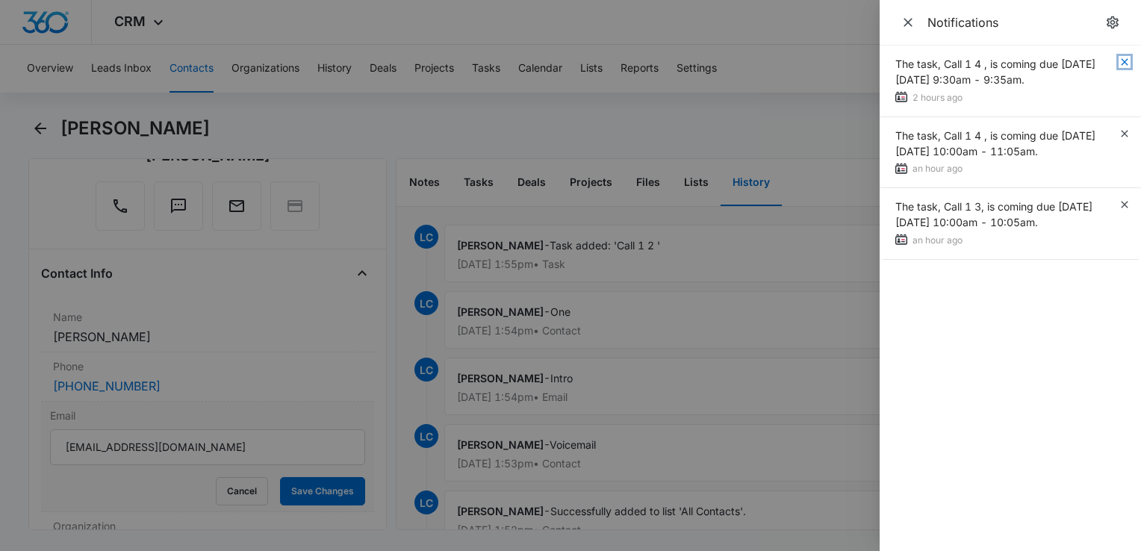
click at [1125, 61] on icon "button" at bounding box center [1124, 61] width 7 height 7
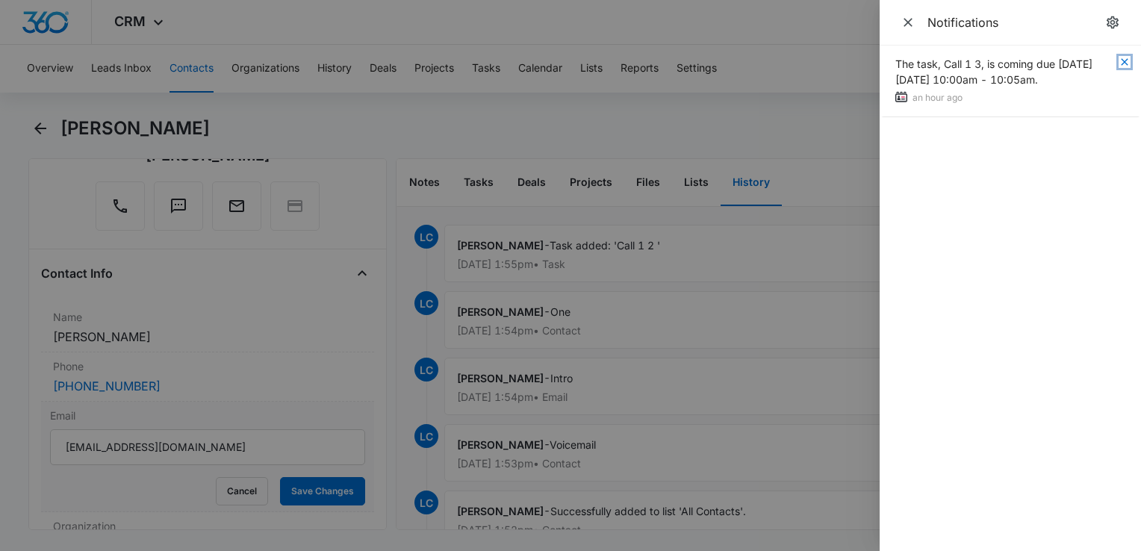
click at [1125, 61] on icon "button" at bounding box center [1124, 61] width 7 height 7
click at [856, 22] on div at bounding box center [570, 275] width 1141 height 551
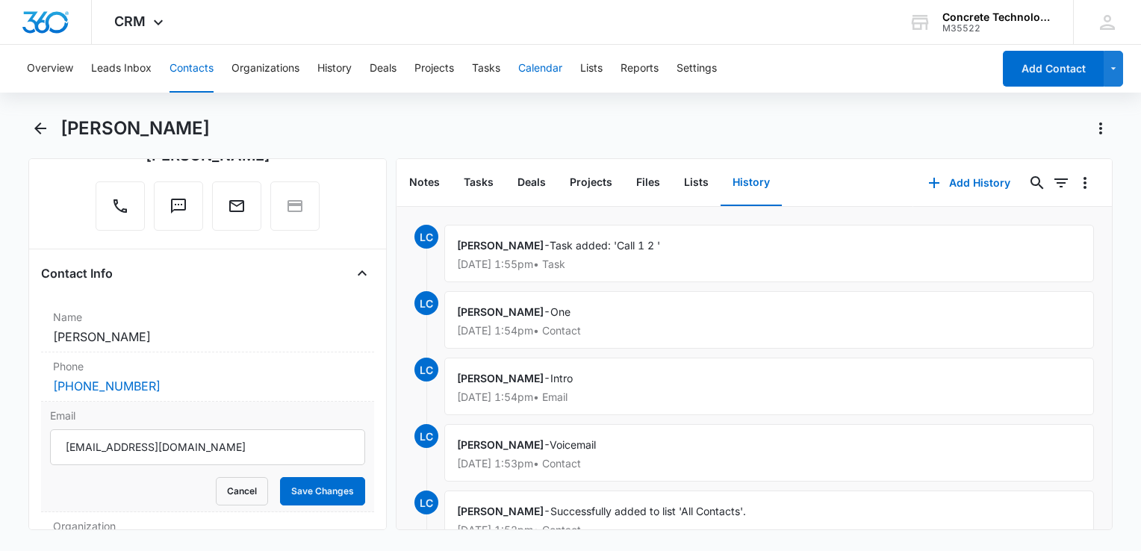
click at [559, 58] on button "Calendar" at bounding box center [540, 69] width 44 height 48
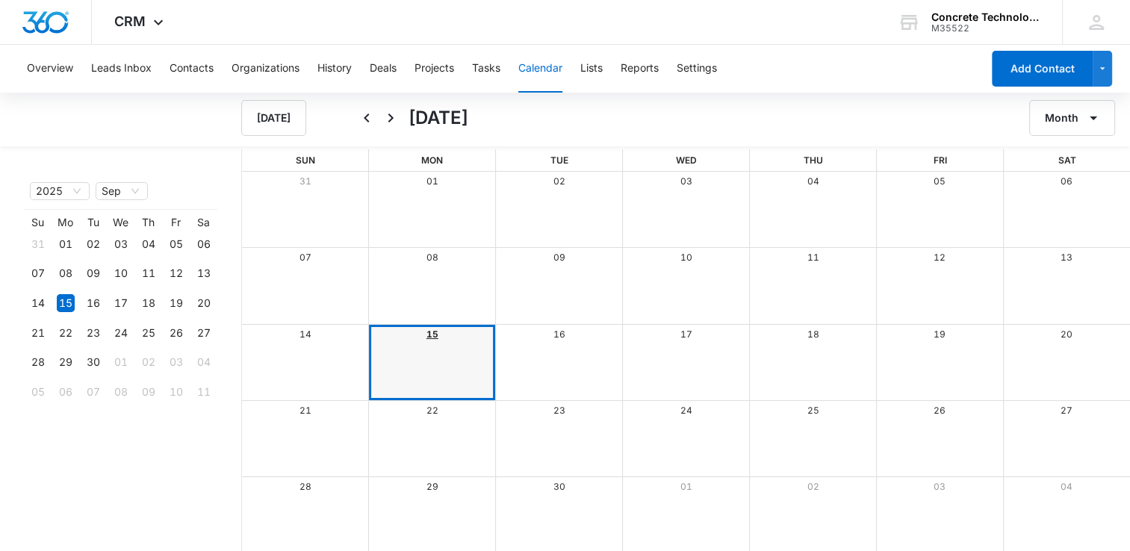
click at [429, 330] on link "15" at bounding box center [432, 334] width 12 height 11
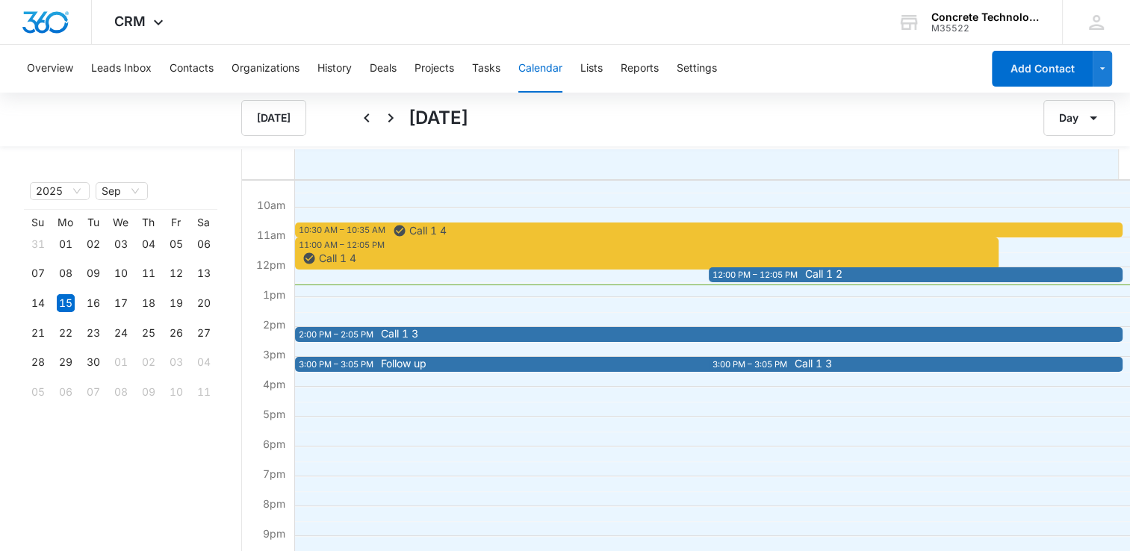
scroll to position [269, 0]
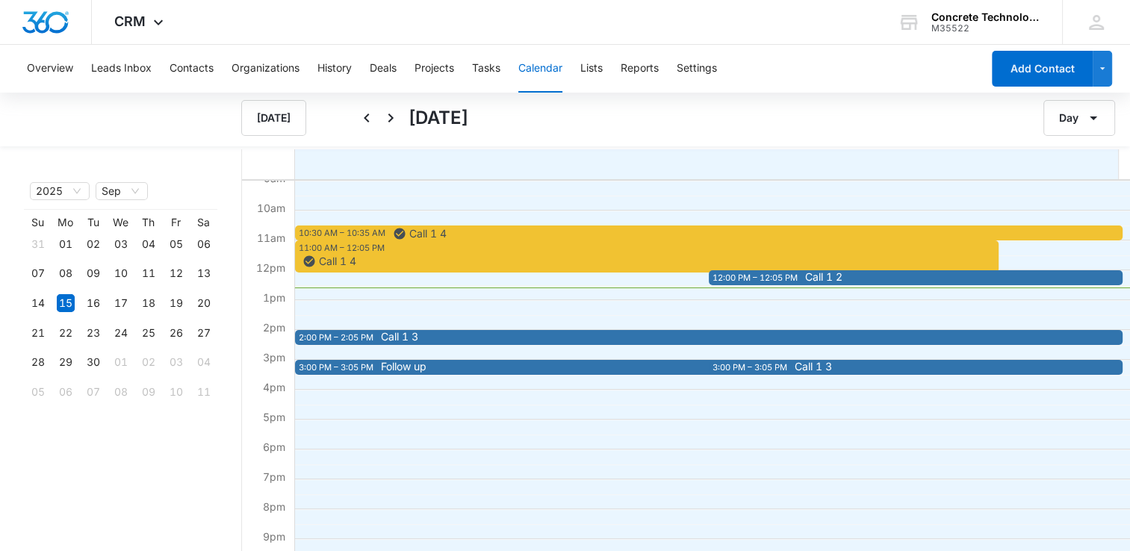
click at [866, 276] on span "Call 1 2" at bounding box center [1006, 277] width 403 height 10
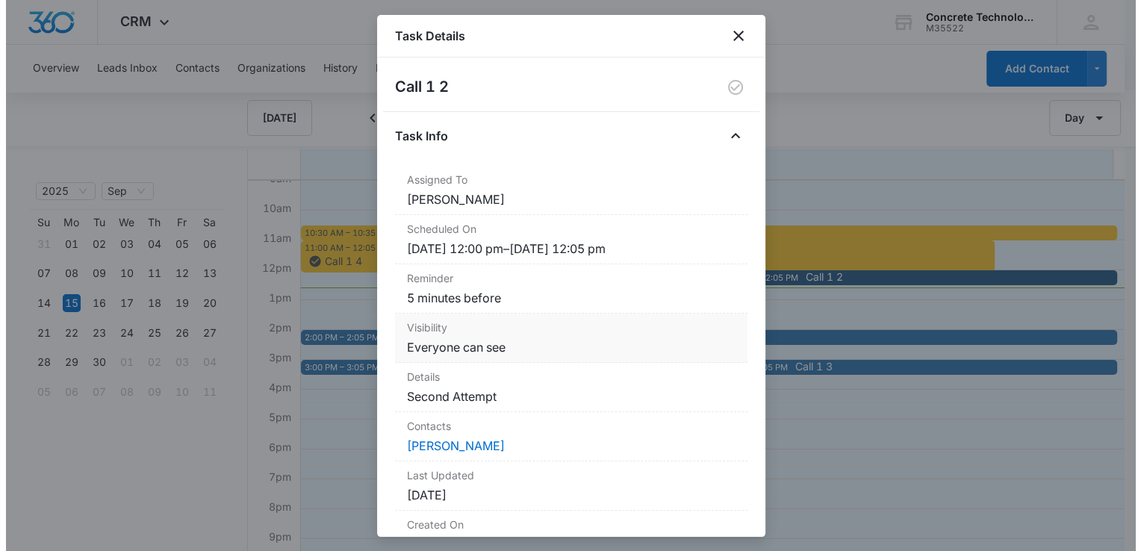
scroll to position [75, 0]
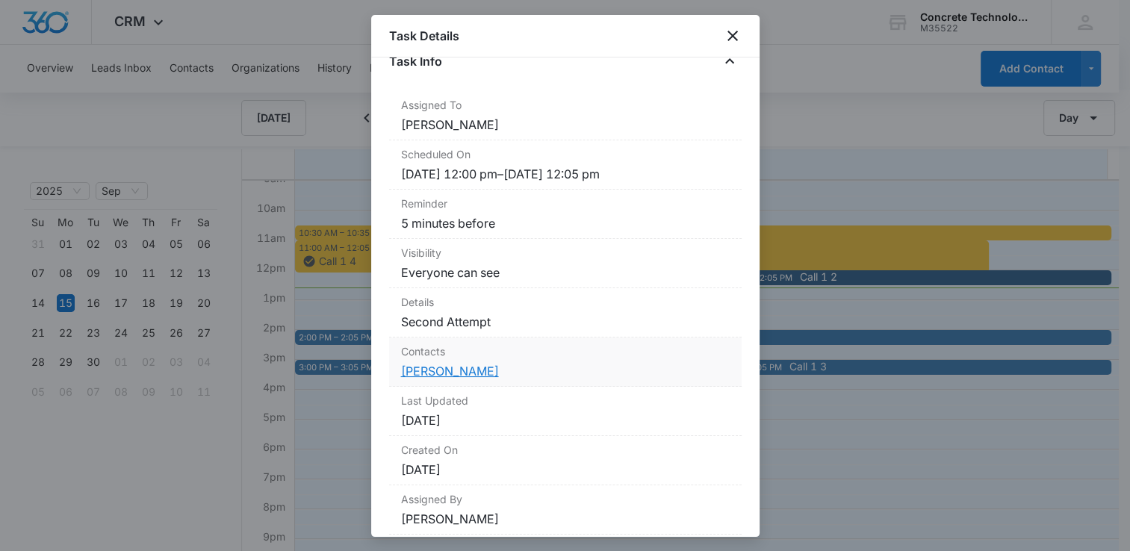
click at [426, 368] on link "William Ramos" at bounding box center [450, 371] width 98 height 15
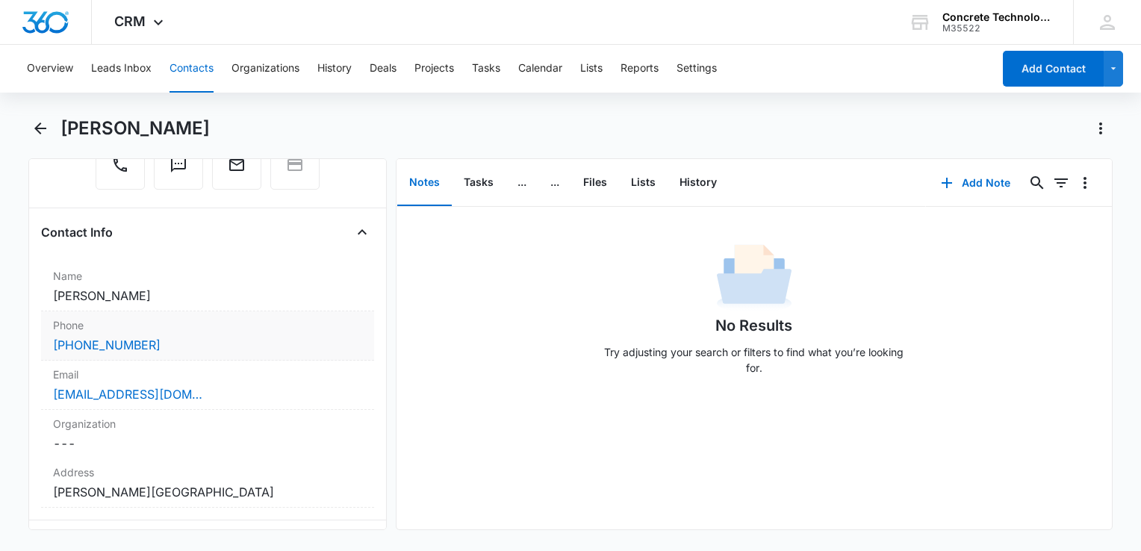
scroll to position [224, 0]
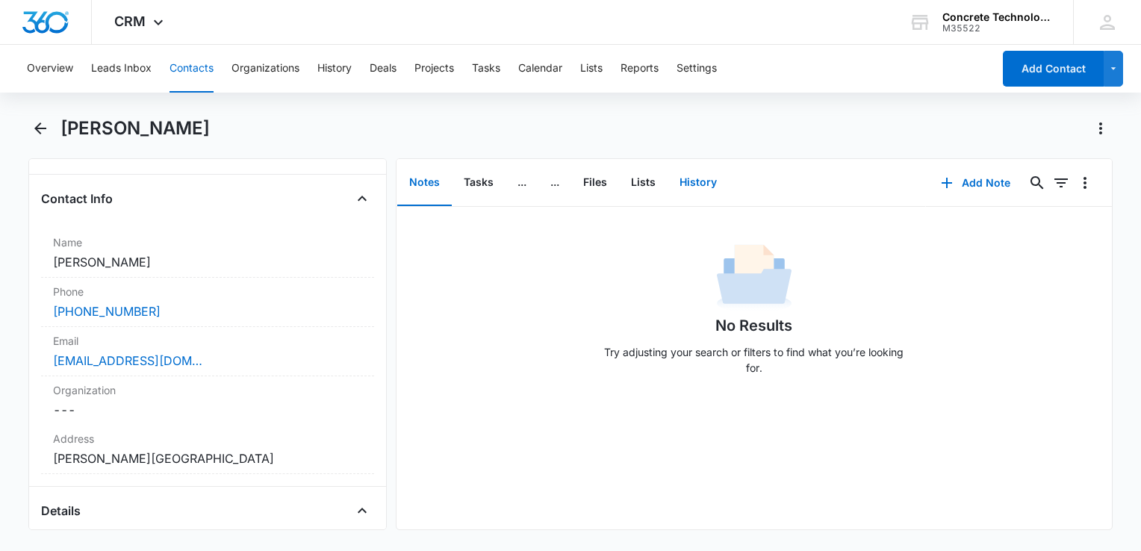
click at [698, 176] on button "History" at bounding box center [698, 183] width 61 height 46
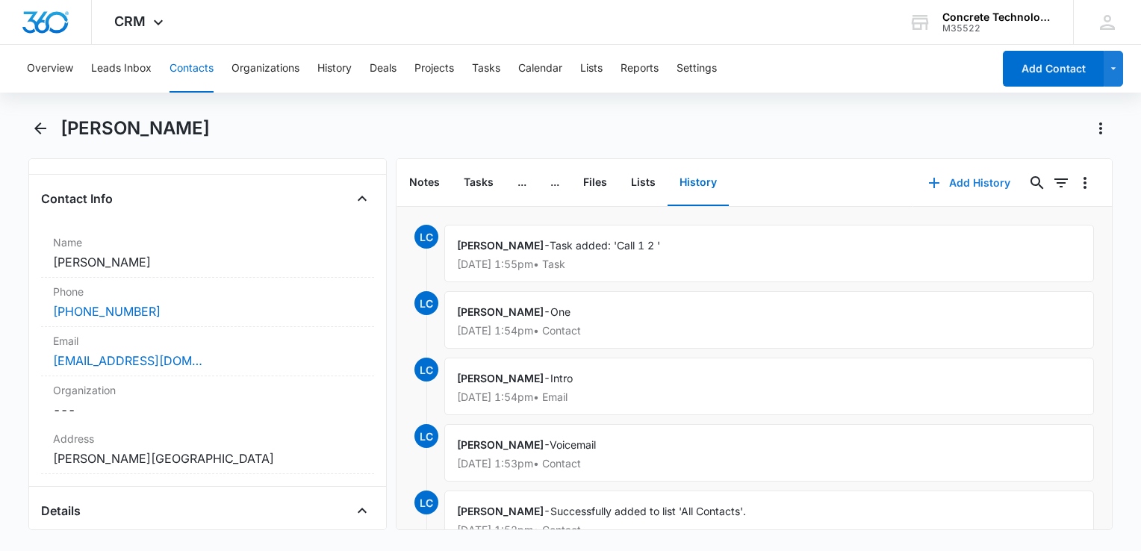
click at [934, 179] on button "Add History" at bounding box center [969, 183] width 112 height 36
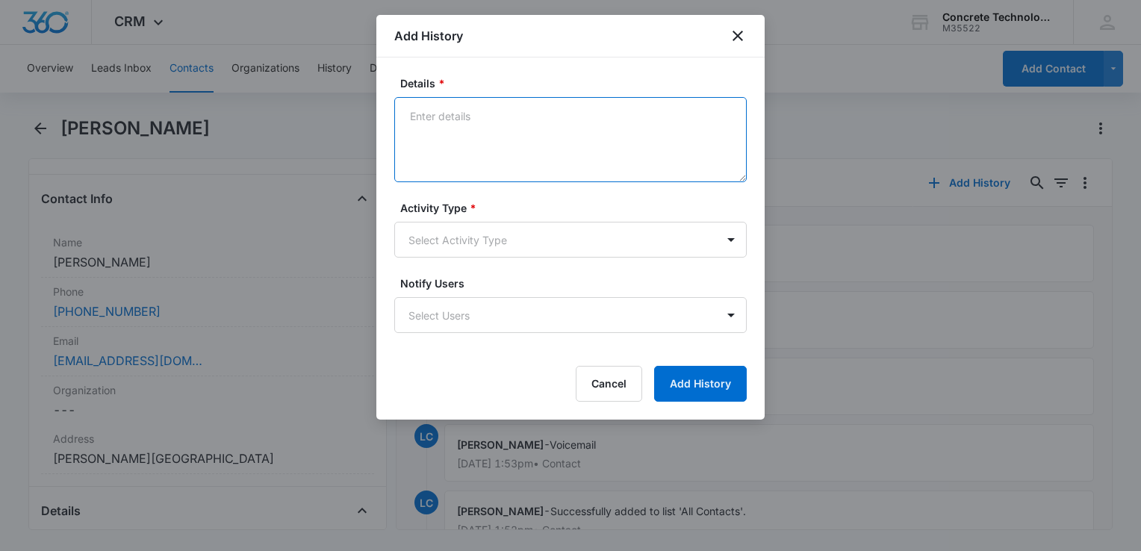
click at [497, 133] on textarea "Details *" at bounding box center [570, 139] width 353 height 85
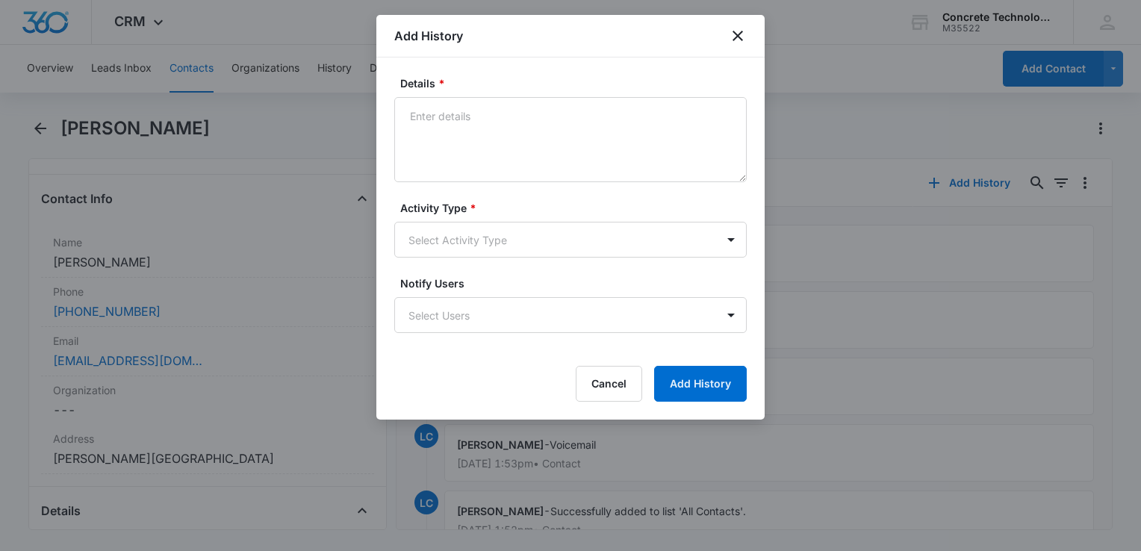
click at [476, 261] on form "Details * Activity Type * Select Activity Type Notify Users Select Users Cancel…" at bounding box center [570, 238] width 353 height 326
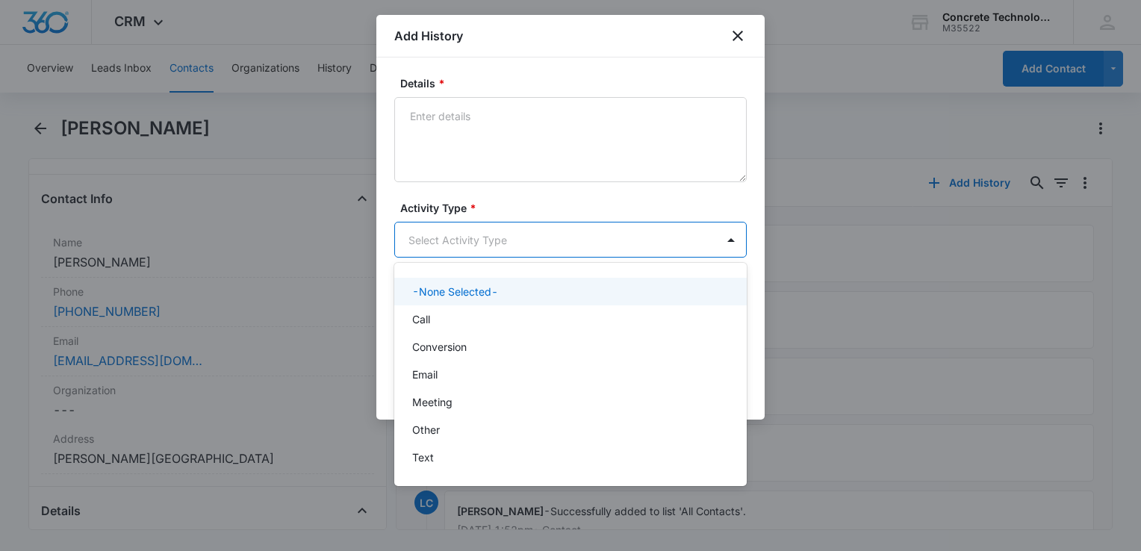
click at [481, 241] on body "CRM Apps Reputation Websites Forms CRM Email Social Content Ads Intelligence Fi…" at bounding box center [570, 275] width 1141 height 551
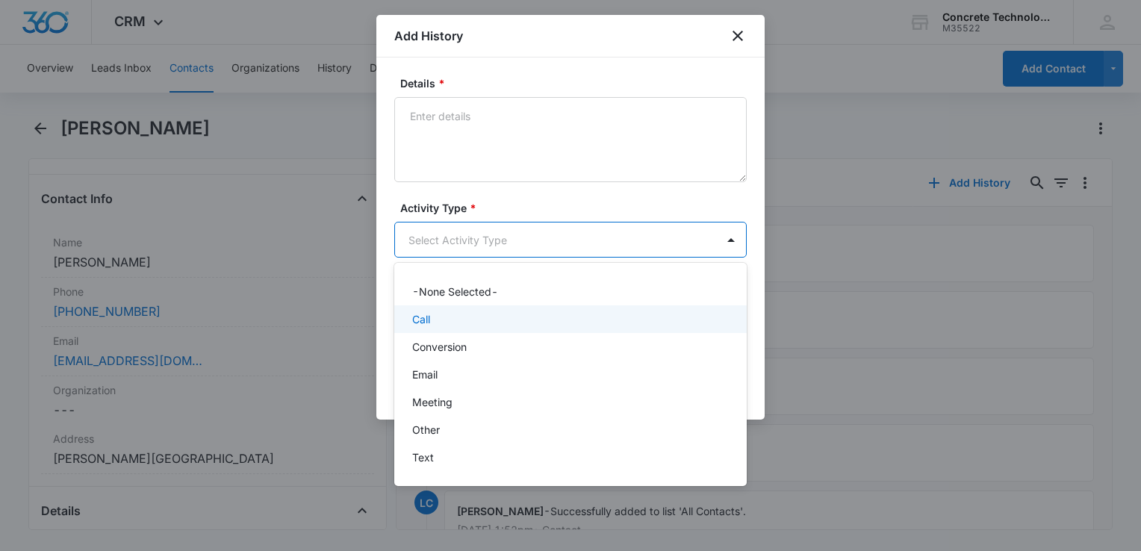
click at [451, 327] on div "Call" at bounding box center [570, 319] width 353 height 28
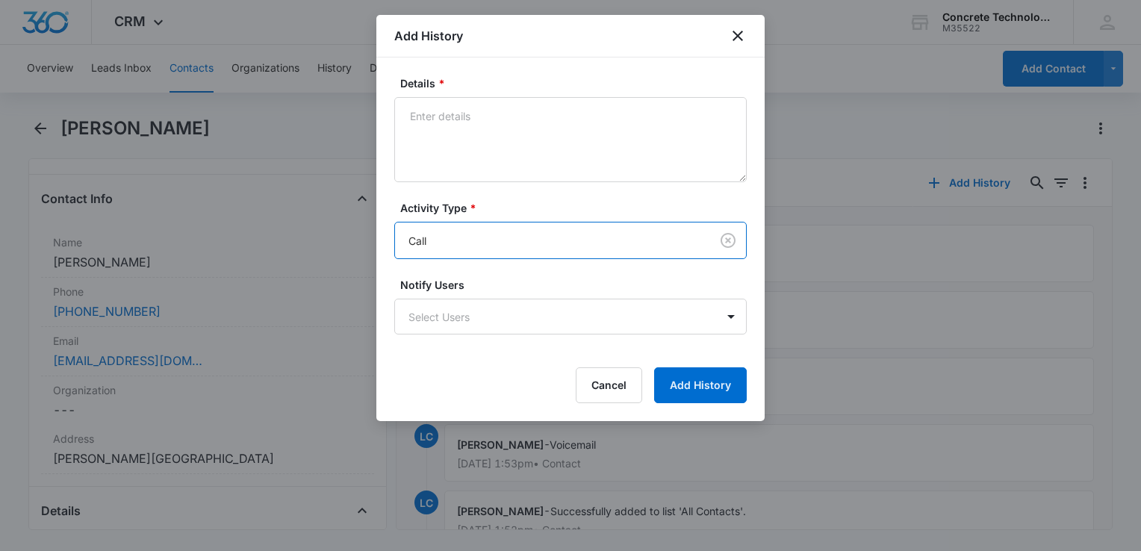
click at [456, 348] on form "Details * Activity Type * option Call, selected. Call Notify Users Select Users…" at bounding box center [570, 239] width 353 height 328
click at [463, 323] on body "CRM Apps Reputation Websites Forms CRM Email Social Content Ads Intelligence Fi…" at bounding box center [570, 275] width 1141 height 551
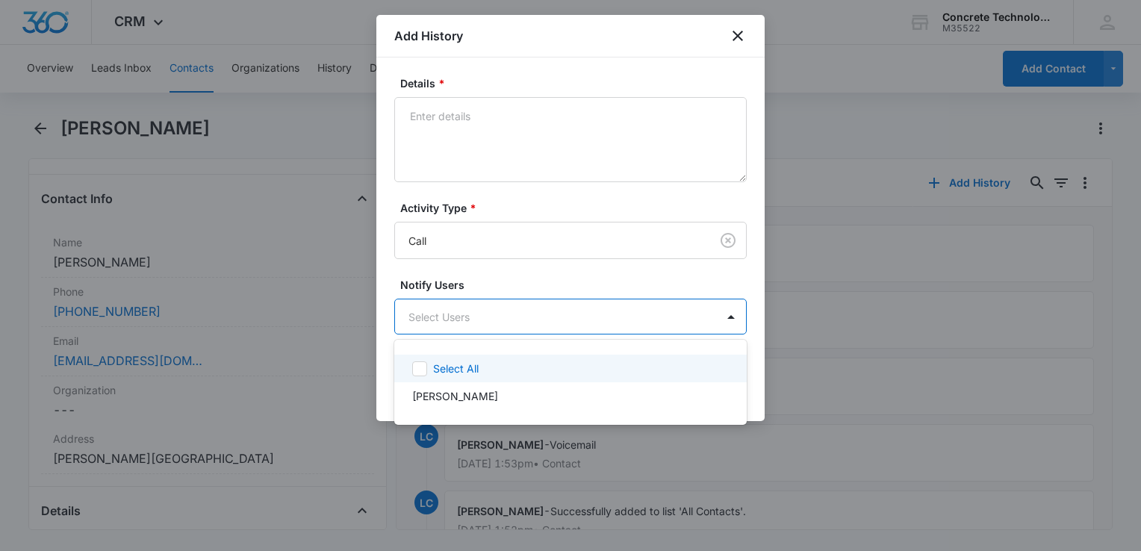
click at [464, 379] on div "Select All" at bounding box center [570, 369] width 353 height 28
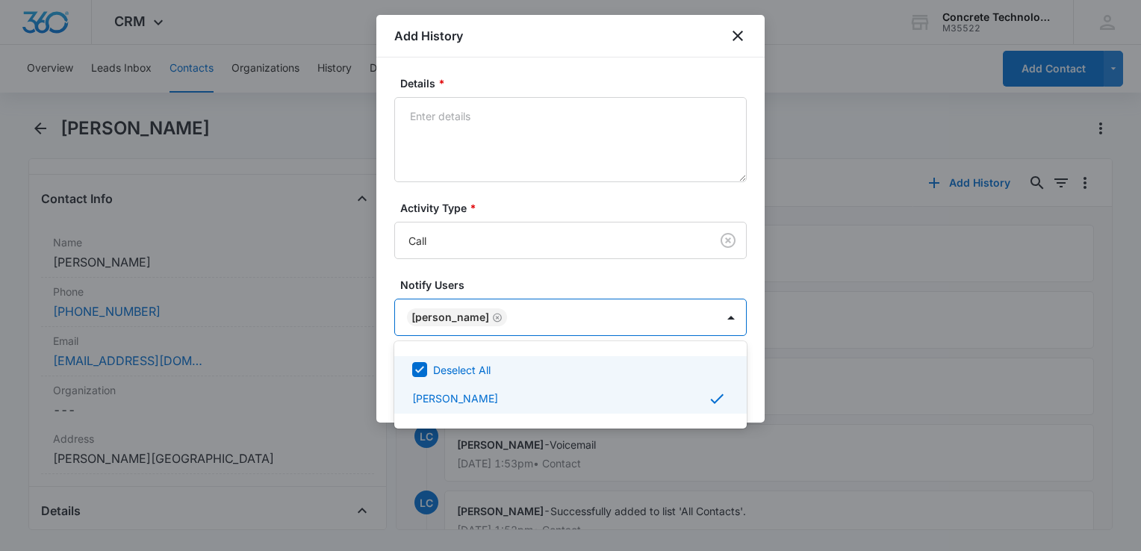
click at [753, 375] on div at bounding box center [570, 275] width 1141 height 551
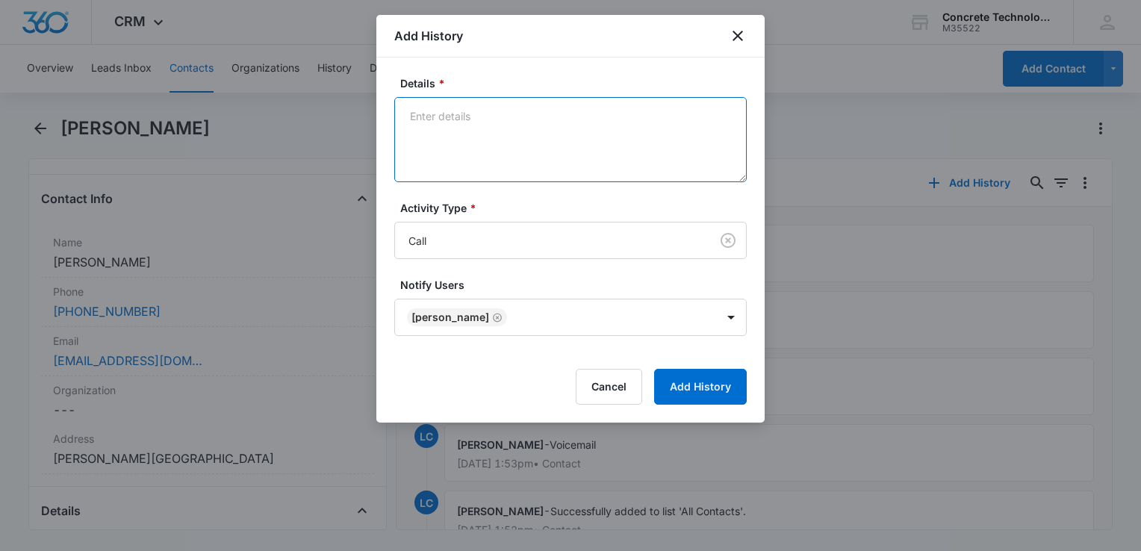
click at [624, 175] on textarea "Details *" at bounding box center [570, 139] width 353 height 85
type textarea "Voicemail"
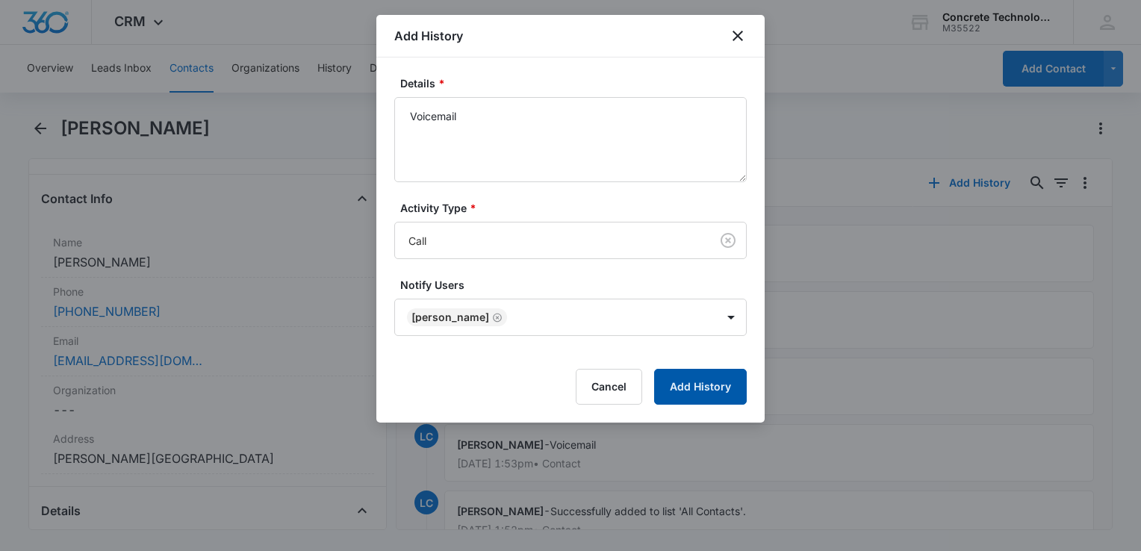
click at [702, 393] on button "Add History" at bounding box center [700, 387] width 93 height 36
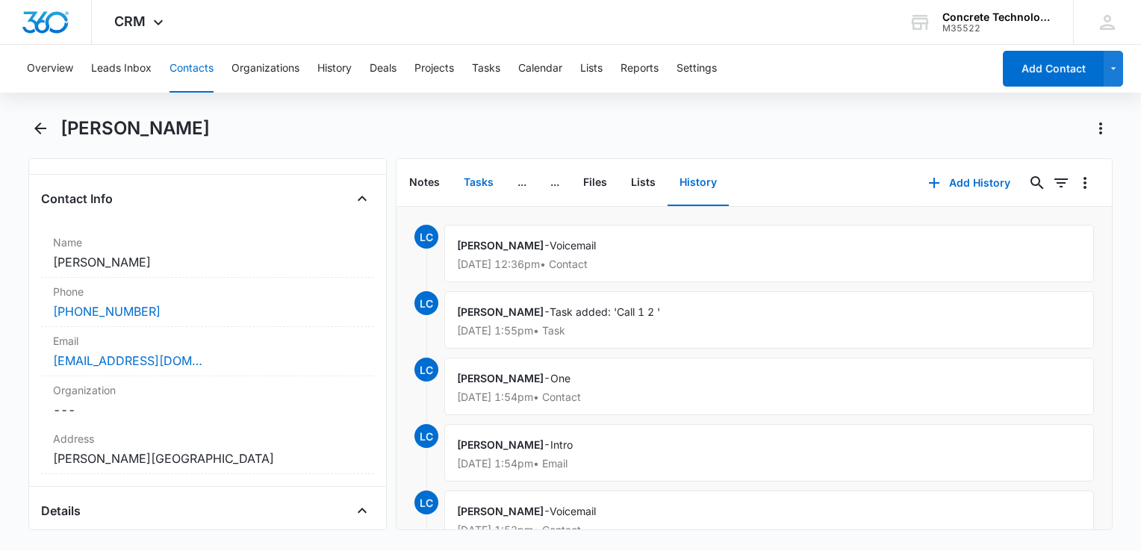
click at [478, 180] on button "Tasks" at bounding box center [479, 183] width 54 height 46
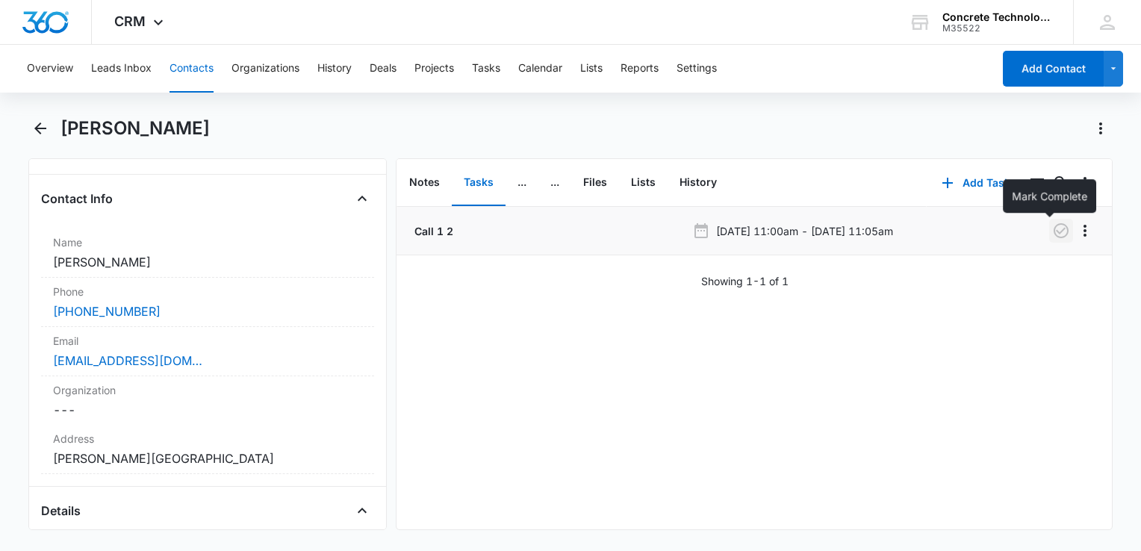
click at [1054, 231] on icon "button" at bounding box center [1061, 230] width 15 height 15
click at [968, 184] on button "Add Task" at bounding box center [976, 183] width 99 height 36
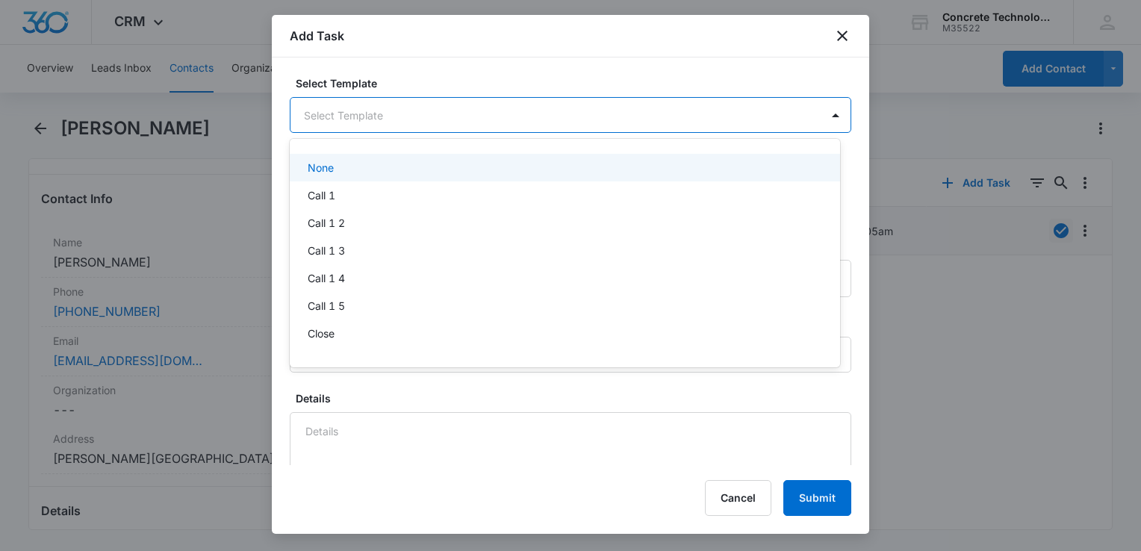
click at [426, 127] on body "CRM Apps Reputation Websites Forms CRM Email Social Content Ads Intelligence Fi…" at bounding box center [570, 275] width 1141 height 551
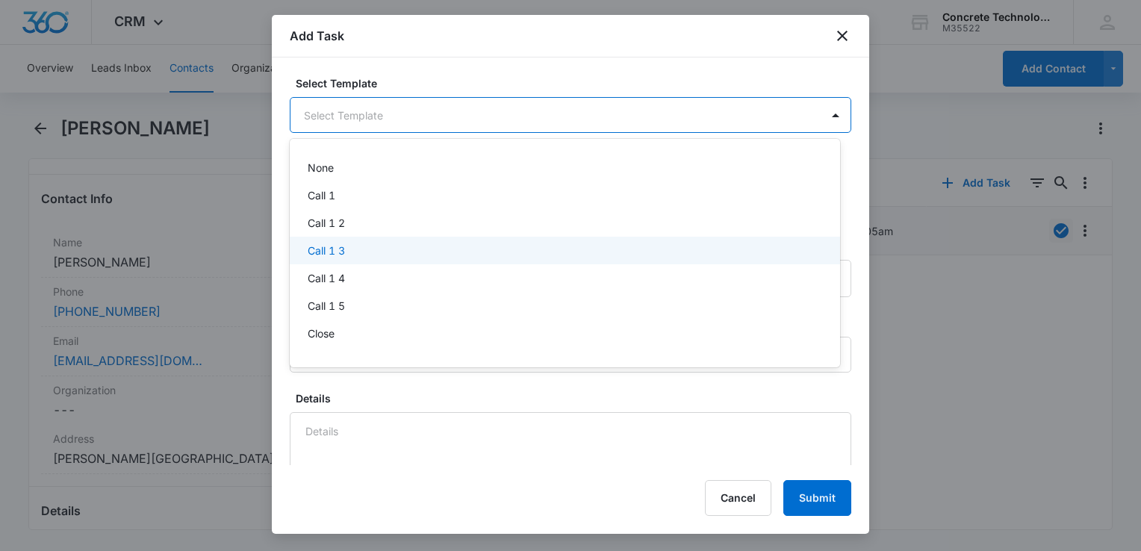
click at [373, 245] on div "Call 1 3" at bounding box center [564, 251] width 512 height 16
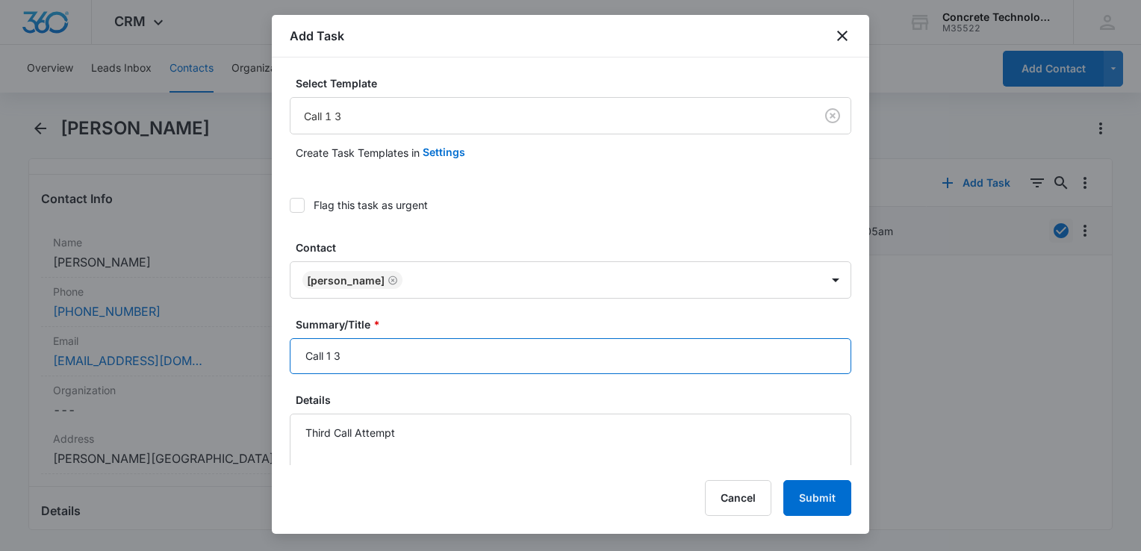
click at [394, 356] on input "Call 1 3" at bounding box center [571, 356] width 562 height 36
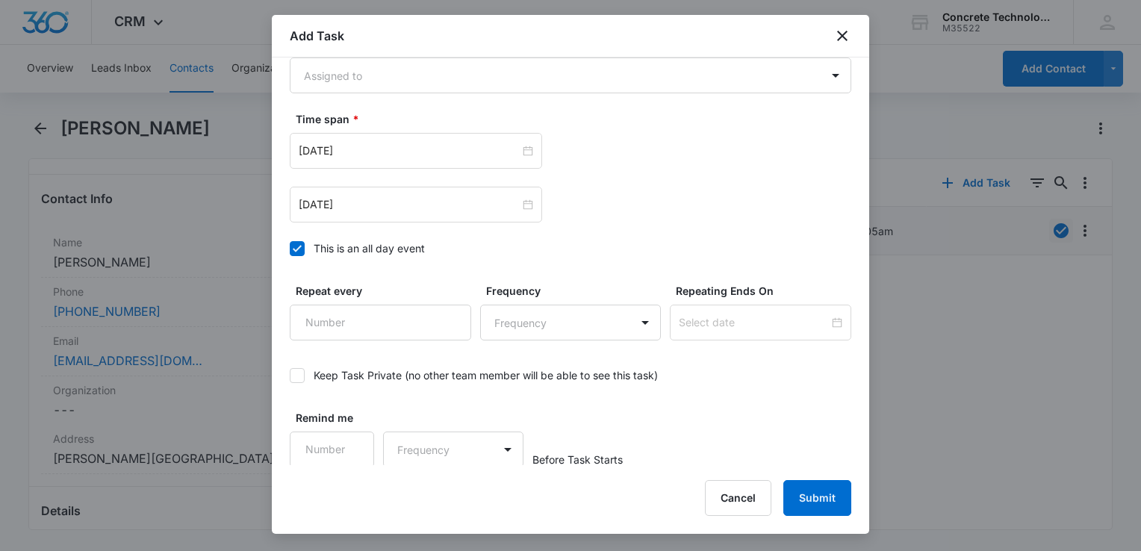
scroll to position [971, 0]
type input "Call 1 3"
click at [410, 84] on body "CRM Apps Reputation Websites Forms CRM Email Social Content Ads Intelligence Fi…" at bounding box center [570, 275] width 1141 height 551
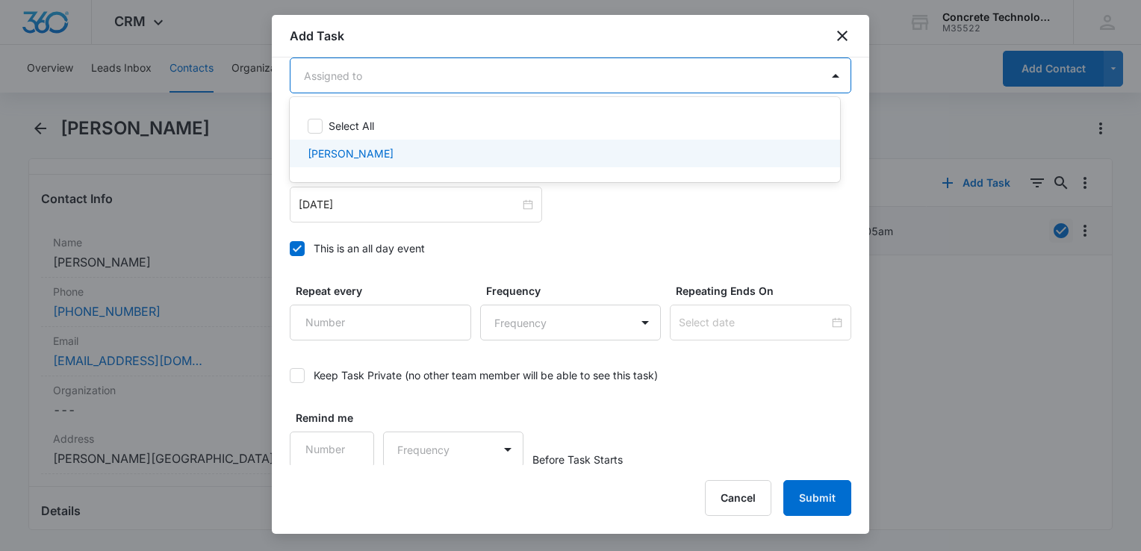
click at [405, 143] on div "Larry Cutsinger" at bounding box center [565, 154] width 550 height 28
checkbox input "true"
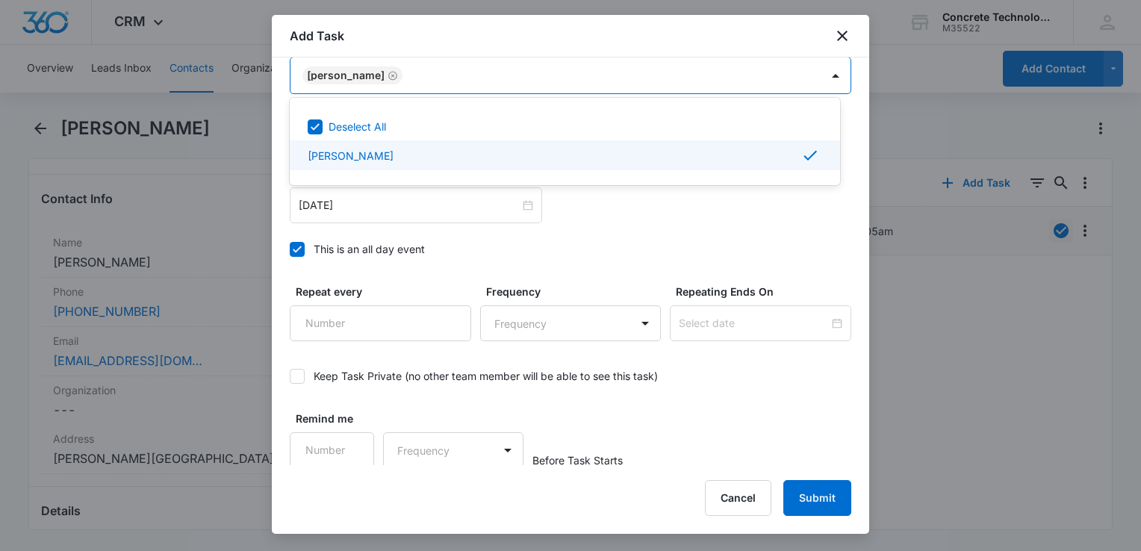
click at [401, 217] on div at bounding box center [570, 275] width 1141 height 551
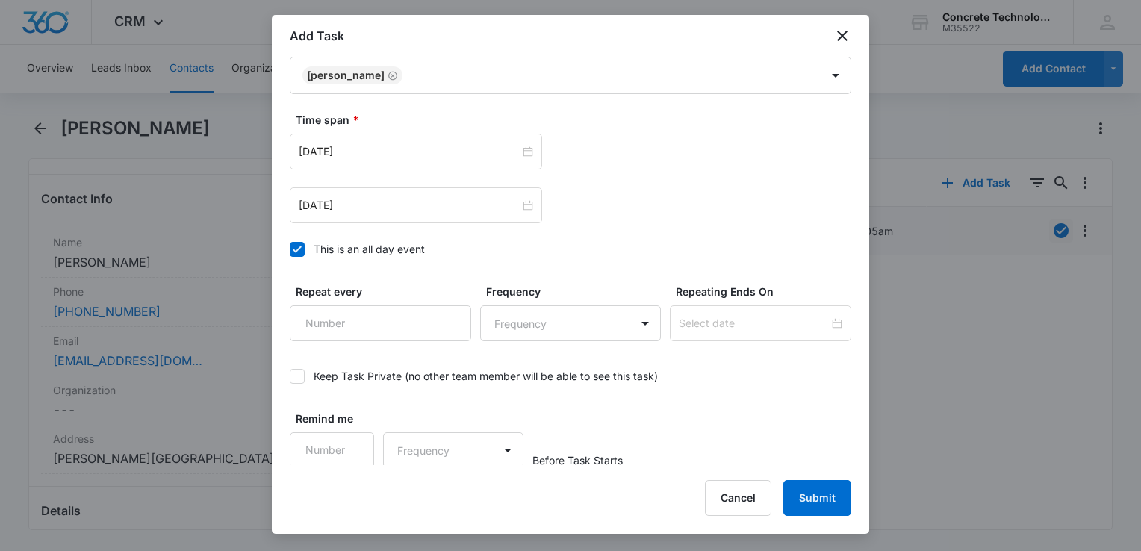
click at [298, 254] on div at bounding box center [297, 249] width 15 height 15
click at [290, 249] on input "This is an all day event" at bounding box center [290, 249] width 0 height 0
click at [399, 208] on input "Aug 5, 2025" at bounding box center [409, 205] width 221 height 16
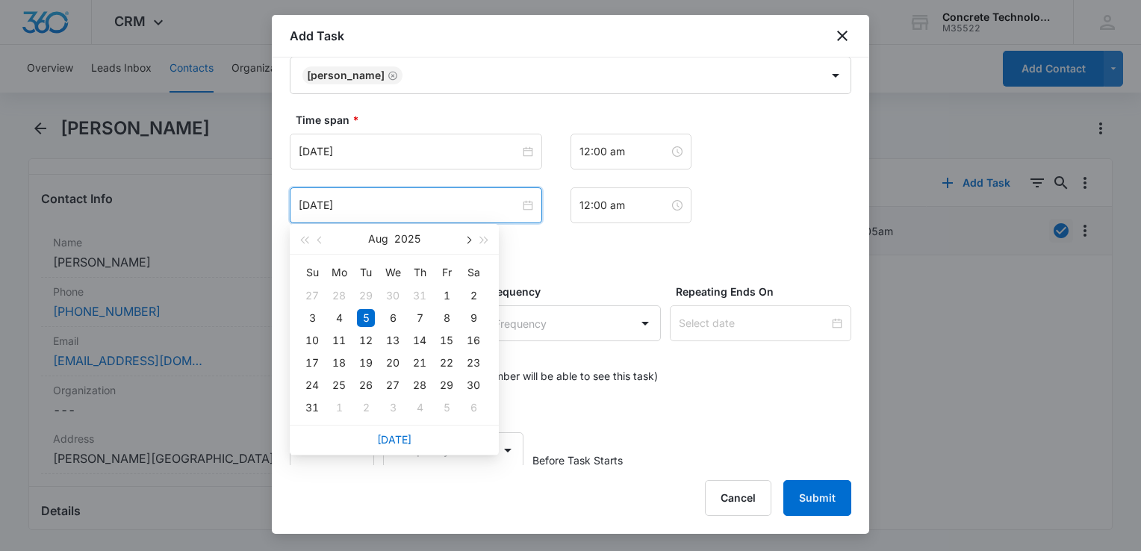
click at [469, 241] on span "button" at bounding box center [467, 240] width 7 height 7
type input "Sep 17, 2025"
click at [391, 342] on div "17" at bounding box center [393, 341] width 18 height 18
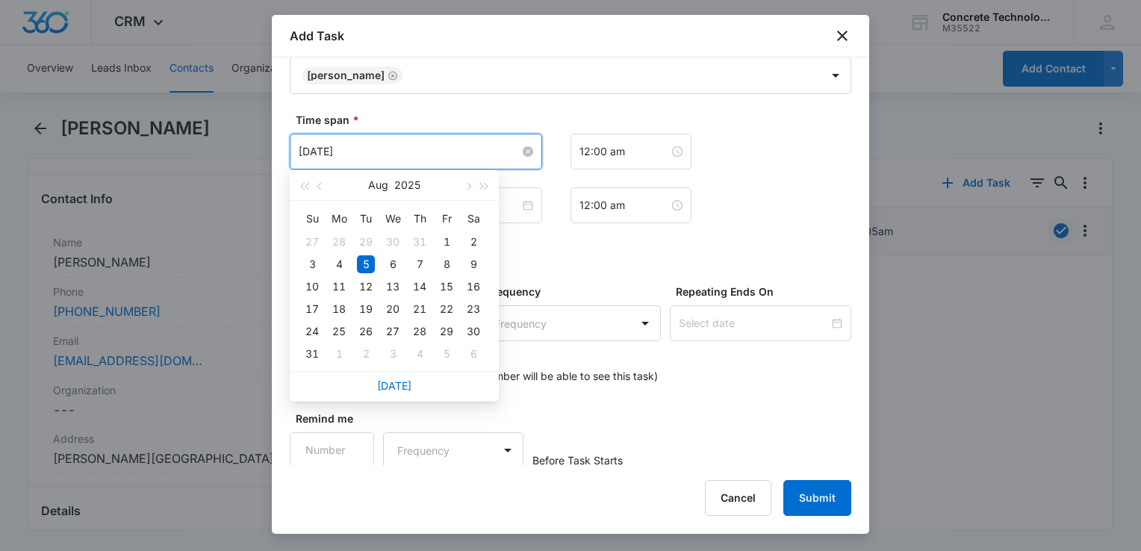
click at [453, 148] on input "Aug 5, 2025" at bounding box center [409, 151] width 221 height 16
click at [468, 187] on span "button" at bounding box center [467, 186] width 7 height 7
type input "Sep 17, 2025"
click at [391, 290] on div "17" at bounding box center [393, 287] width 18 height 18
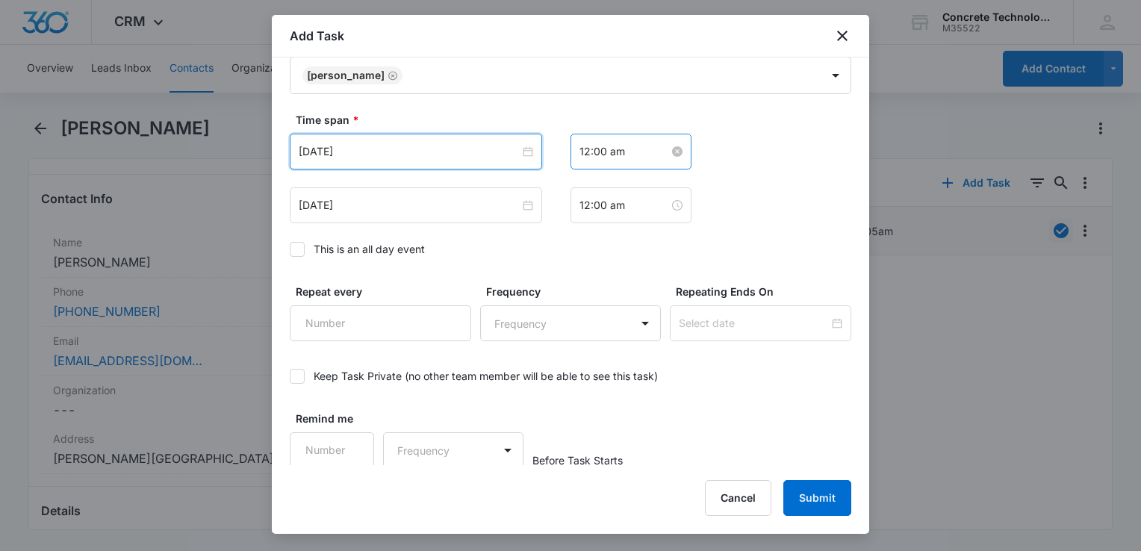
click at [624, 154] on input "12:00 am" at bounding box center [625, 151] width 90 height 16
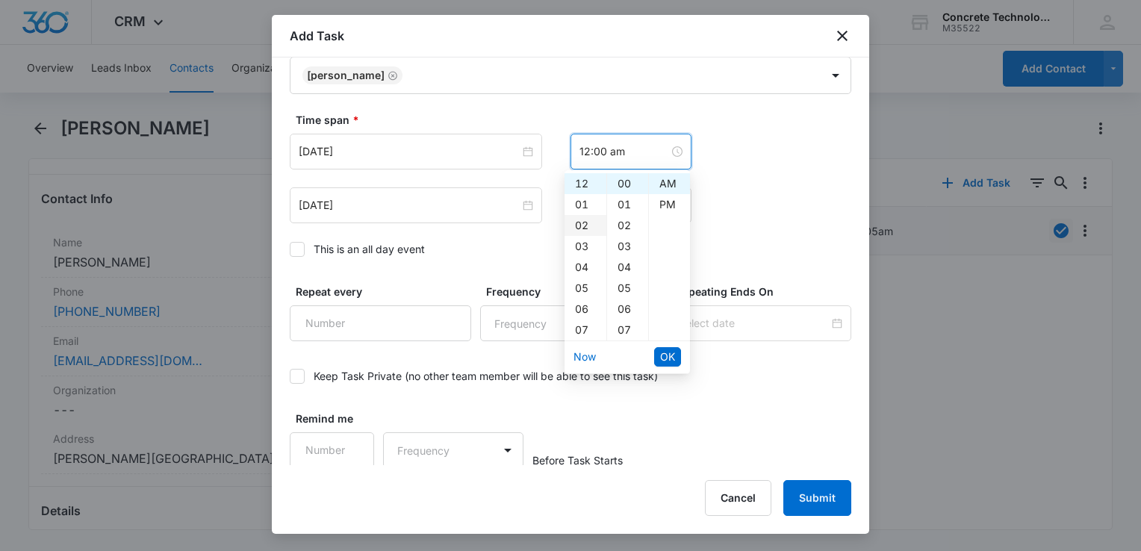
click at [585, 222] on div "02" at bounding box center [586, 225] width 42 height 21
click at [661, 207] on div "PM" at bounding box center [669, 204] width 41 height 21
type input "2:00 pm"
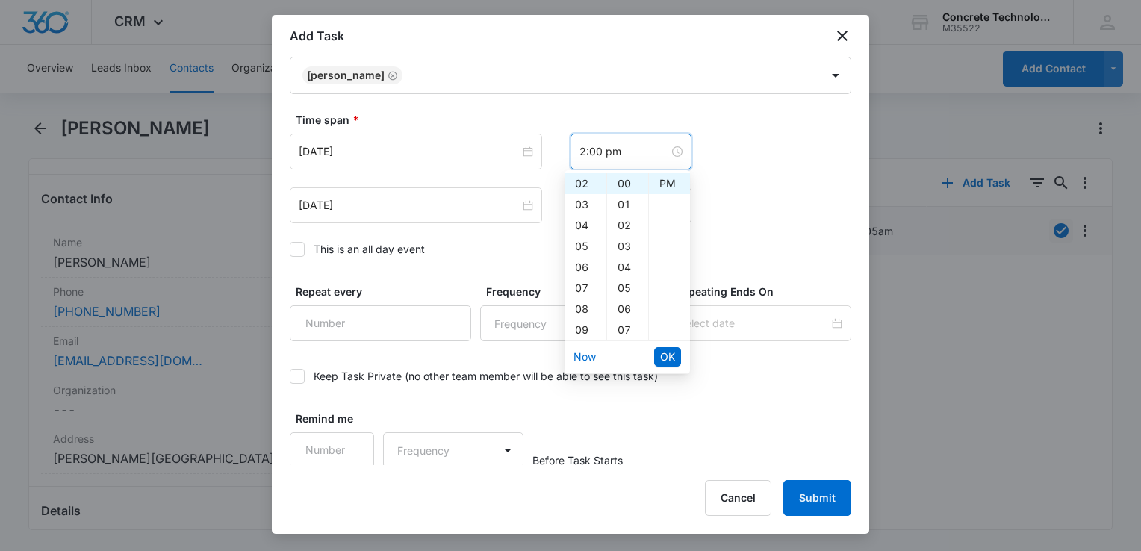
click at [671, 367] on li "OK" at bounding box center [667, 356] width 27 height 25
click at [666, 356] on span "OK" at bounding box center [667, 357] width 15 height 16
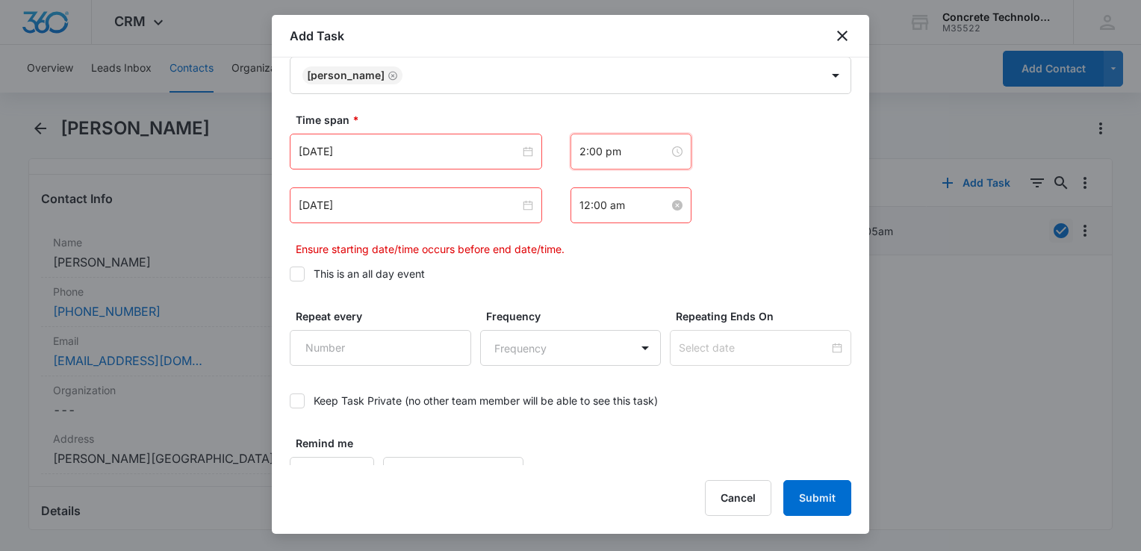
click at [630, 205] on input "12:00 am" at bounding box center [625, 205] width 90 height 16
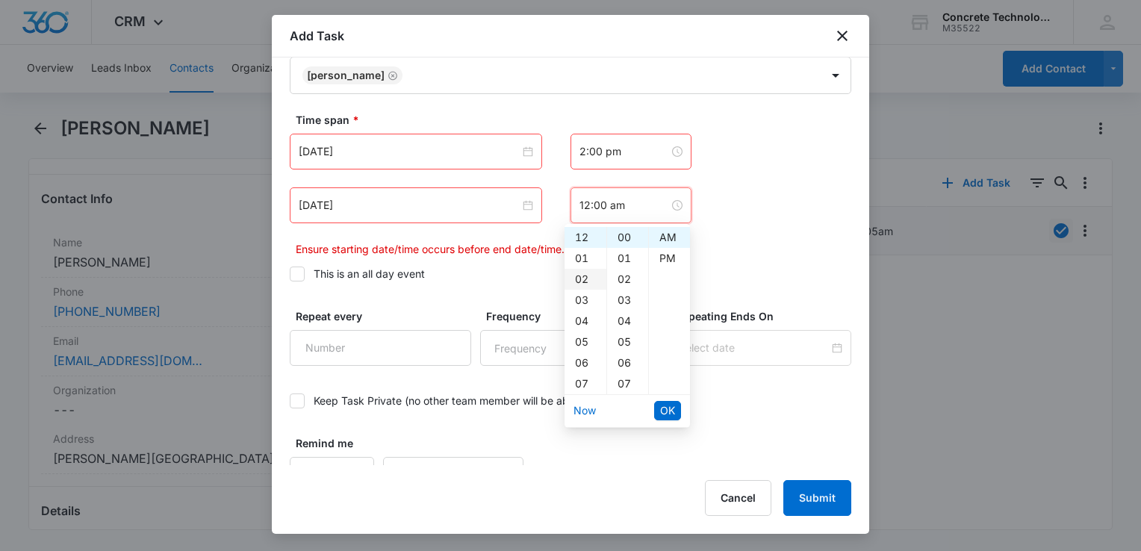
click at [579, 276] on div "02" at bounding box center [586, 279] width 42 height 21
click at [632, 343] on div "05" at bounding box center [627, 342] width 41 height 21
click at [672, 258] on div "PM" at bounding box center [669, 258] width 41 height 21
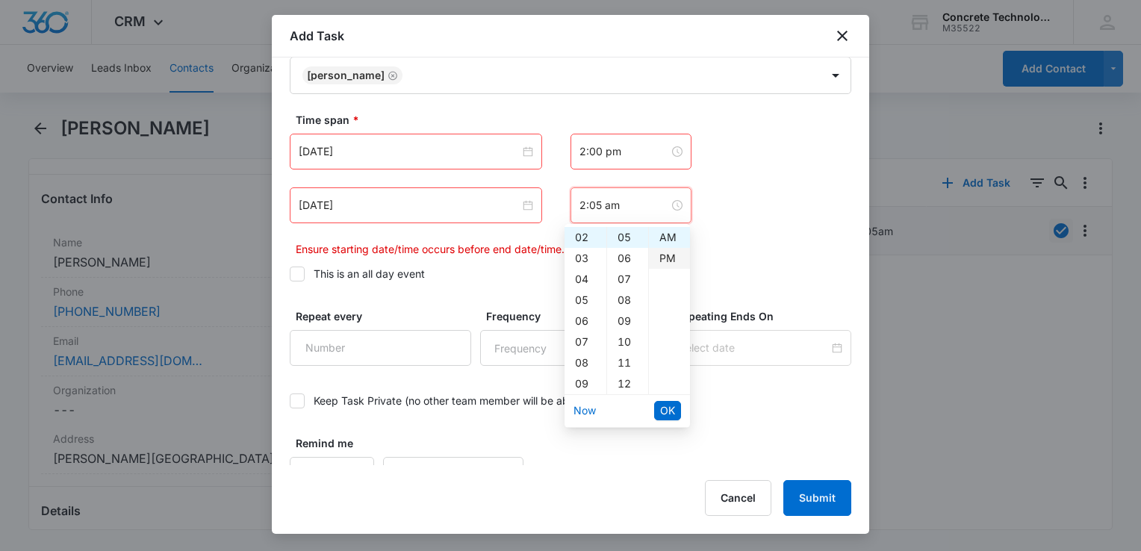
type input "2:05 pm"
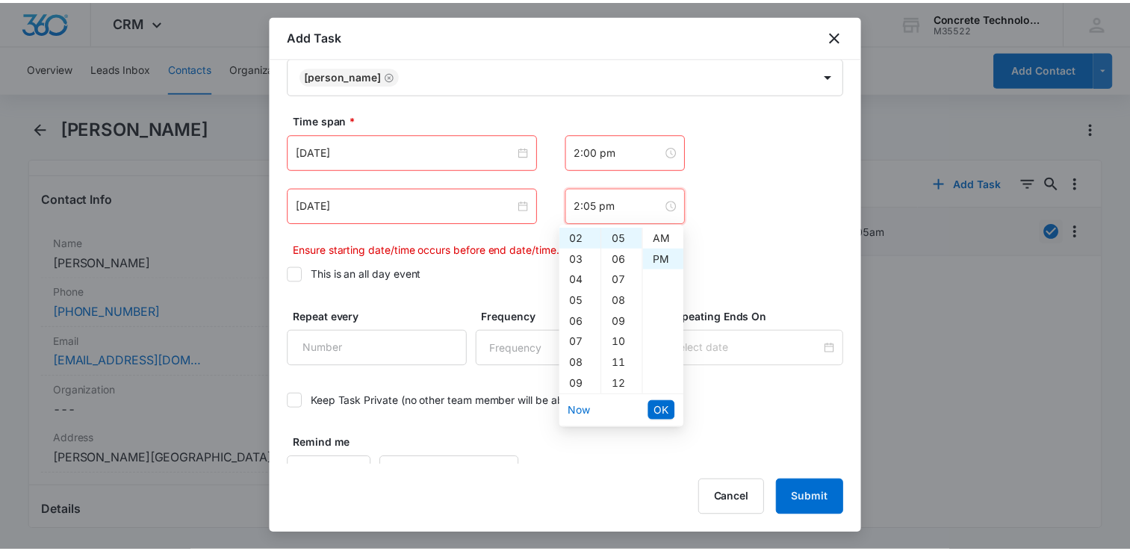
scroll to position [21, 0]
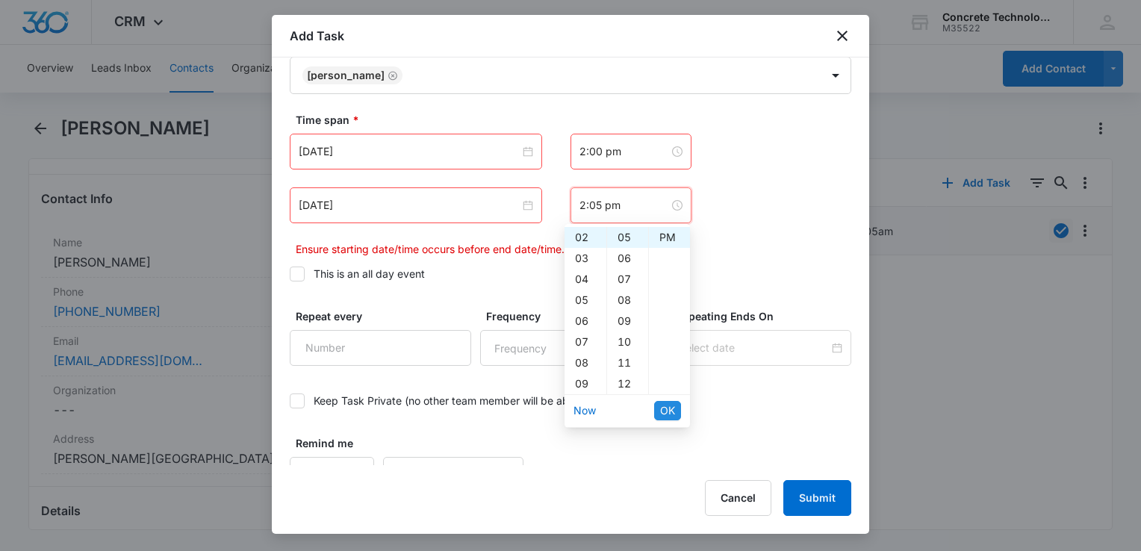
click at [670, 406] on span "OK" at bounding box center [667, 411] width 15 height 16
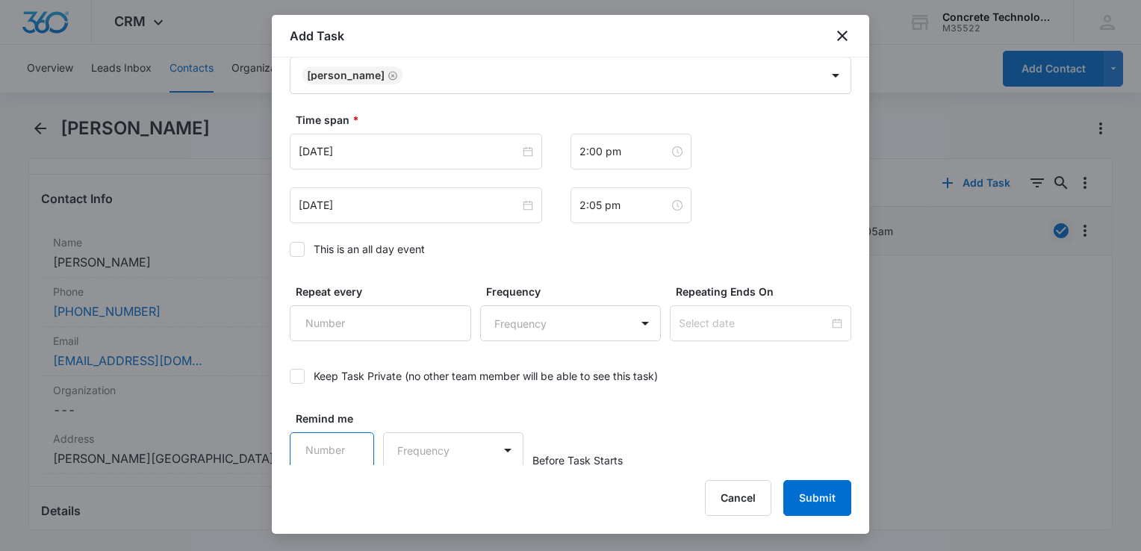
click at [335, 443] on input "Remind me" at bounding box center [332, 450] width 84 height 36
type input "5"
click at [464, 462] on body "CRM Apps Reputation Websites Forms CRM Email Social Content Ads Intelligence Fi…" at bounding box center [570, 275] width 1141 height 551
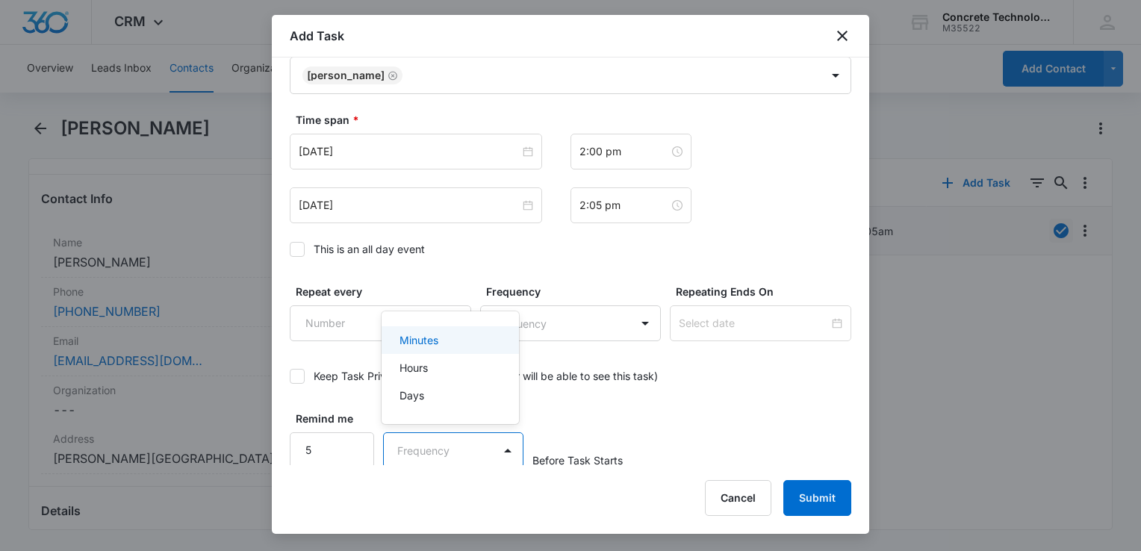
click at [450, 339] on div "Minutes" at bounding box center [449, 340] width 99 height 16
click at [816, 491] on button "Submit" at bounding box center [818, 498] width 68 height 36
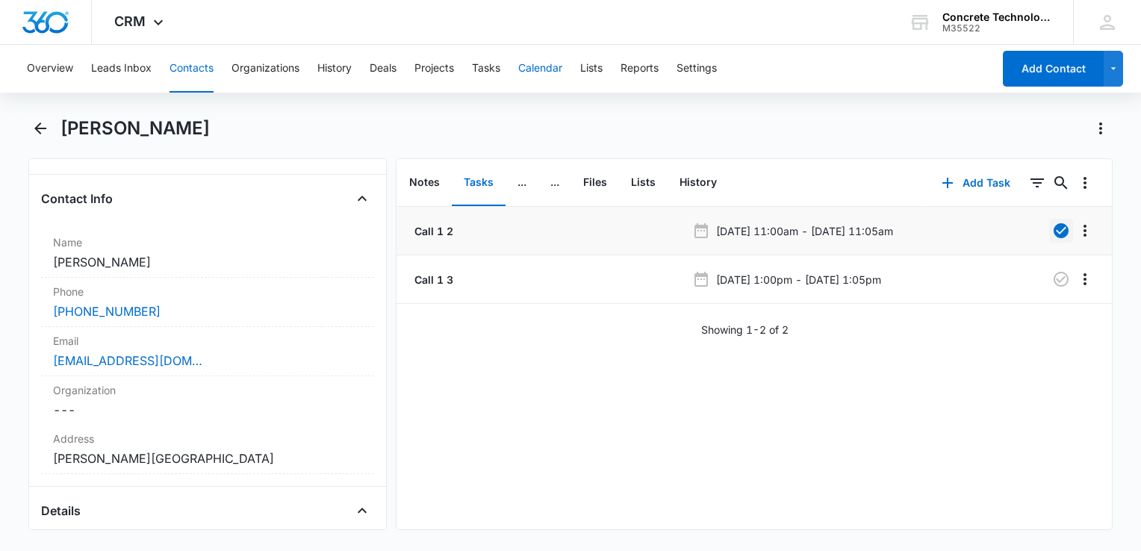
click at [559, 72] on button "Calendar" at bounding box center [540, 69] width 44 height 48
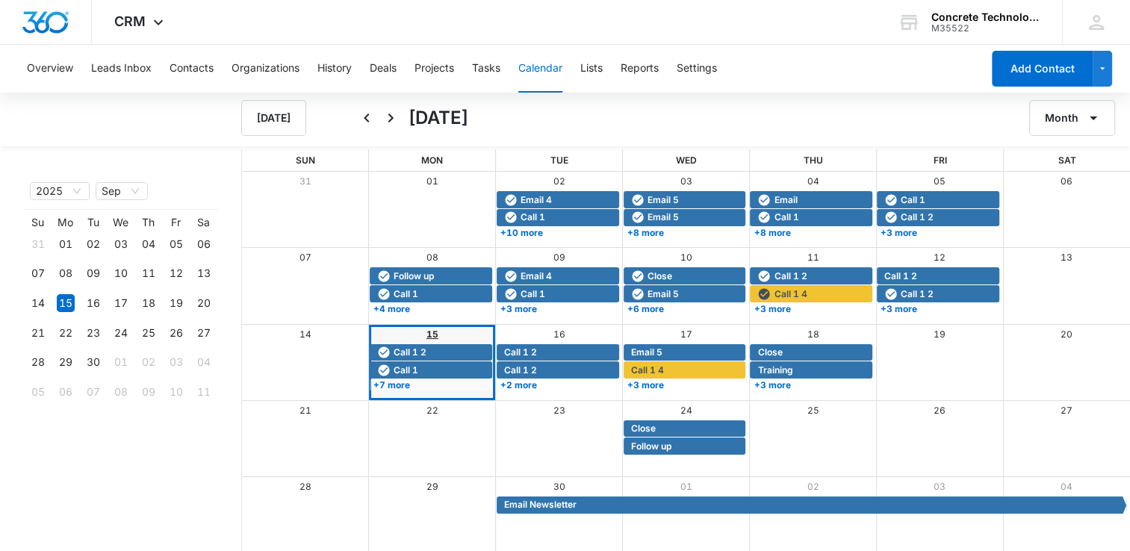
click at [430, 329] on link "15" at bounding box center [432, 334] width 12 height 11
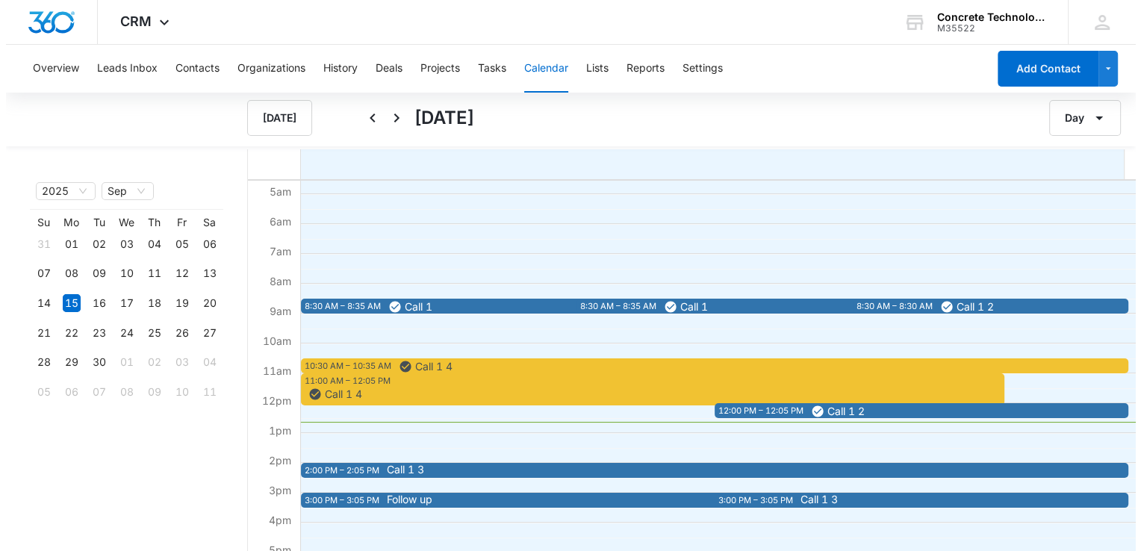
scroll to position [299, 0]
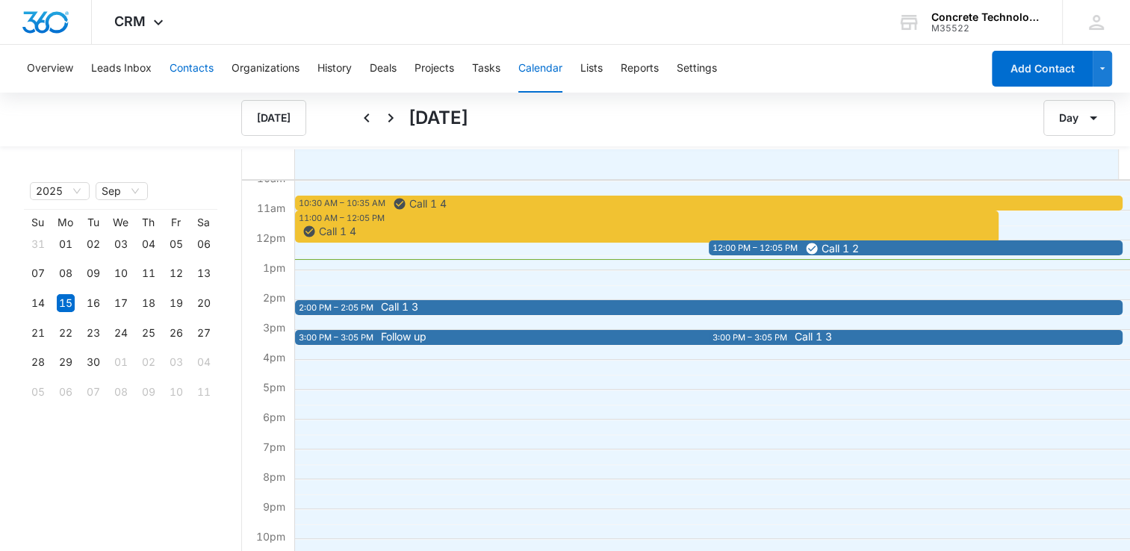
click at [190, 73] on button "Contacts" at bounding box center [192, 69] width 44 height 48
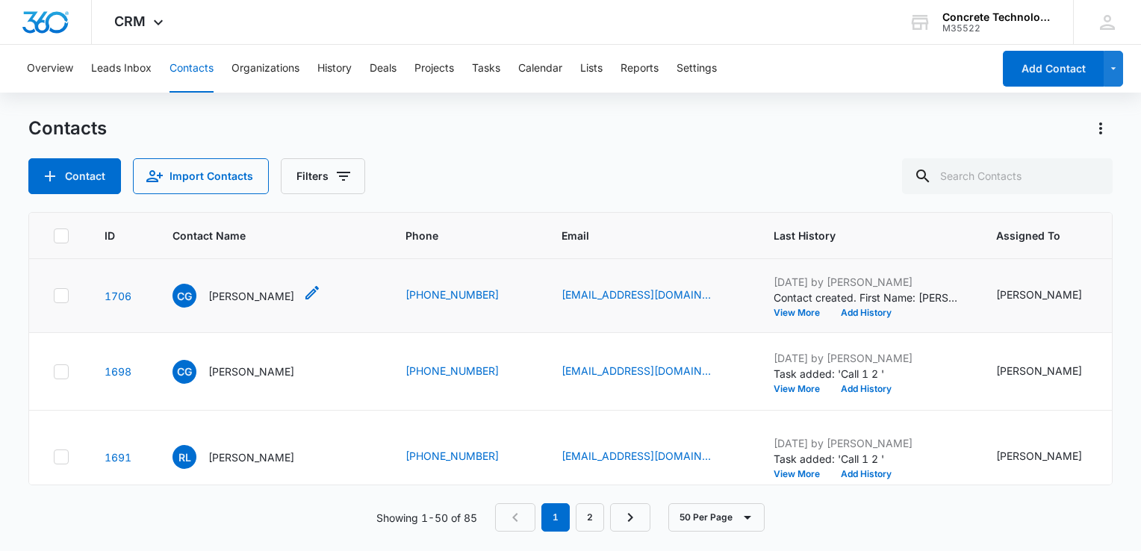
click at [246, 291] on p "Candace Gosch" at bounding box center [251, 296] width 86 height 16
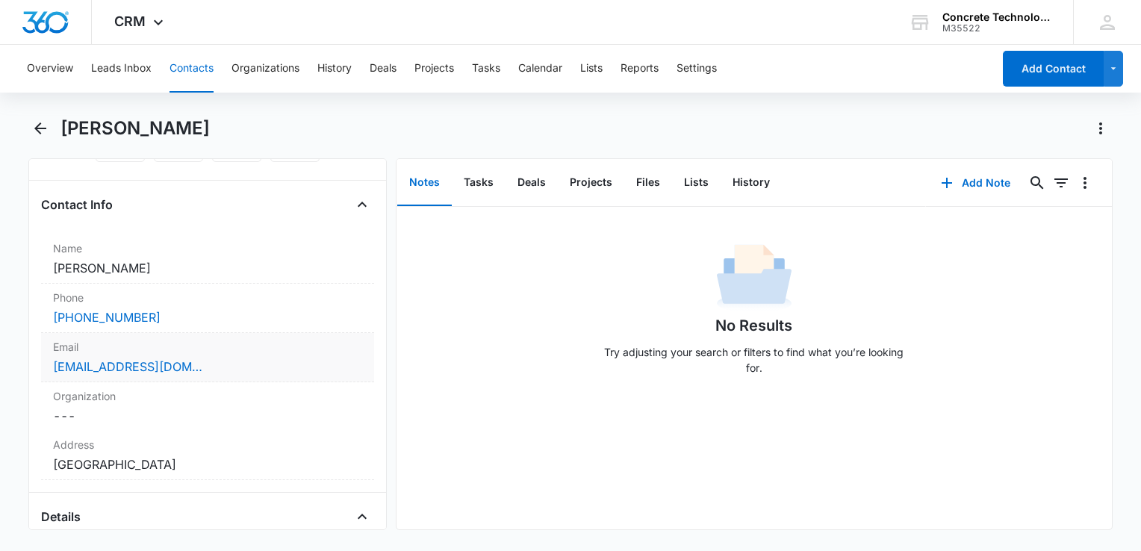
scroll to position [224, 0]
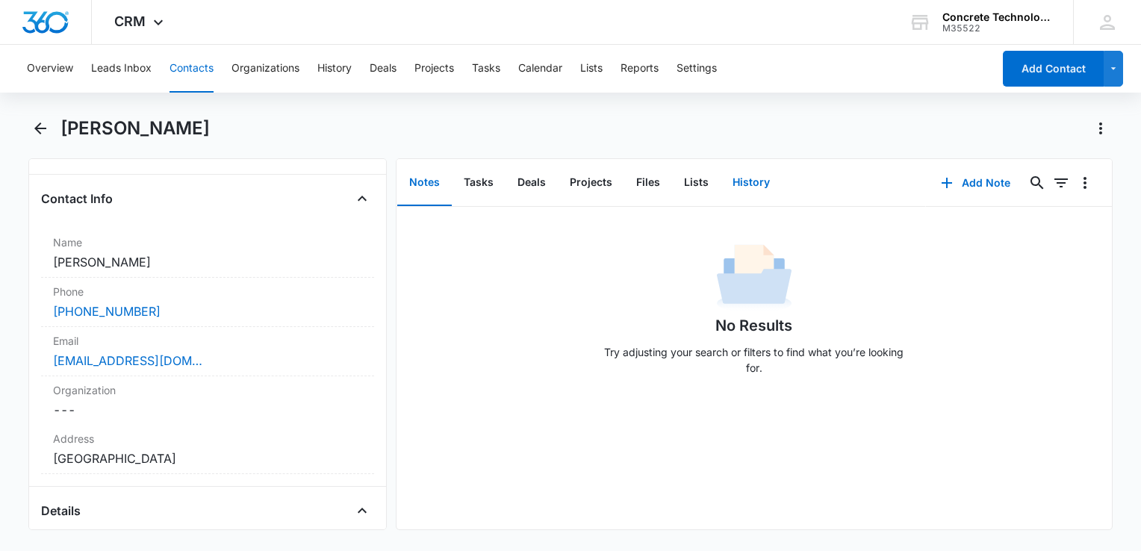
click at [734, 176] on button "History" at bounding box center [751, 183] width 61 height 46
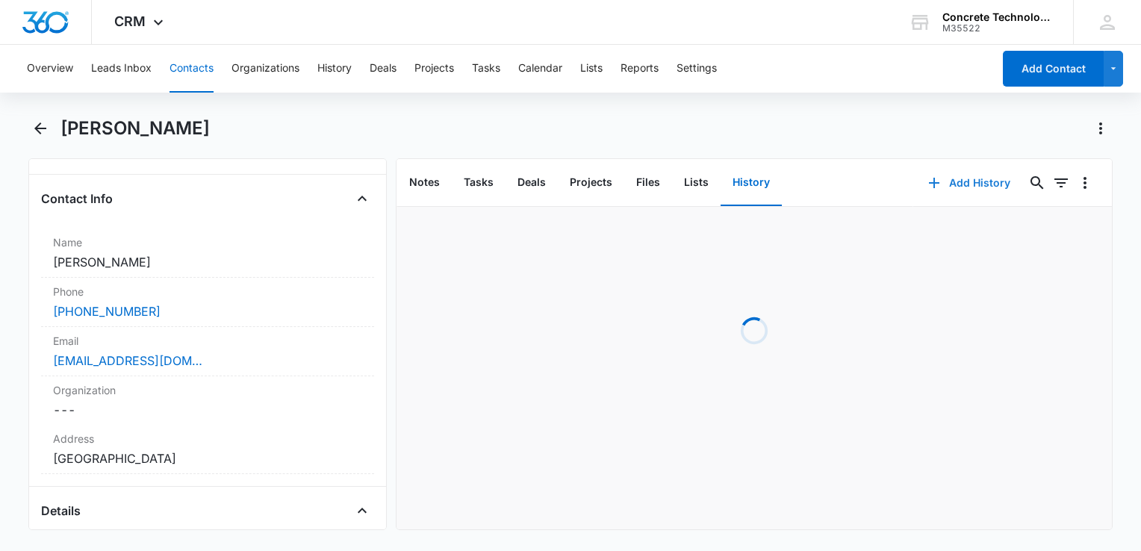
click at [929, 183] on icon "button" at bounding box center [934, 183] width 10 height 10
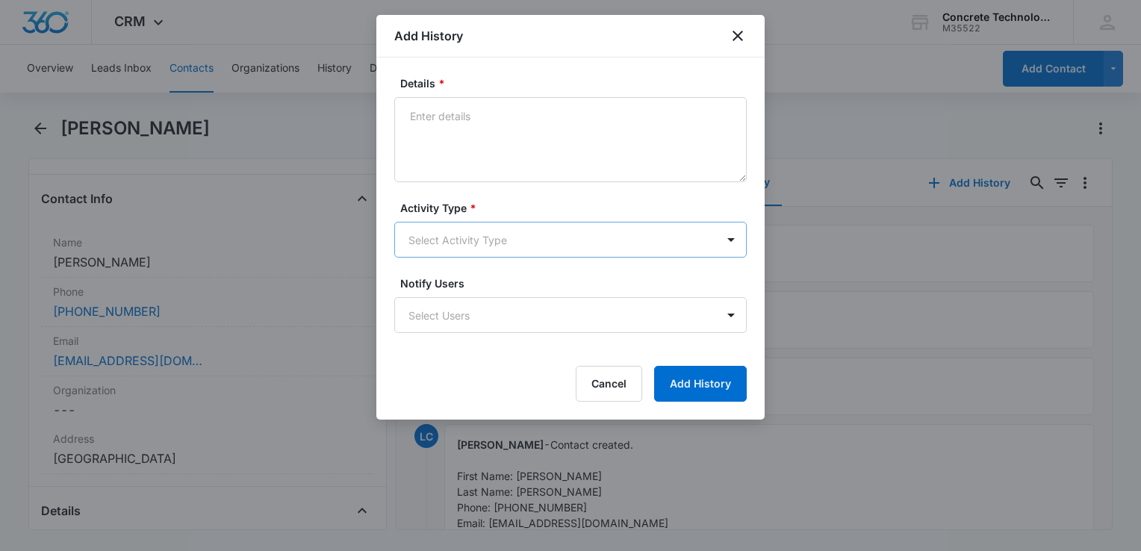
click at [518, 236] on body "CRM Apps Reputation Websites Forms CRM Email Social Content Ads Intelligence Fi…" at bounding box center [570, 275] width 1141 height 551
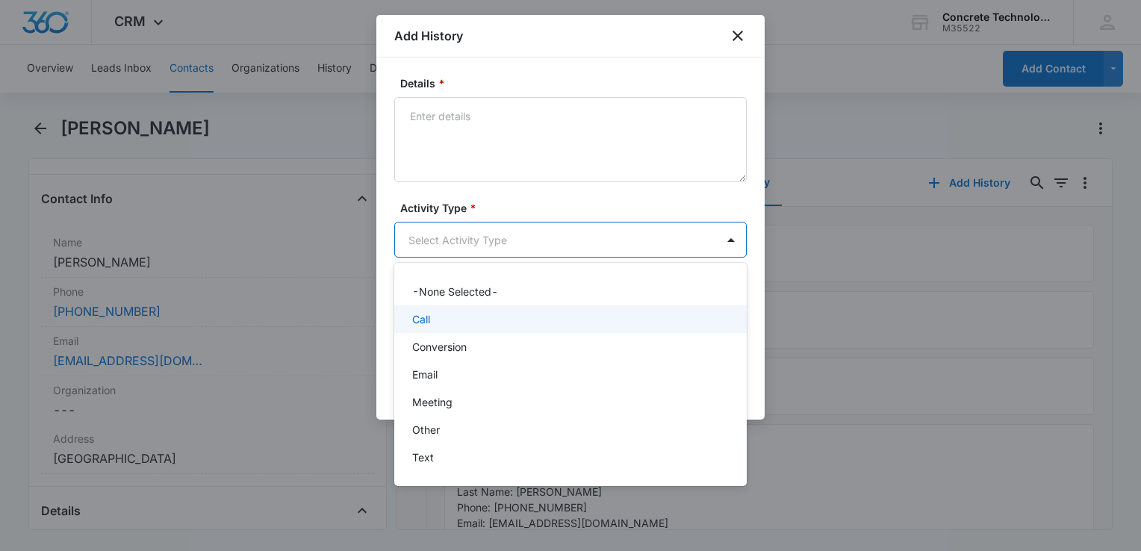
click at [448, 306] on div "Call" at bounding box center [570, 319] width 353 height 28
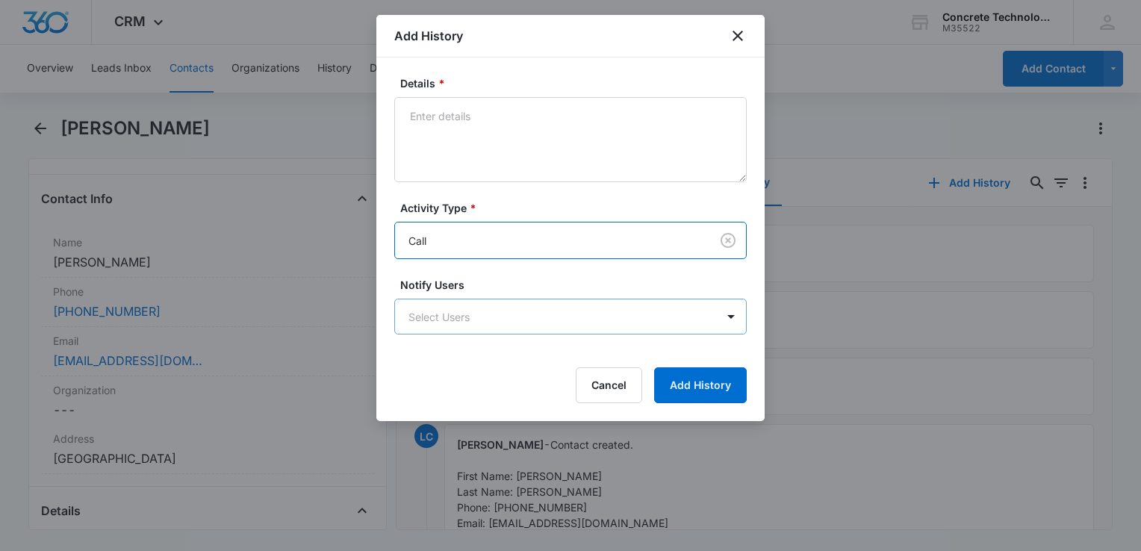
click at [453, 312] on body "CRM Apps Reputation Websites Forms CRM Email Social Content Ads Intelligence Fi…" at bounding box center [570, 275] width 1141 height 551
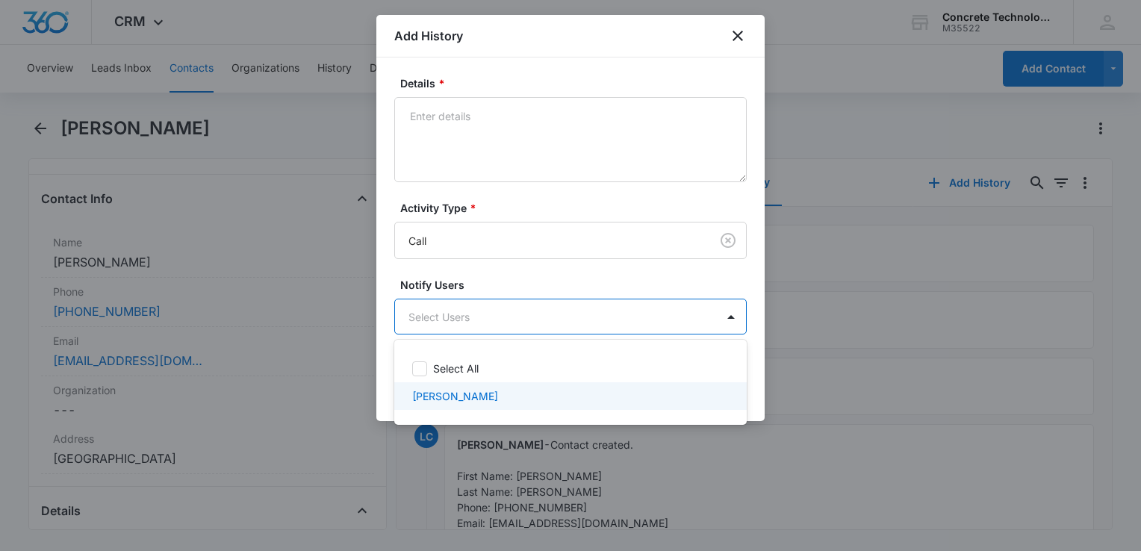
click at [440, 385] on div "Larry Cutsinger" at bounding box center [570, 396] width 353 height 28
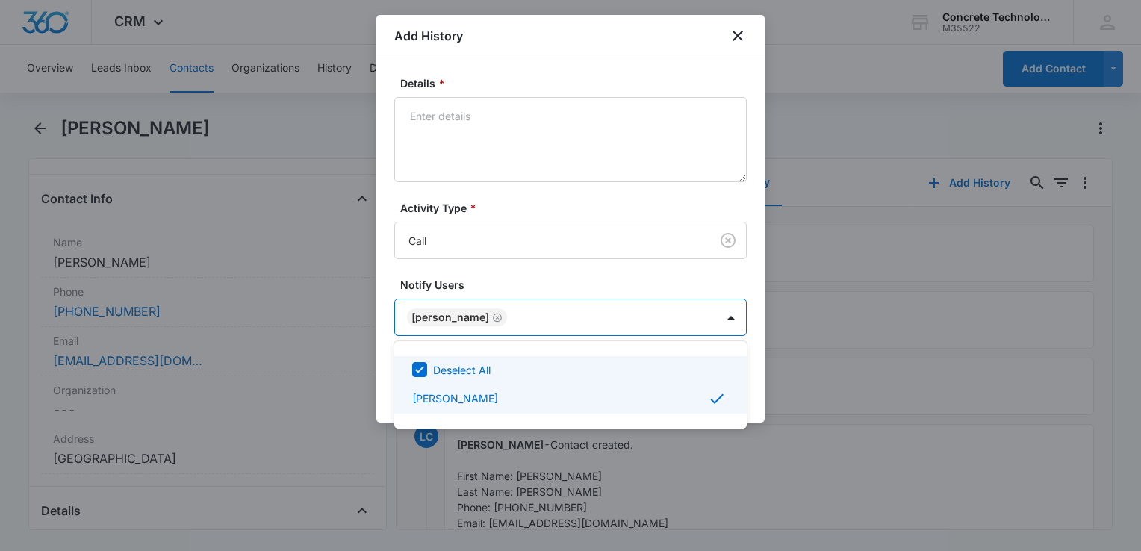
click at [502, 124] on div at bounding box center [570, 275] width 1141 height 551
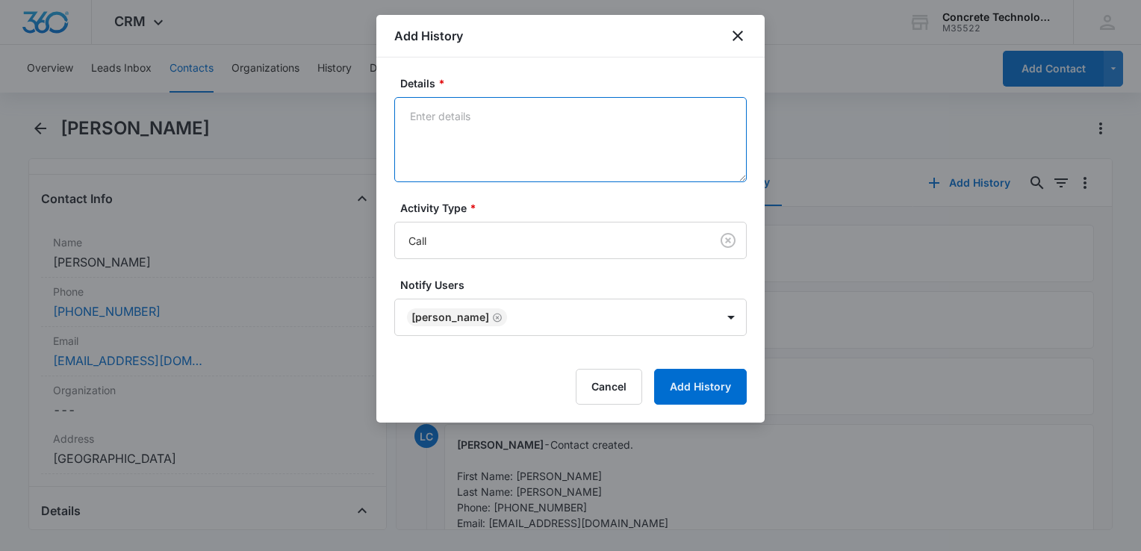
click at [502, 119] on textarea "Details *" at bounding box center [570, 139] width 353 height 85
drag, startPoint x: 409, startPoint y: 103, endPoint x: 314, endPoint y: 85, distance: 96.5
click at [314, 85] on body "CRM Apps Reputation Websites Forms CRM Email Social Content Ads Intelligence Fi…" at bounding box center [570, 275] width 1141 height 551
type textarea "Voicemail"
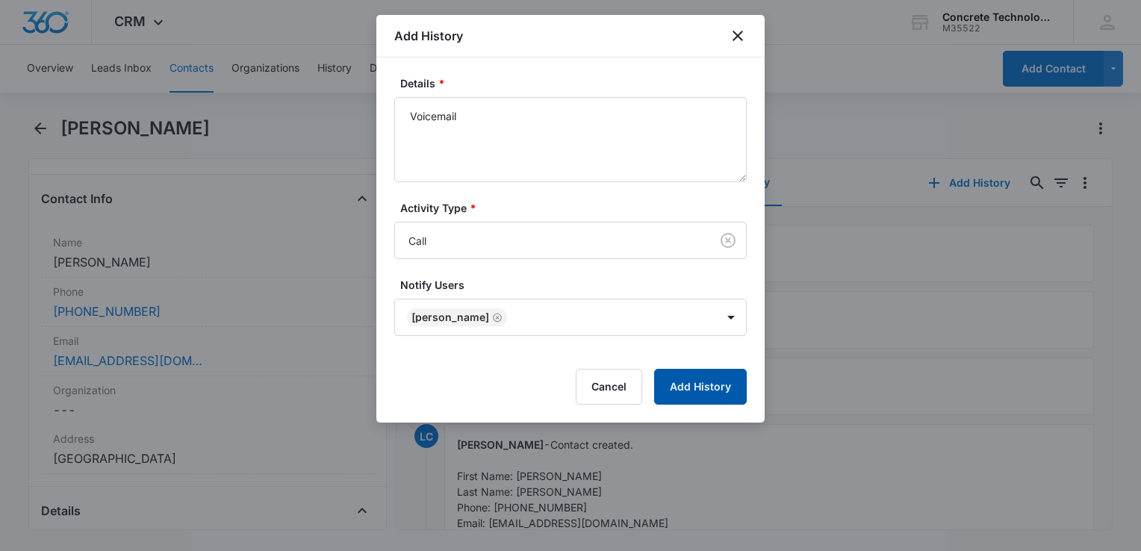
click at [685, 394] on button "Add History" at bounding box center [700, 387] width 93 height 36
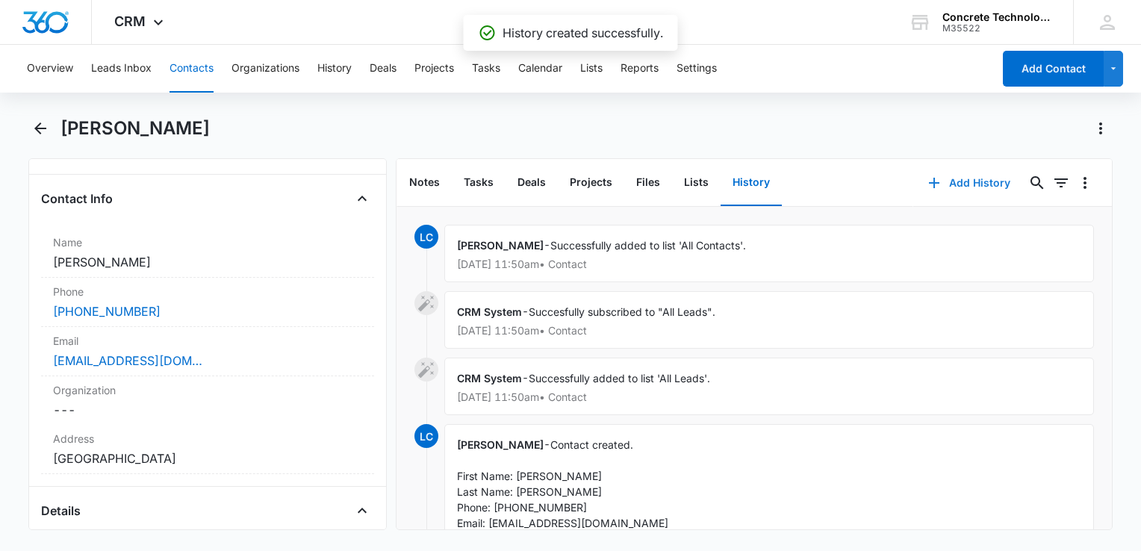
click at [947, 180] on button "Add History" at bounding box center [969, 183] width 112 height 36
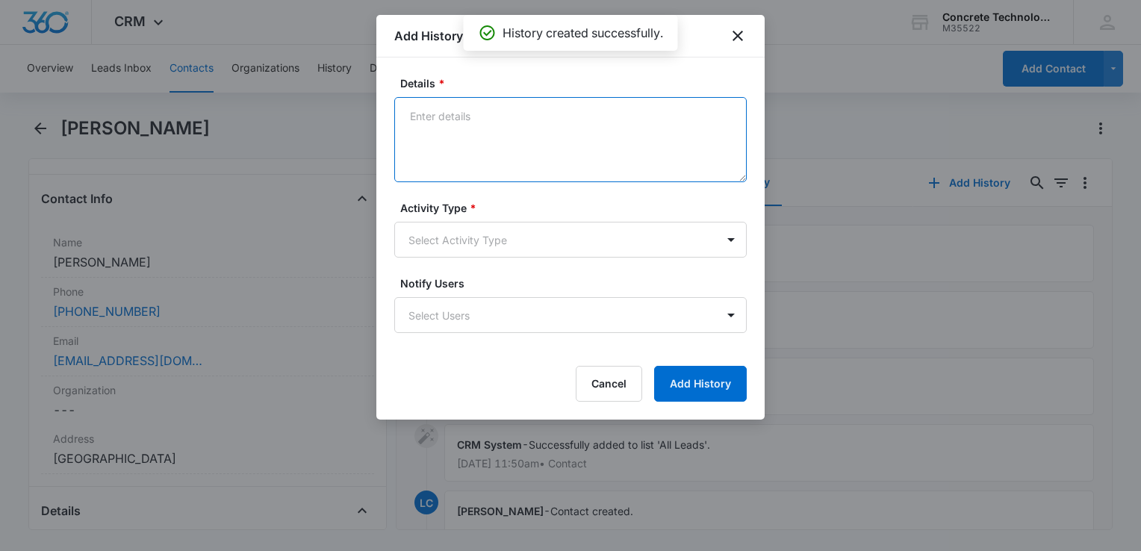
click at [511, 140] on textarea "Details *" at bounding box center [570, 139] width 353 height 85
type textarea "Intro"
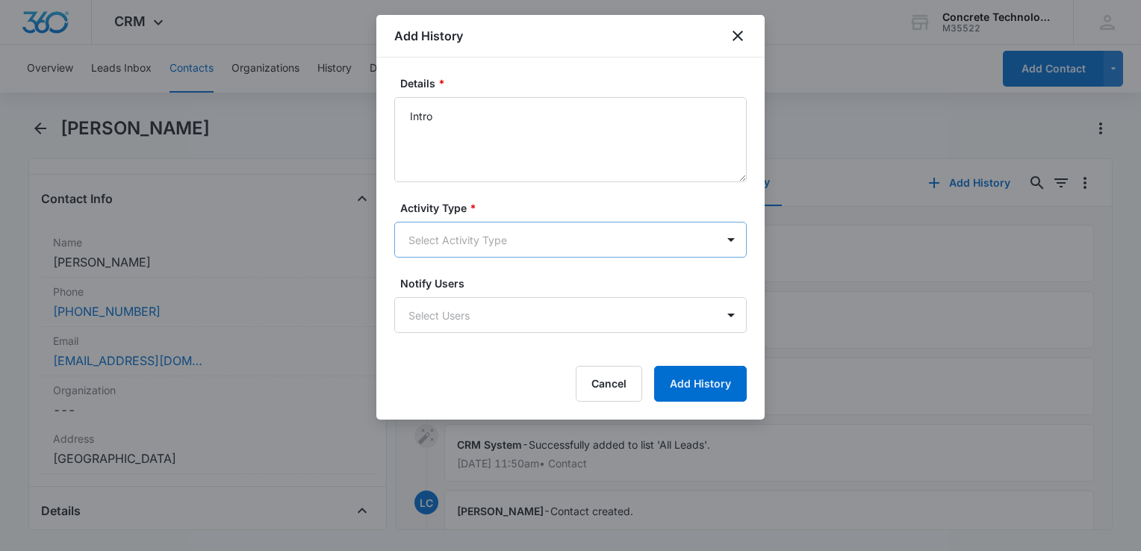
click at [462, 246] on body "CRM Apps Reputation Websites Forms CRM Email Social Content Ads Intelligence Fi…" at bounding box center [570, 275] width 1141 height 551
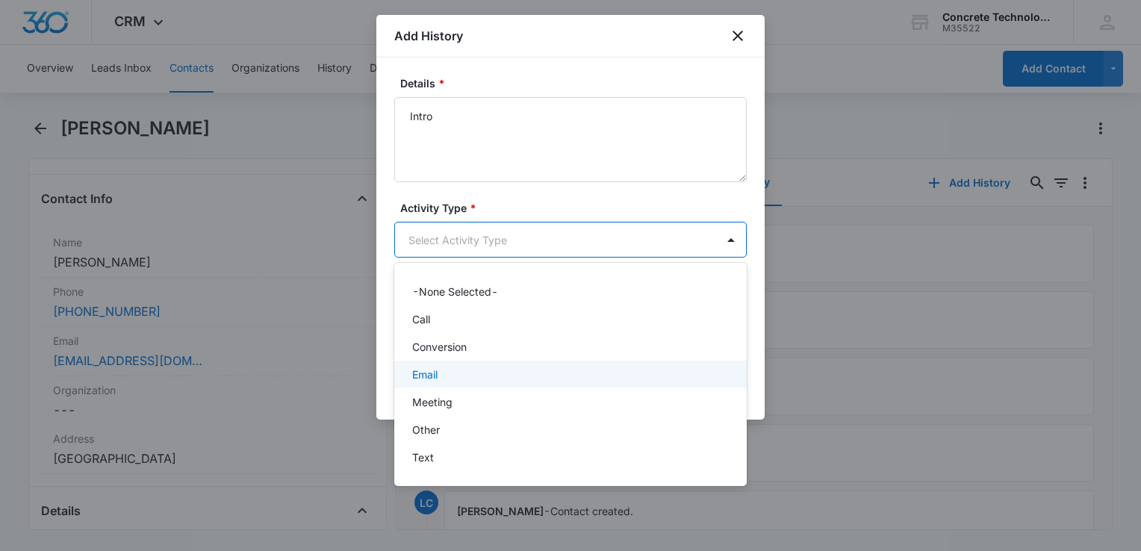
click at [446, 375] on div "Email" at bounding box center [569, 375] width 314 height 16
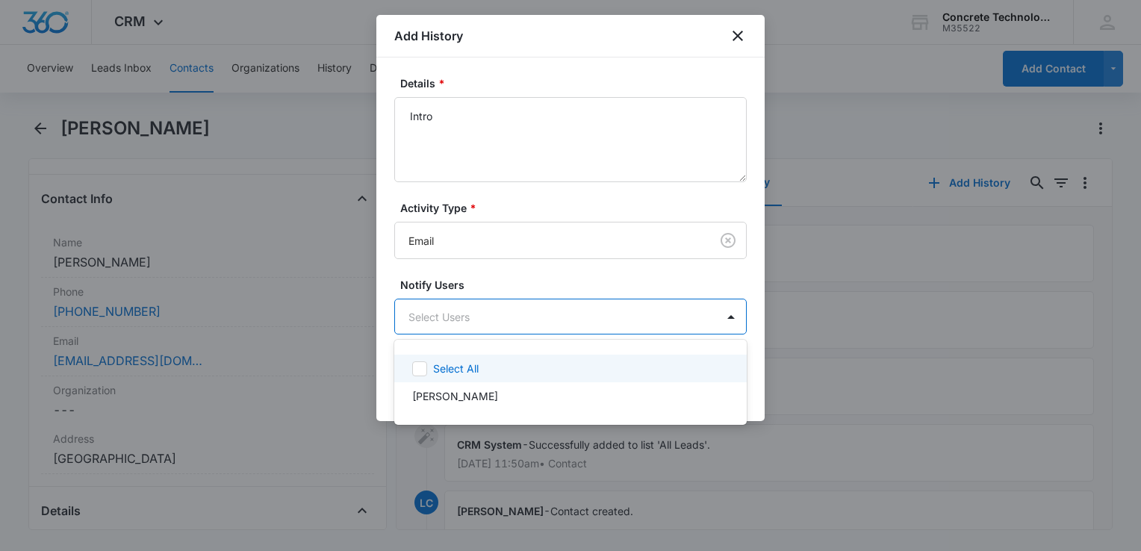
click at [474, 331] on body "CRM Apps Reputation Websites Forms CRM Email Social Content Ads Intelligence Fi…" at bounding box center [570, 275] width 1141 height 551
click at [471, 372] on p "Select All" at bounding box center [456, 369] width 46 height 16
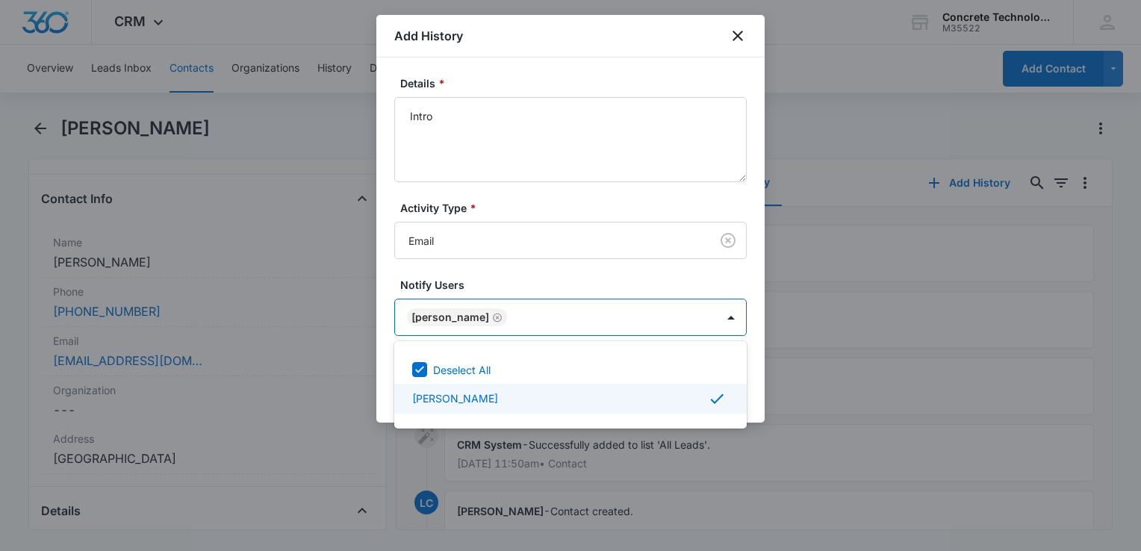
click at [760, 388] on div at bounding box center [570, 275] width 1141 height 551
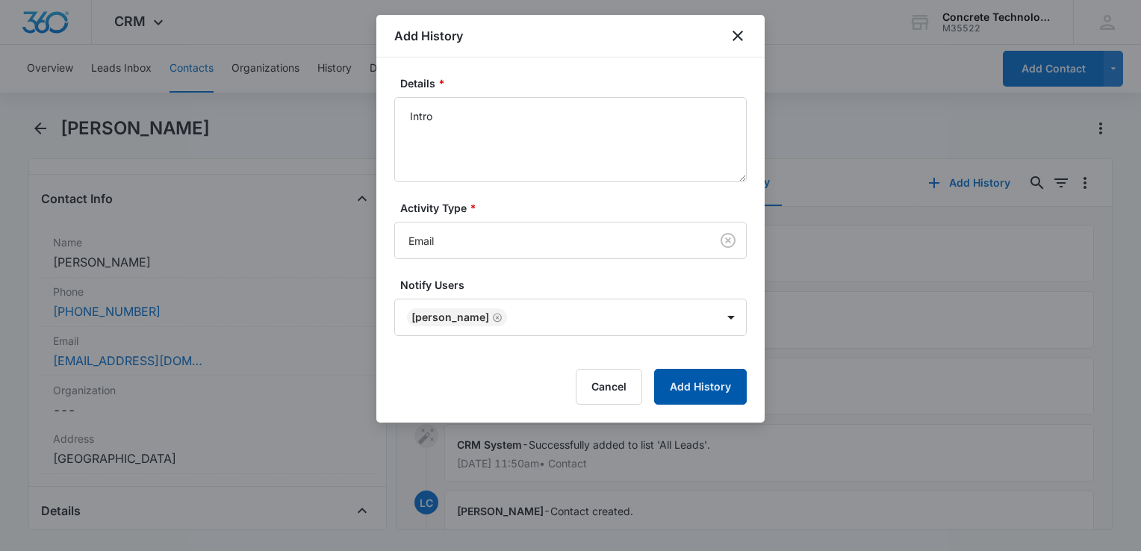
click at [739, 387] on button "Add History" at bounding box center [700, 387] width 93 height 36
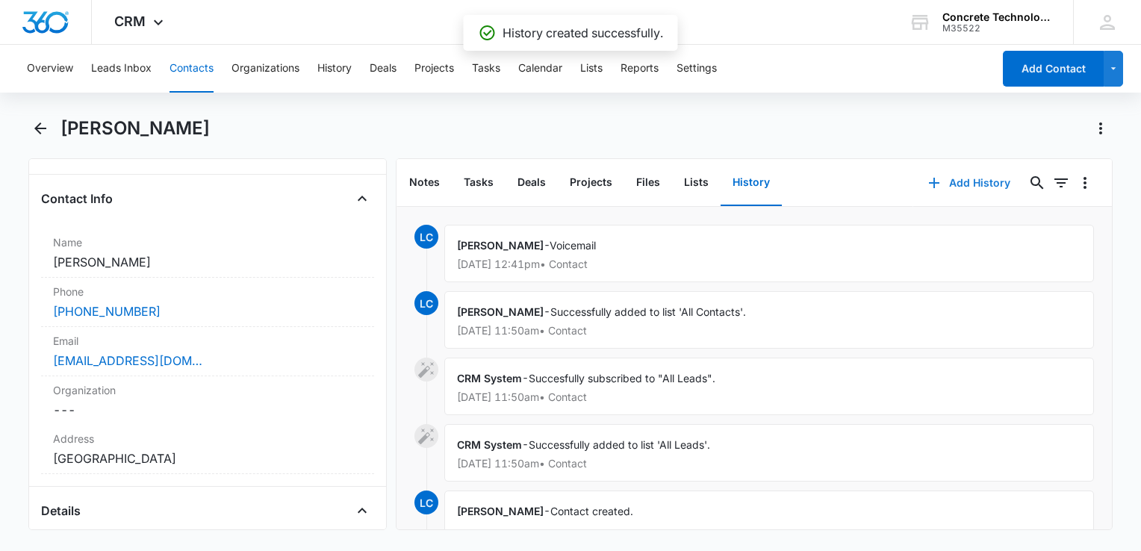
click at [930, 189] on icon "button" at bounding box center [934, 183] width 18 height 18
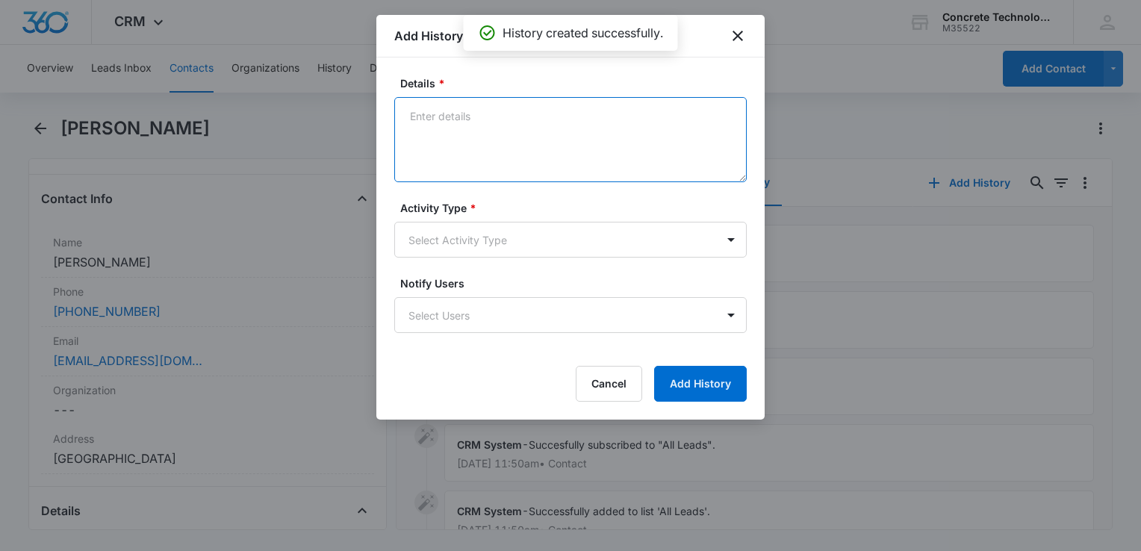
click at [488, 125] on textarea "Details *" at bounding box center [570, 139] width 353 height 85
type textarea "One"
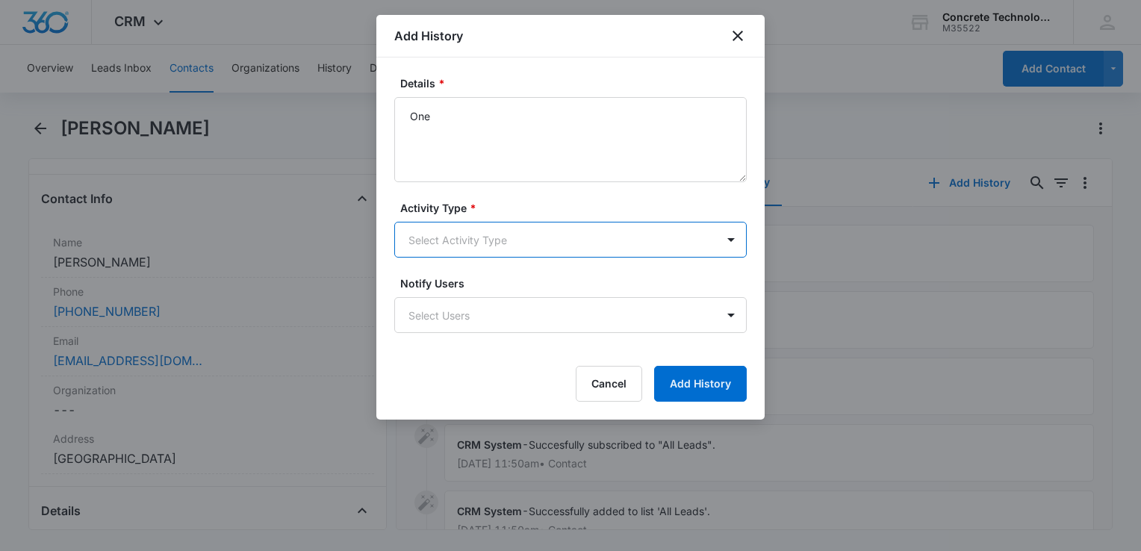
click at [478, 232] on body "CRM Apps Reputation Websites Forms CRM Email Social Content Ads Intelligence Fi…" at bounding box center [570, 275] width 1141 height 551
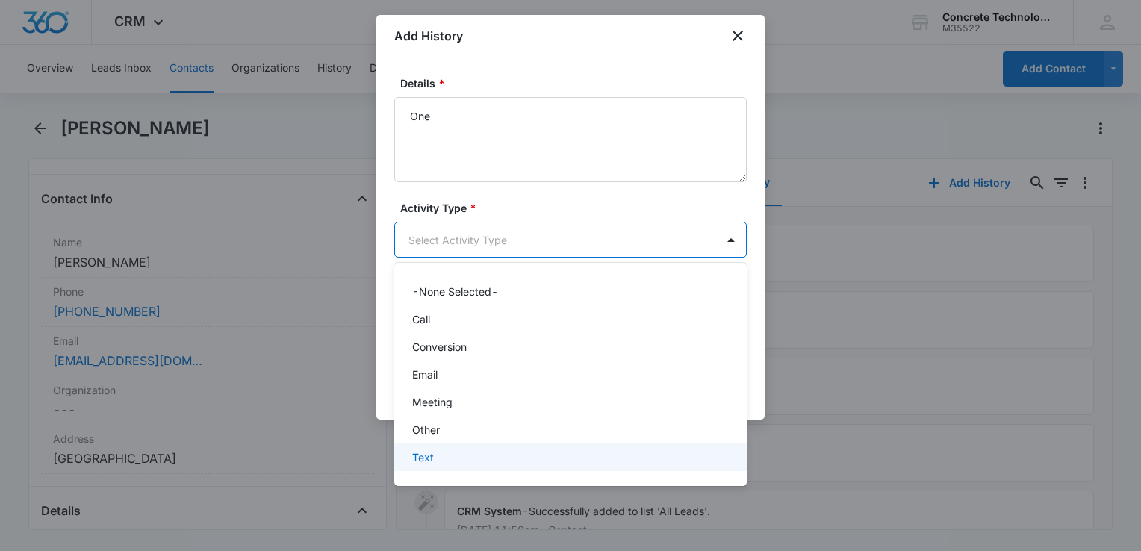
click at [436, 455] on div "Text" at bounding box center [569, 458] width 314 height 16
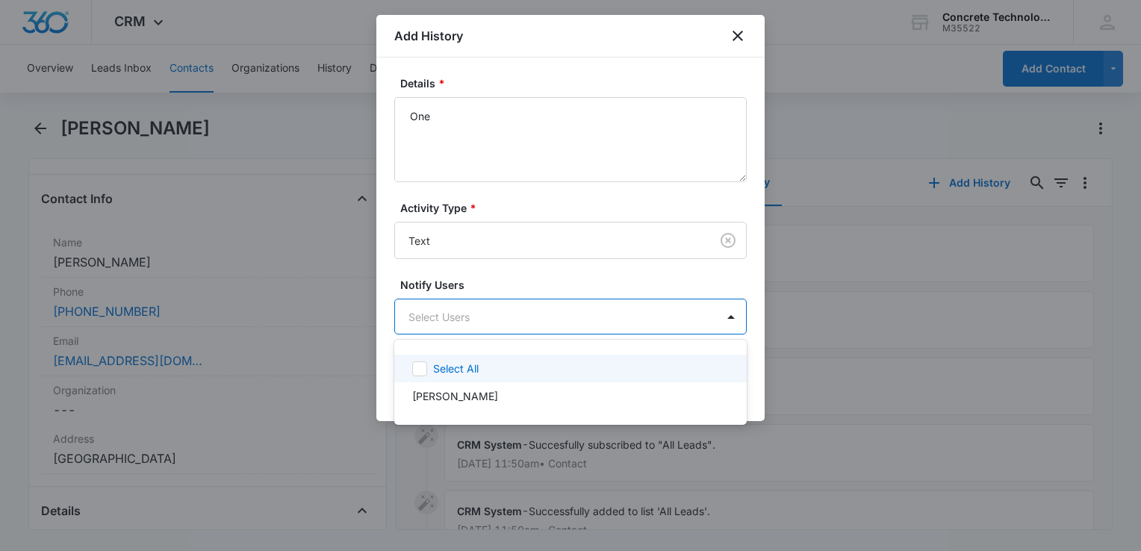
click at [502, 316] on body "CRM Apps Reputation Websites Forms CRM Email Social Content Ads Intelligence Fi…" at bounding box center [570, 275] width 1141 height 551
drag, startPoint x: 476, startPoint y: 369, endPoint x: 541, endPoint y: 367, distance: 65.0
click at [477, 369] on p "Select All" at bounding box center [456, 369] width 46 height 16
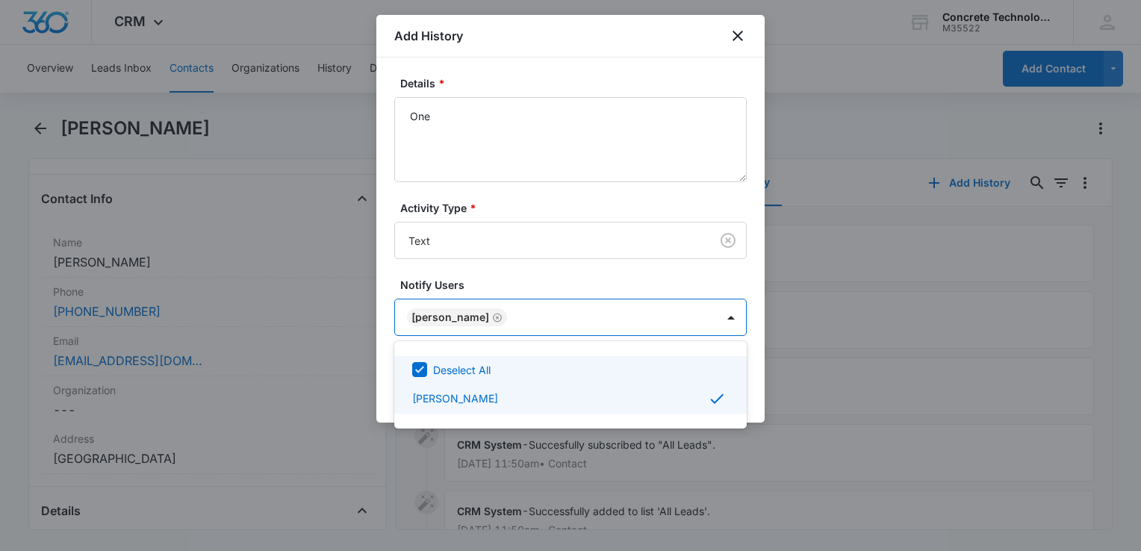
click at [754, 378] on div at bounding box center [570, 275] width 1141 height 551
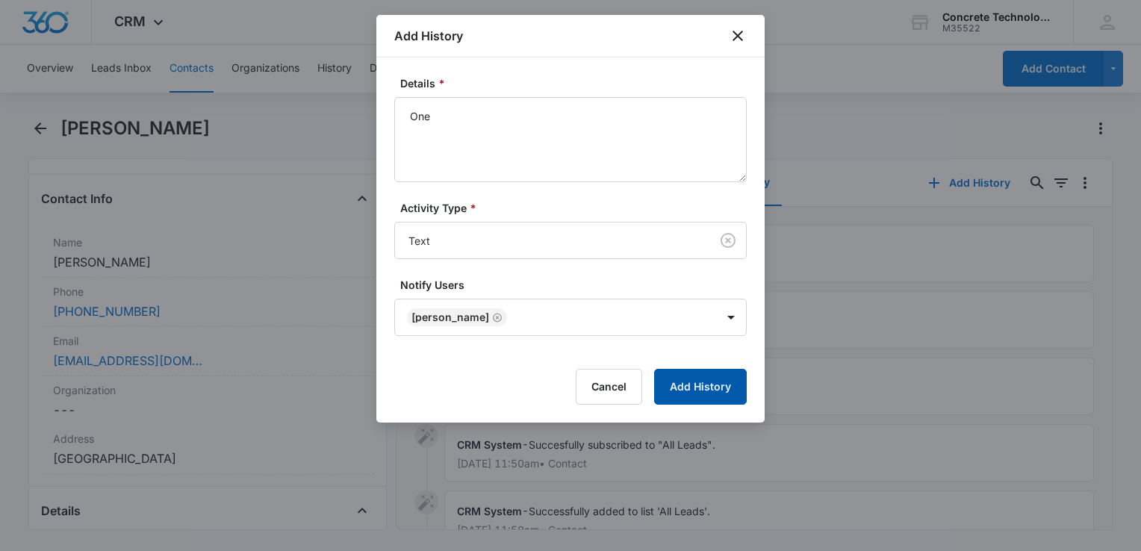
click at [733, 390] on button "Add History" at bounding box center [700, 387] width 93 height 36
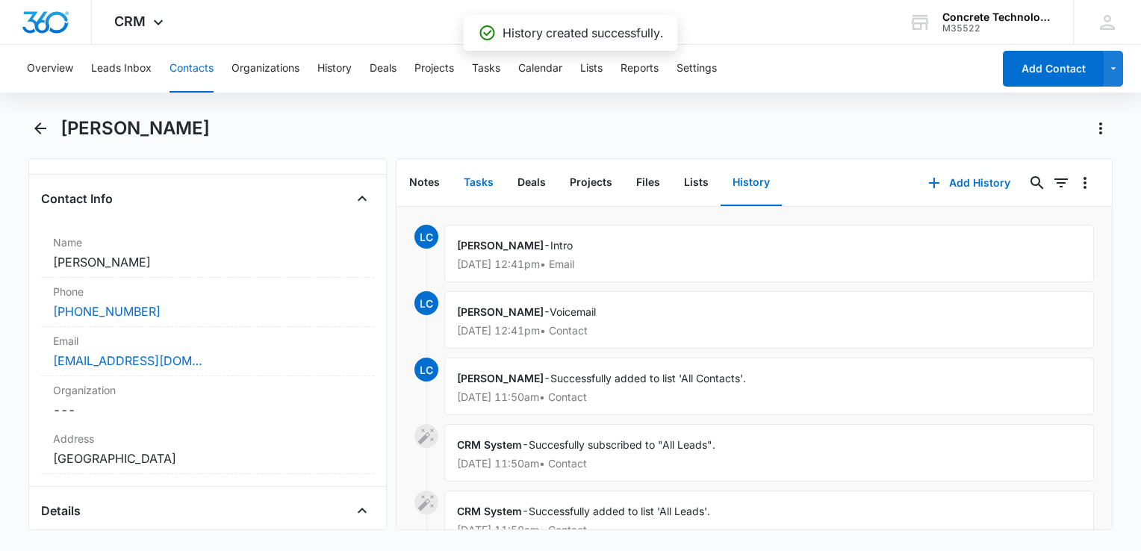
click at [484, 173] on button "Tasks" at bounding box center [479, 183] width 54 height 46
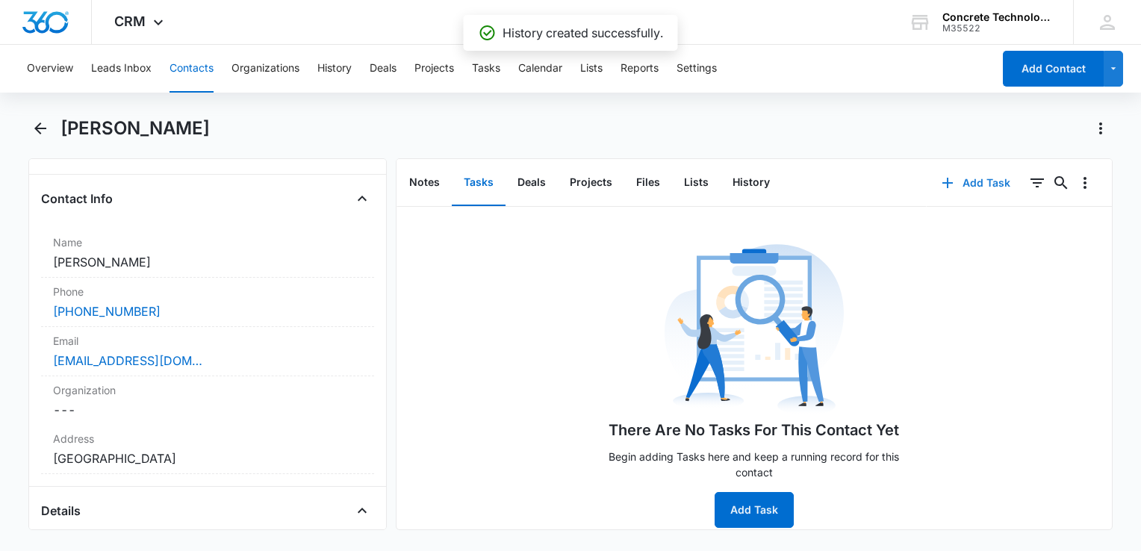
click at [942, 179] on icon "button" at bounding box center [948, 183] width 18 height 18
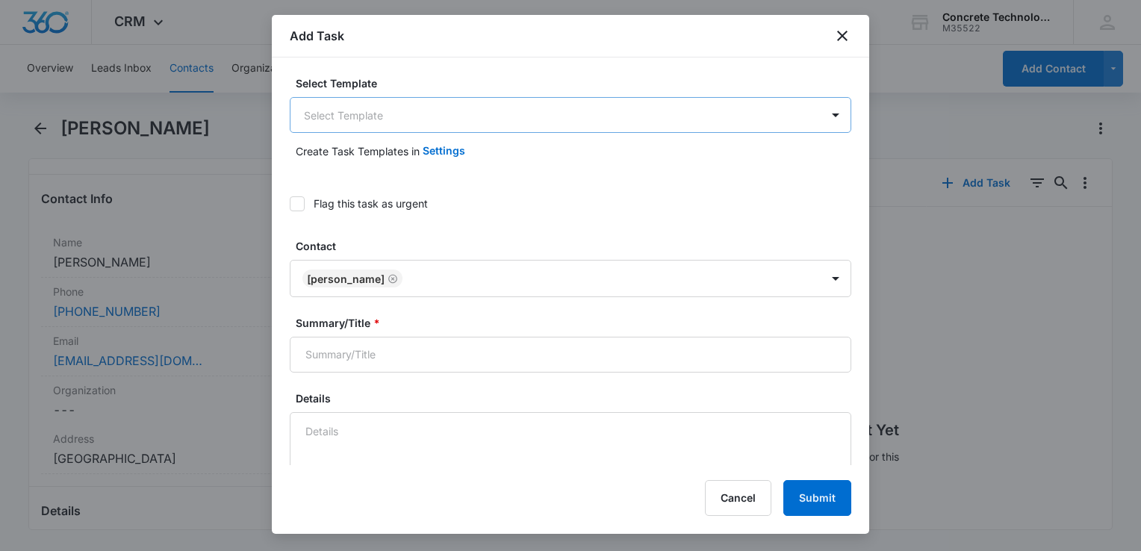
click at [385, 113] on body "CRM Apps Reputation Websites Forms CRM Email Social Content Ads Intelligence Fi…" at bounding box center [570, 275] width 1141 height 551
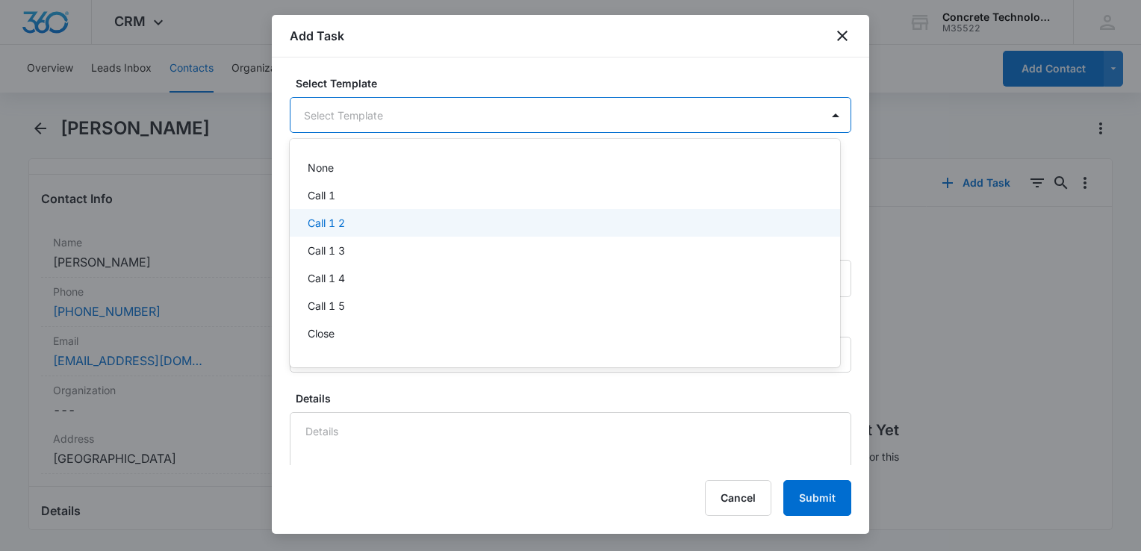
click at [346, 224] on div "Call 1 2" at bounding box center [564, 223] width 512 height 16
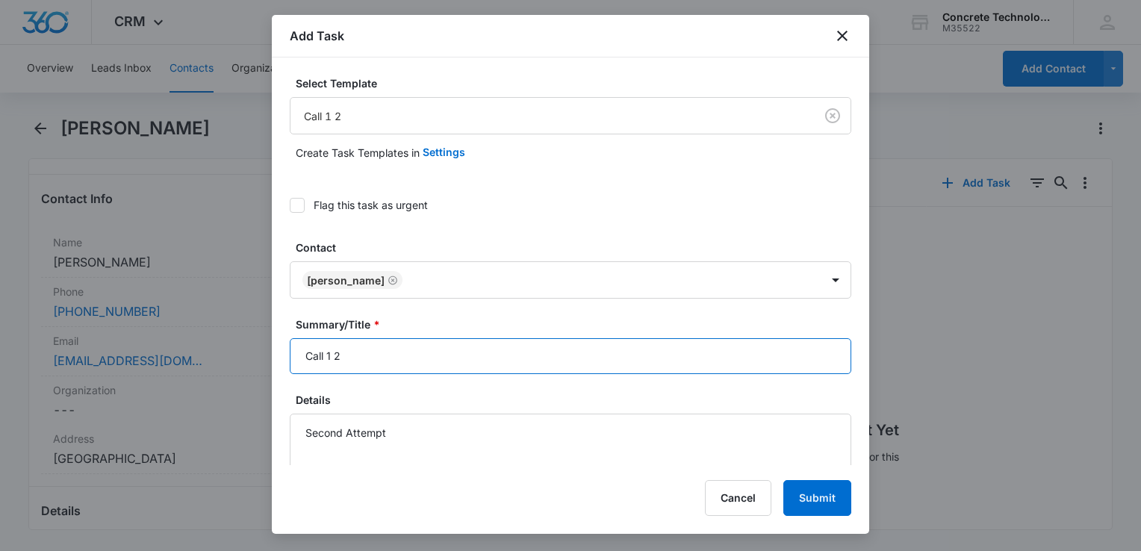
click at [444, 364] on input "Call 1 2" at bounding box center [571, 356] width 562 height 36
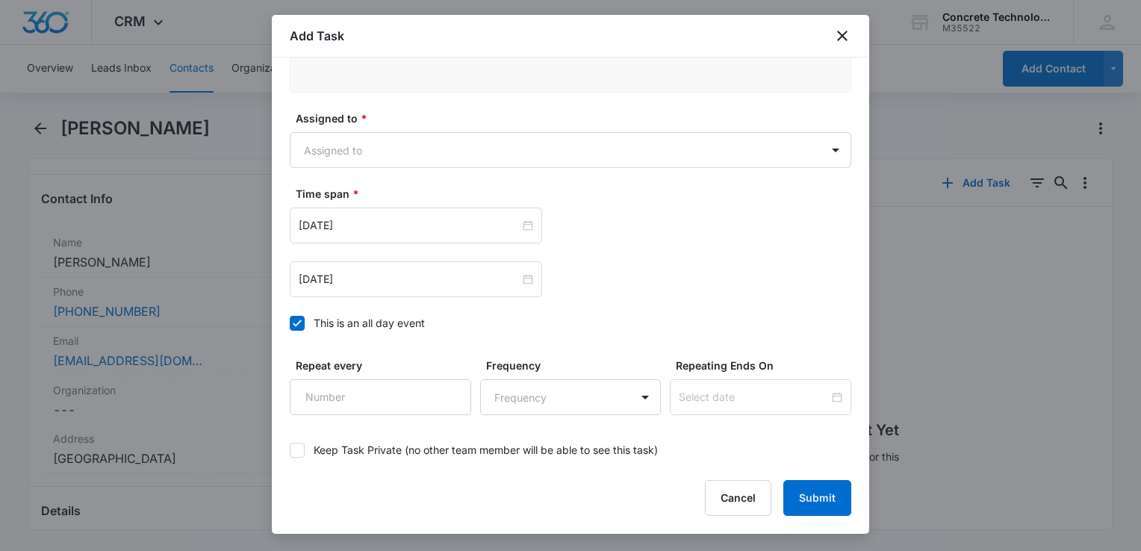
scroll to position [971, 0]
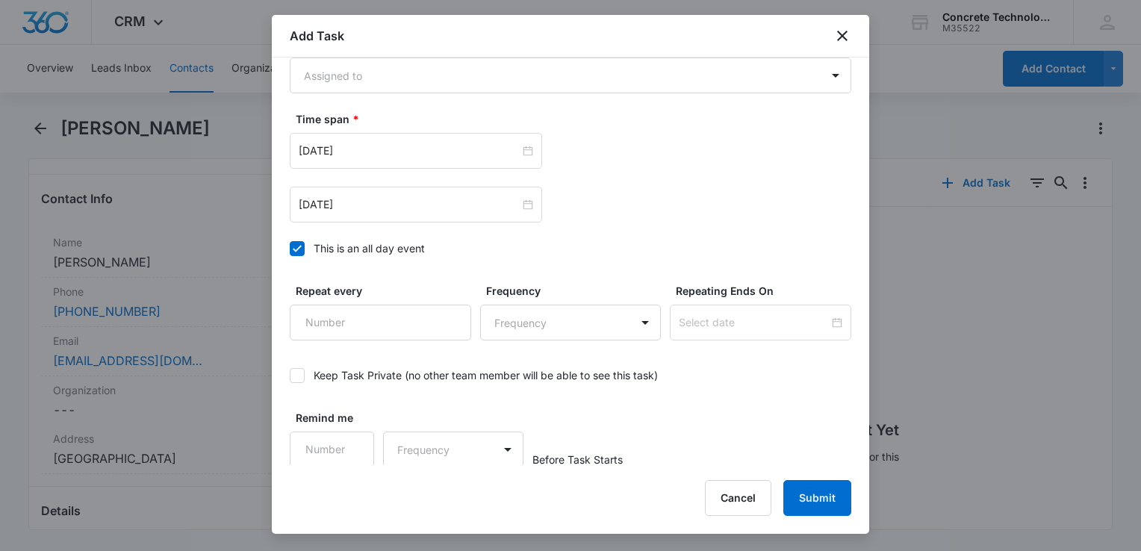
type input "Call 1 2"
click at [438, 85] on body "CRM Apps Reputation Websites Forms CRM Email Social Content Ads Intelligence Fi…" at bounding box center [570, 275] width 1141 height 551
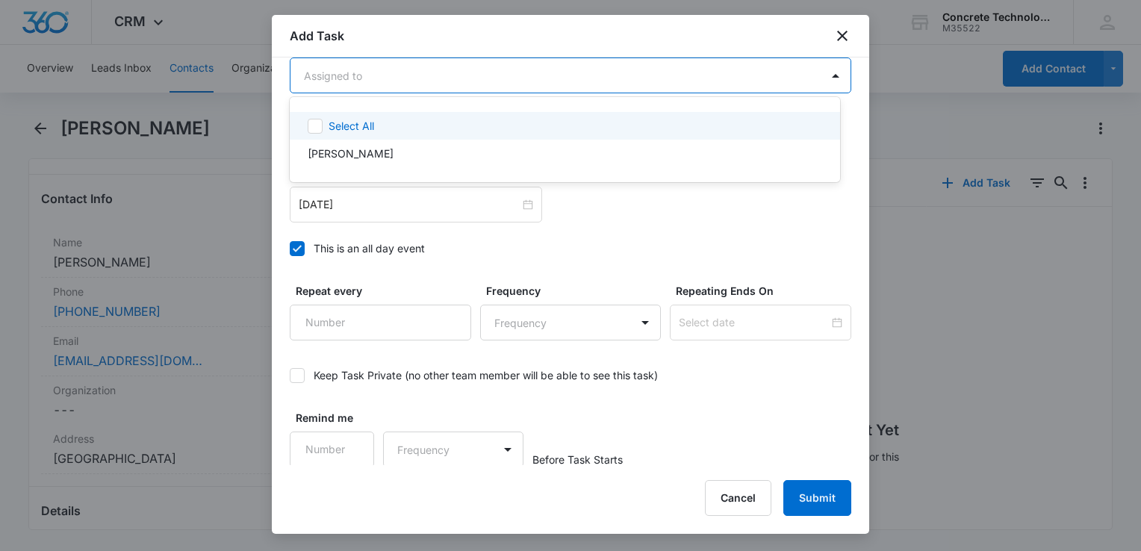
click at [421, 121] on div "Select All" at bounding box center [574, 126] width 491 height 16
checkbox input "true"
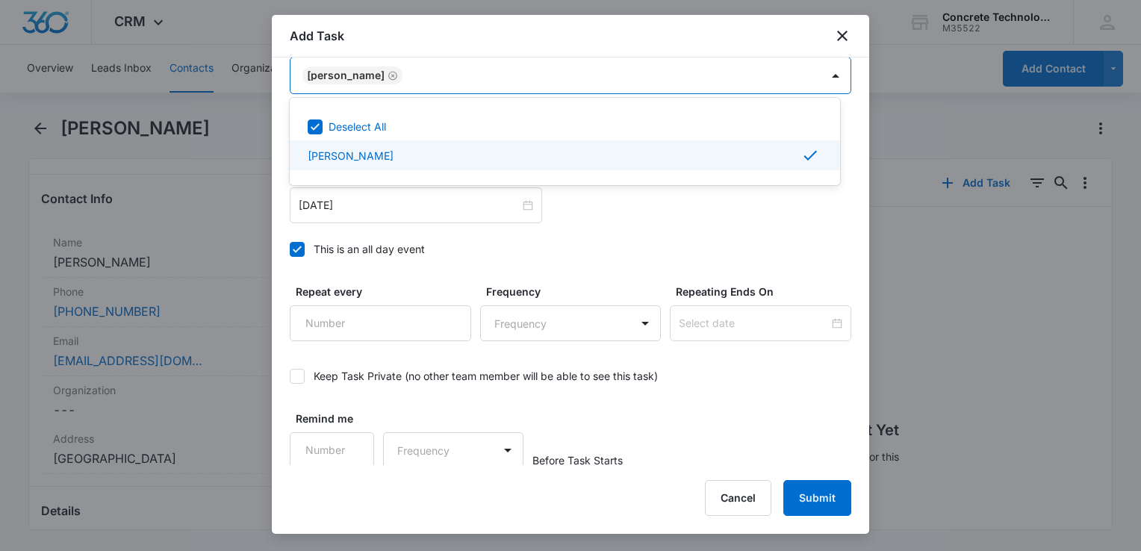
click at [390, 226] on div at bounding box center [570, 275] width 1141 height 551
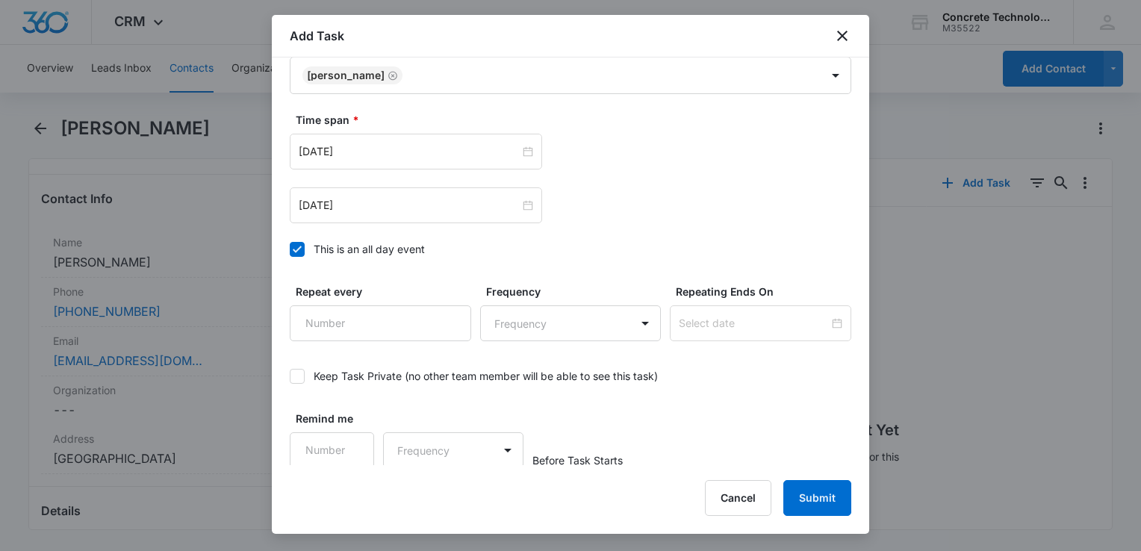
click at [297, 246] on icon at bounding box center [297, 249] width 9 height 7
click at [290, 249] on input "This is an all day event" at bounding box center [290, 249] width 0 height 0
click at [397, 211] on div "Aug 5, 2025" at bounding box center [416, 205] width 252 height 36
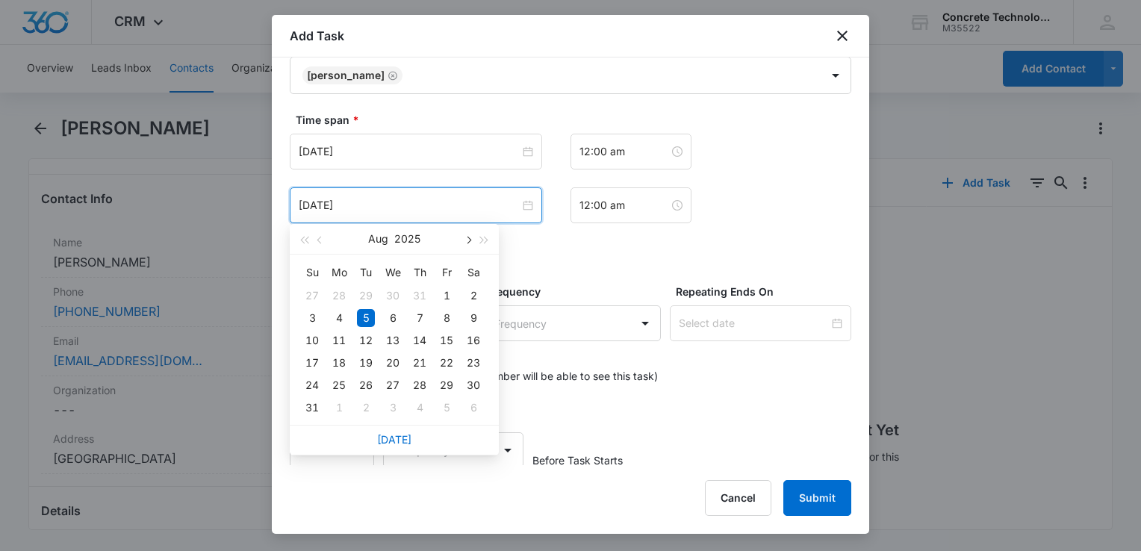
click at [466, 239] on span "button" at bounding box center [467, 240] width 7 height 7
type input "Sep 16, 2025"
click at [364, 336] on div "16" at bounding box center [366, 341] width 18 height 18
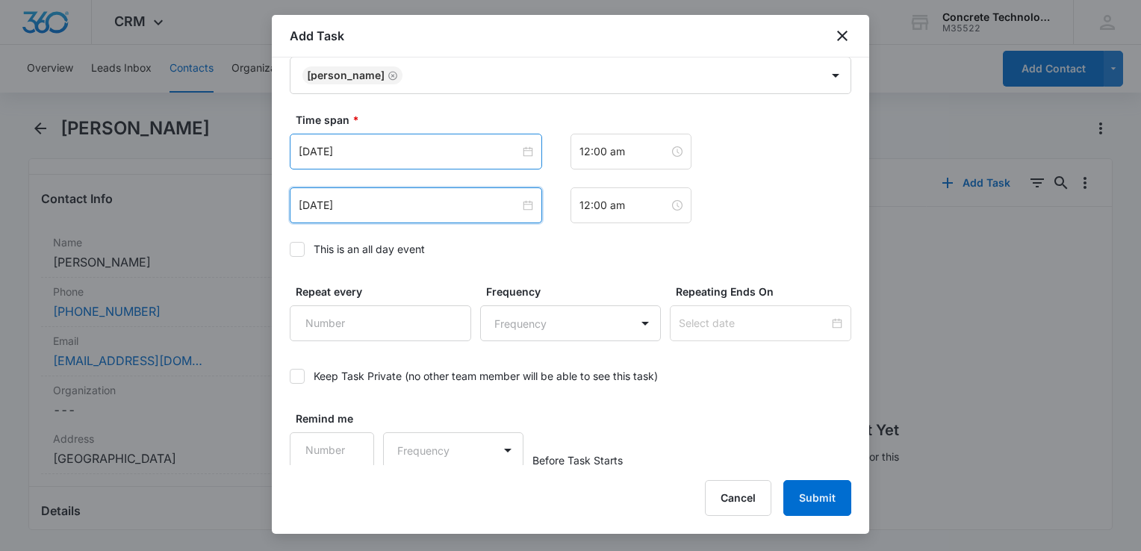
click at [432, 137] on div "Aug 5, 2025" at bounding box center [416, 152] width 252 height 36
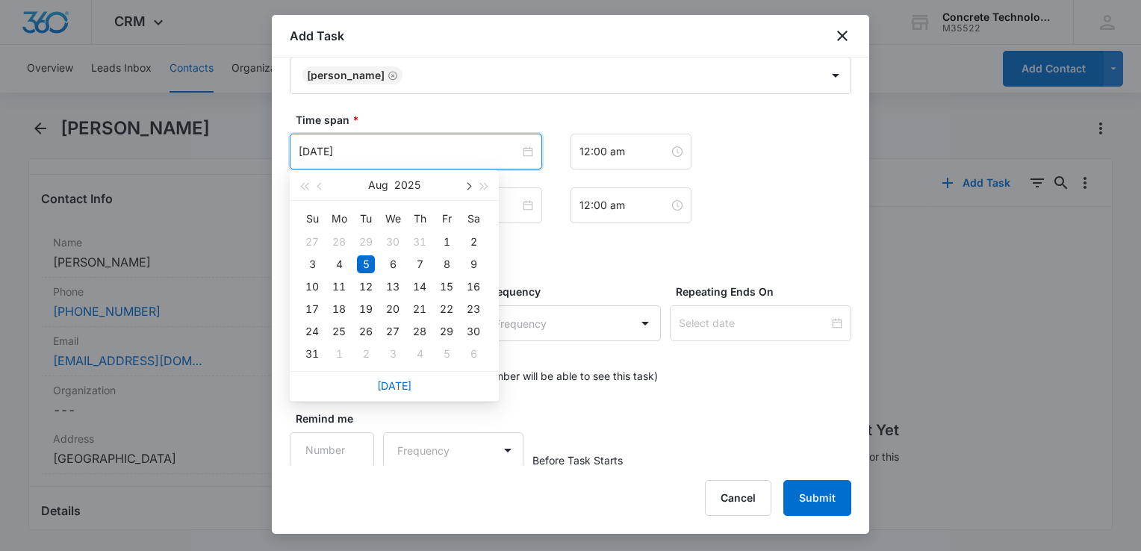
click at [467, 188] on span "button" at bounding box center [467, 186] width 7 height 7
type input "Sep 16, 2025"
click at [363, 290] on div "16" at bounding box center [366, 287] width 18 height 18
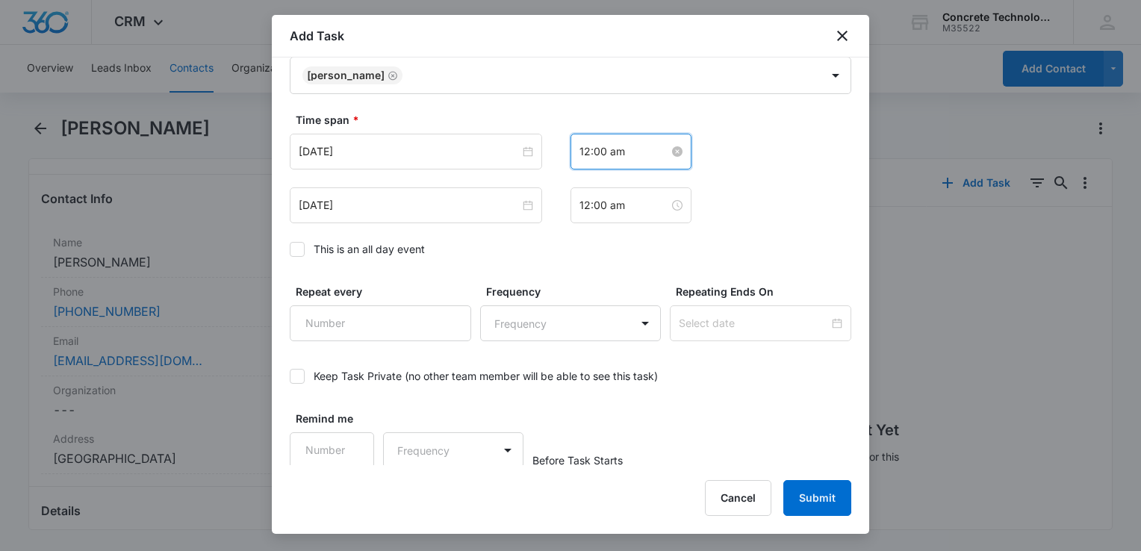
click at [625, 152] on input "12:00 am" at bounding box center [625, 151] width 90 height 16
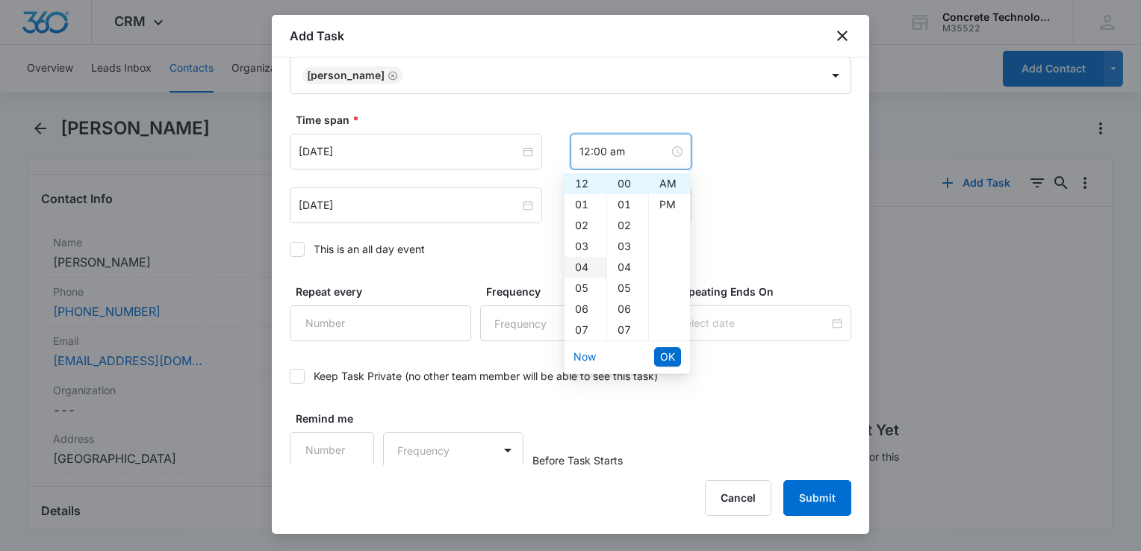
scroll to position [75, 0]
click at [583, 291] on div "09" at bounding box center [586, 297] width 42 height 21
type input "9:00 am"
click at [666, 180] on div "AM" at bounding box center [669, 183] width 41 height 21
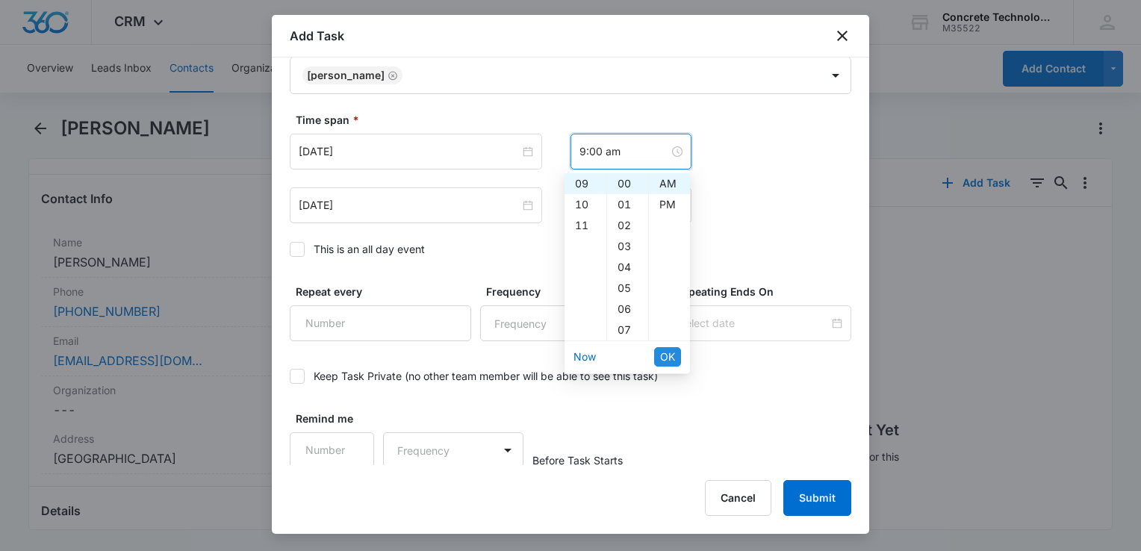
click at [666, 363] on span "OK" at bounding box center [667, 357] width 15 height 16
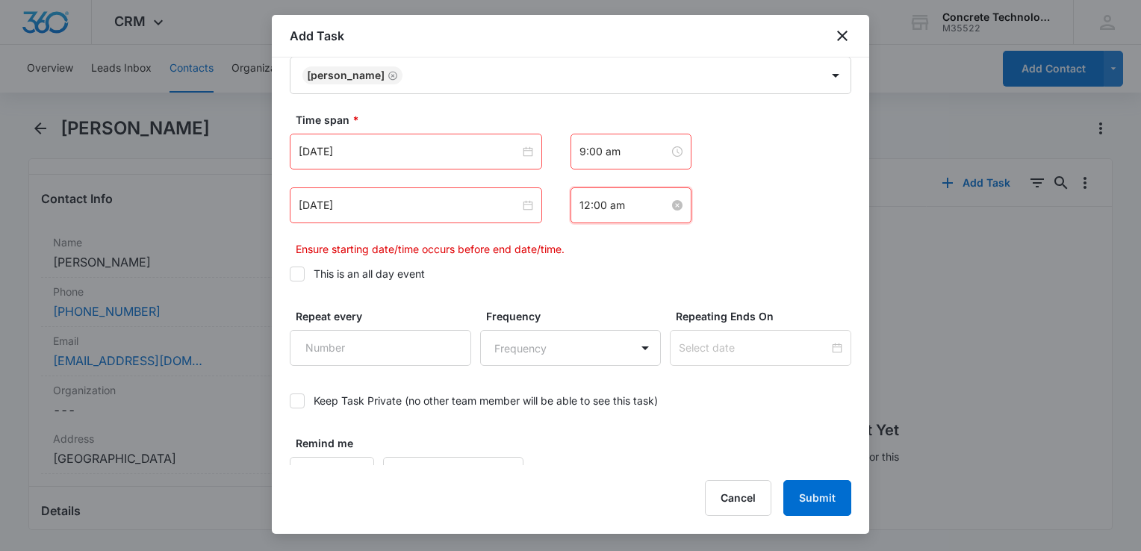
click at [626, 211] on input "12:00 am" at bounding box center [625, 205] width 90 height 16
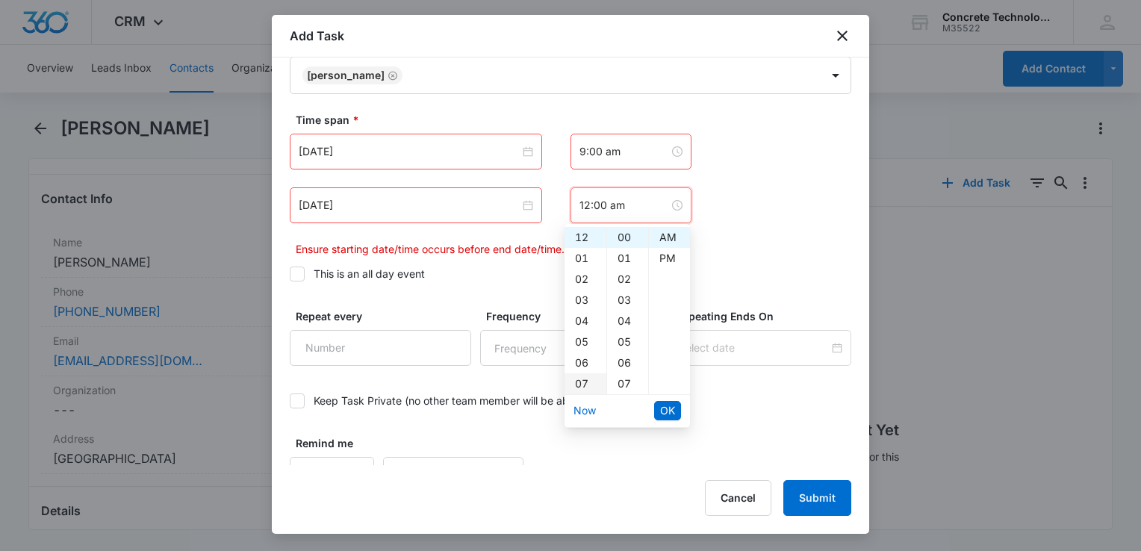
scroll to position [75, 0]
click at [581, 351] on div "09" at bounding box center [586, 351] width 42 height 21
click at [627, 338] on div "05" at bounding box center [627, 342] width 41 height 21
type input "9:05 am"
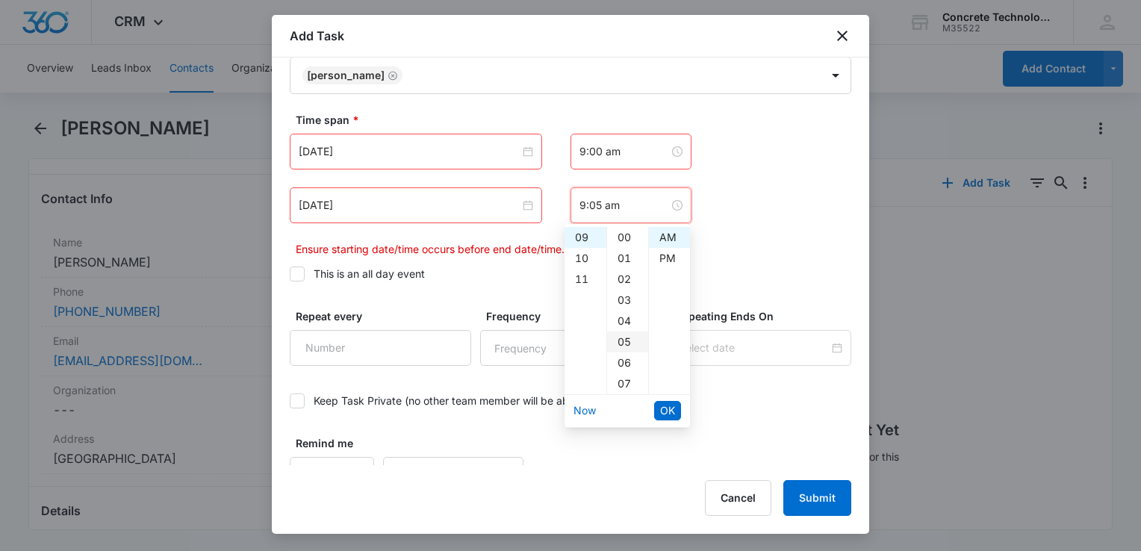
scroll to position [105, 0]
click at [663, 409] on span "OK" at bounding box center [667, 411] width 15 height 16
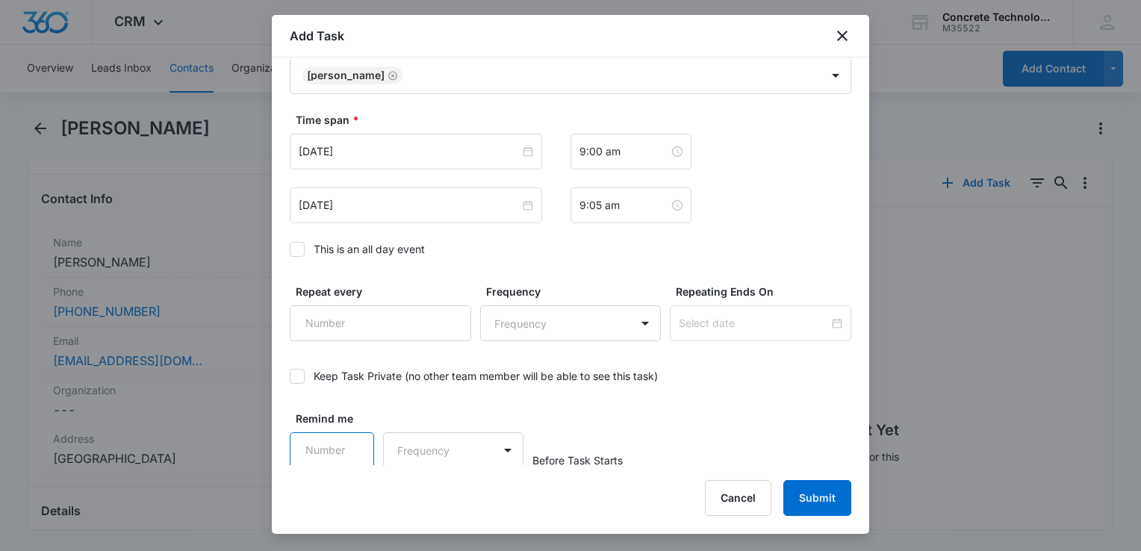
click at [328, 453] on input "Remind me" at bounding box center [332, 450] width 84 height 36
type input "5"
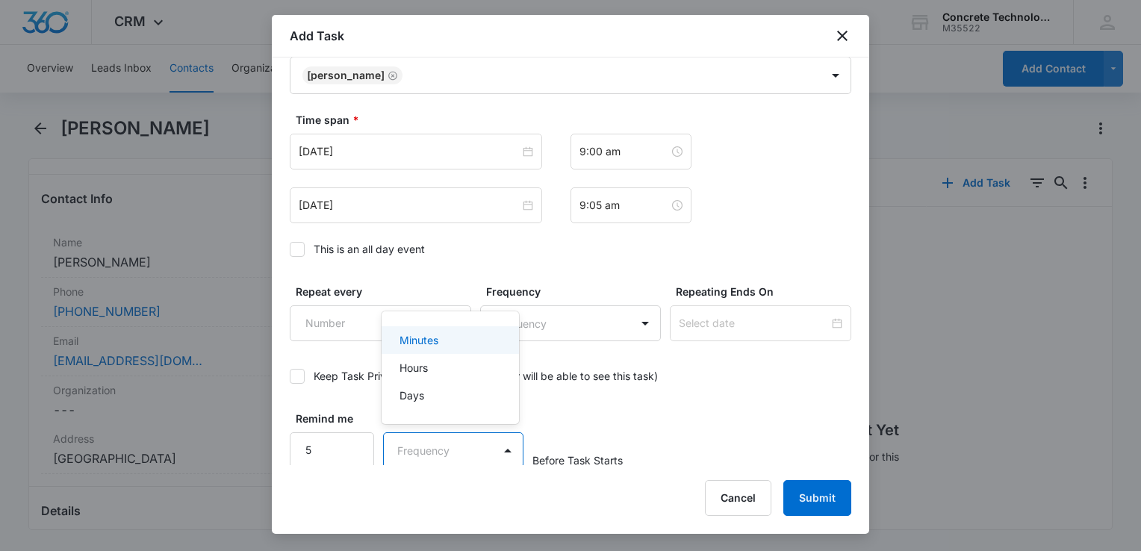
click at [450, 444] on body "CRM Apps Reputation Websites Forms CRM Email Social Content Ads Intelligence Fi…" at bounding box center [570, 275] width 1141 height 551
click at [445, 342] on div "Minutes" at bounding box center [449, 340] width 99 height 16
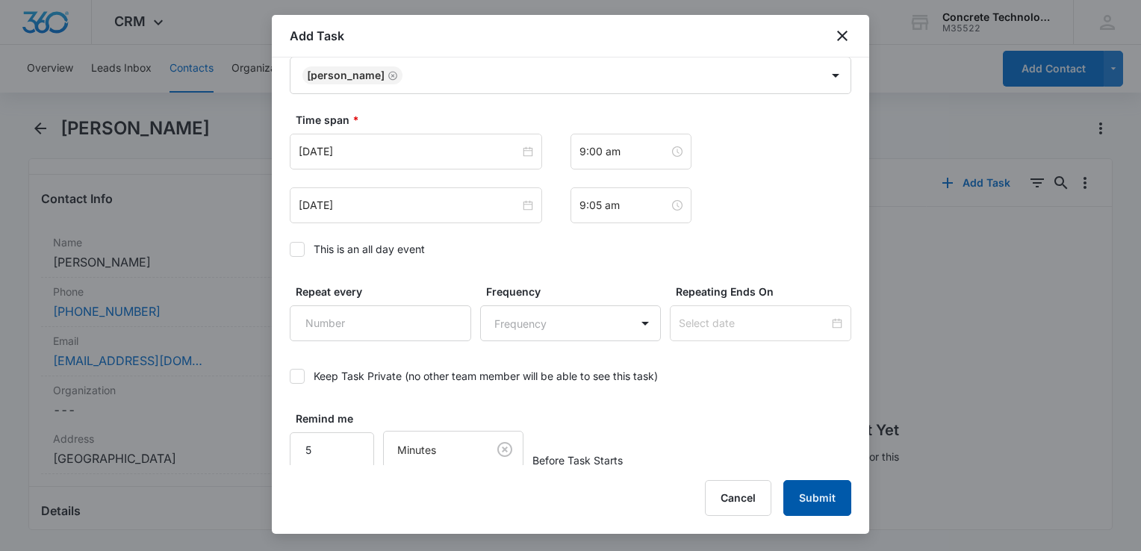
click at [822, 506] on button "Submit" at bounding box center [818, 498] width 68 height 36
